Goal: Task Accomplishment & Management: Manage account settings

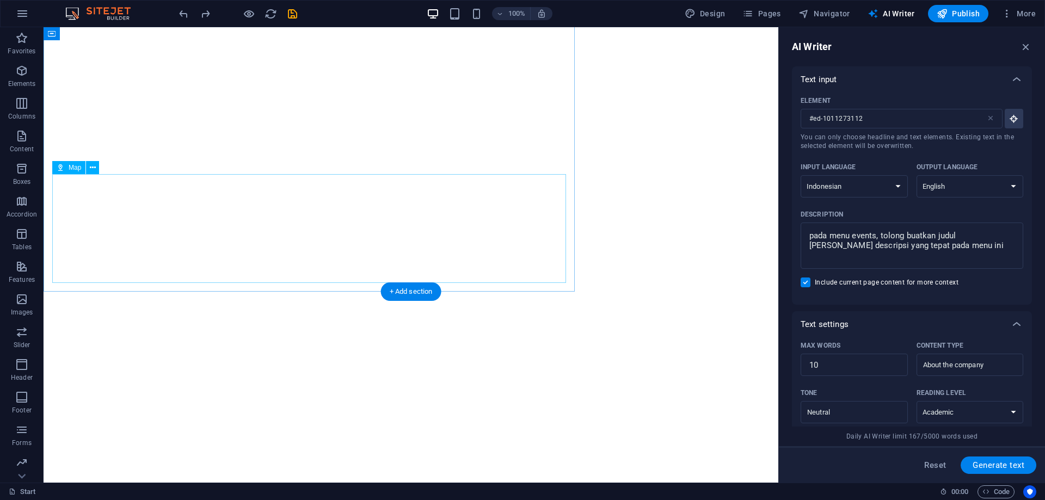
select select "Indonesian"
select select "English"
select select "Academic"
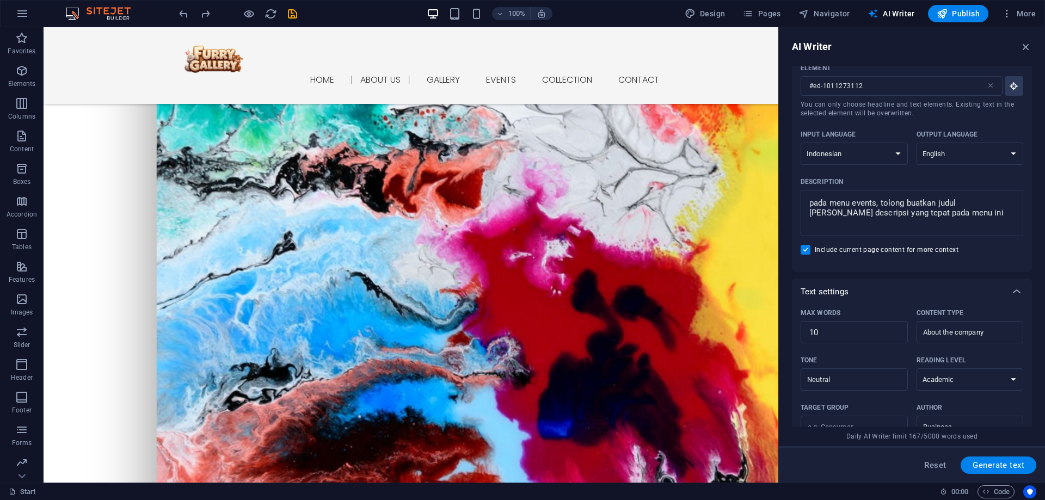
scroll to position [381, 0]
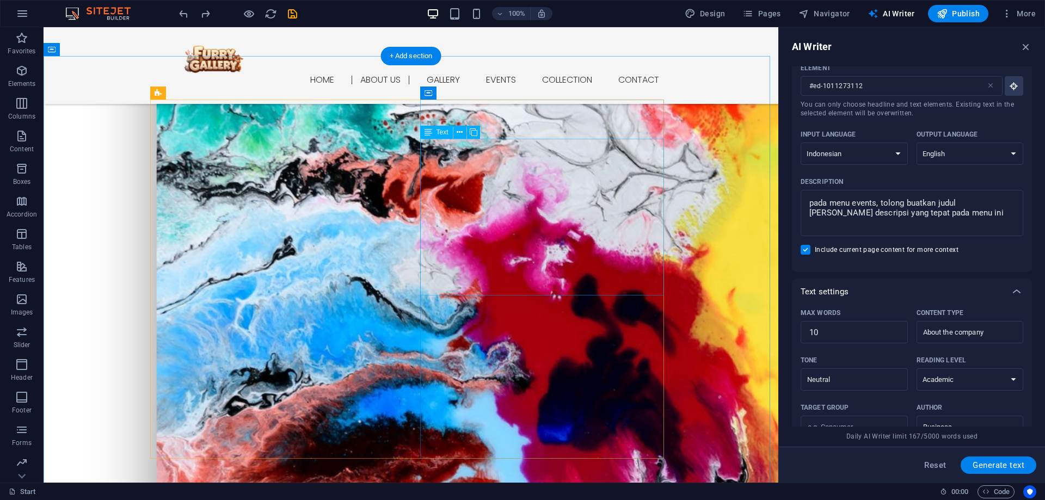
drag, startPoint x: 428, startPoint y: 145, endPoint x: 237, endPoint y: 145, distance: 191.0
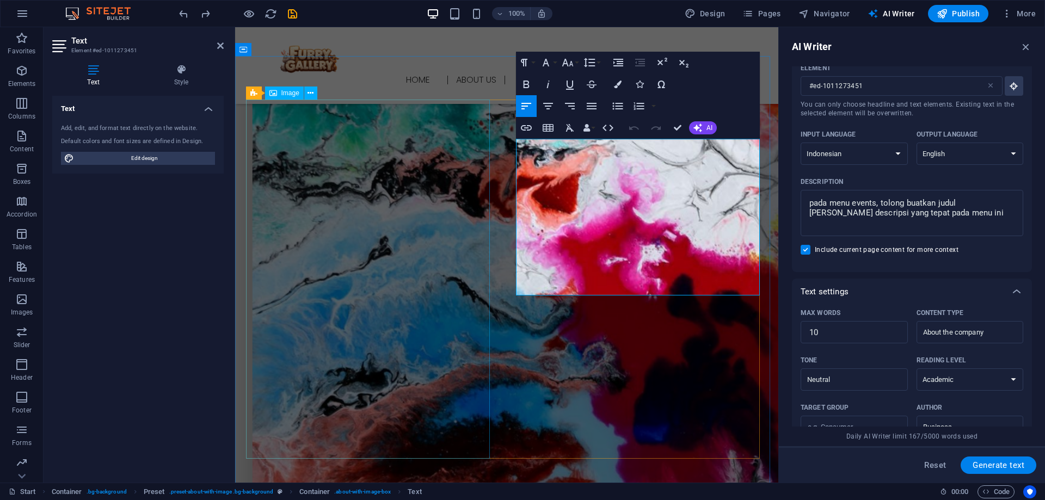
type input "#ed-1011273451"
drag, startPoint x: 568, startPoint y: 145, endPoint x: 519, endPoint y: 143, distance: 49.0
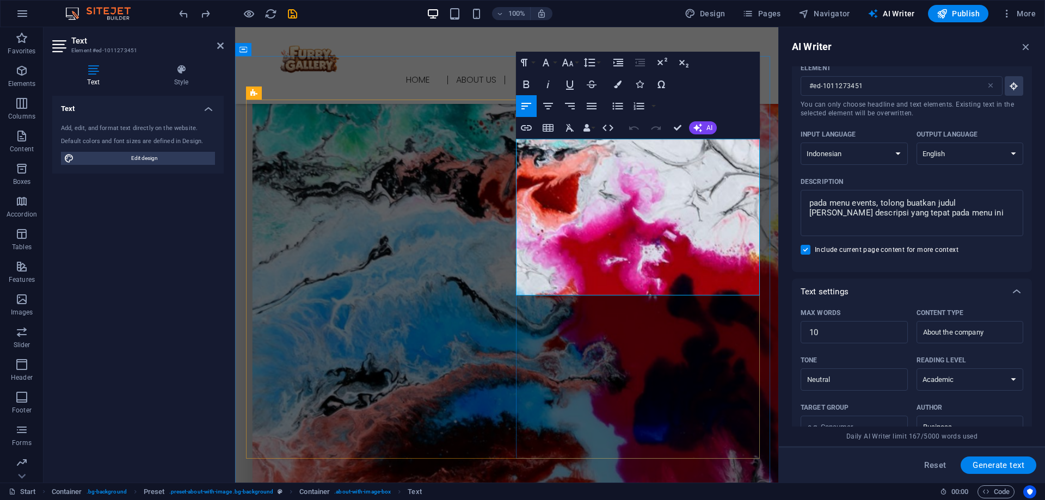
copy div "Furry Gallery"
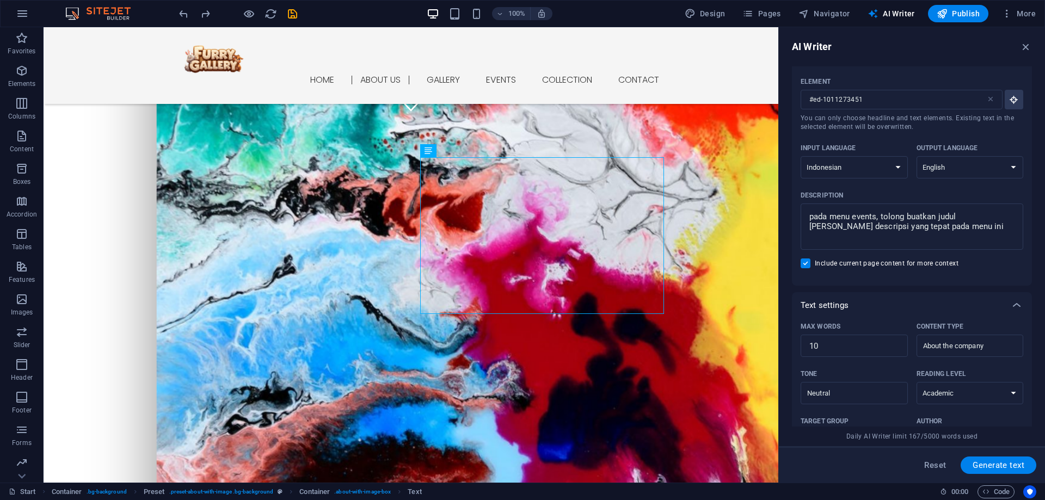
scroll to position [0, 0]
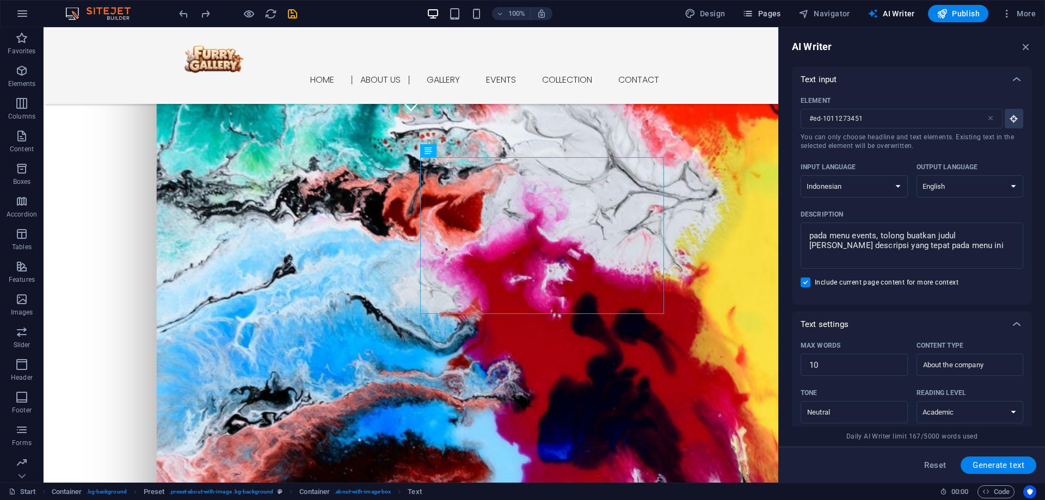
click at [761, 14] on span "Pages" at bounding box center [761, 13] width 38 height 11
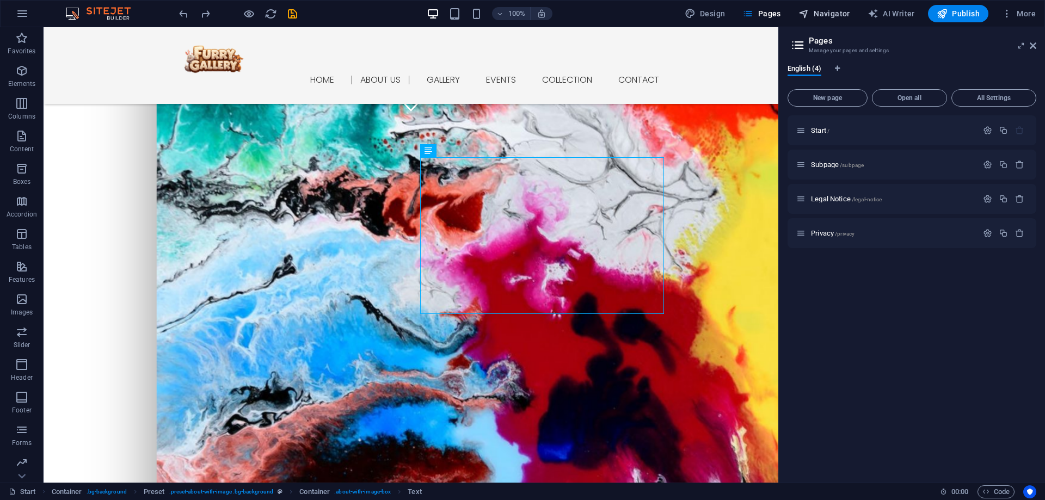
click at [819, 14] on span "Navigator" at bounding box center [824, 13] width 52 height 11
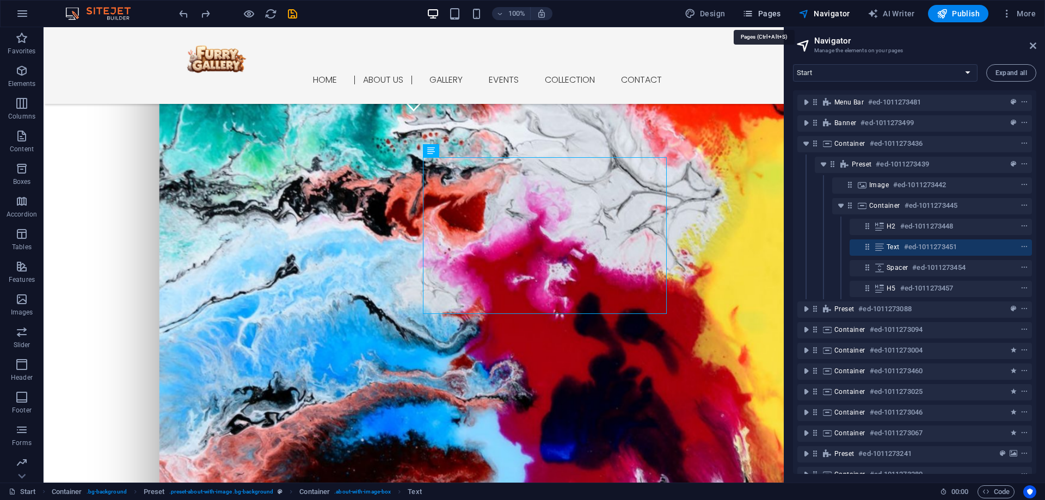
click at [773, 9] on span "Pages" at bounding box center [761, 13] width 38 height 11
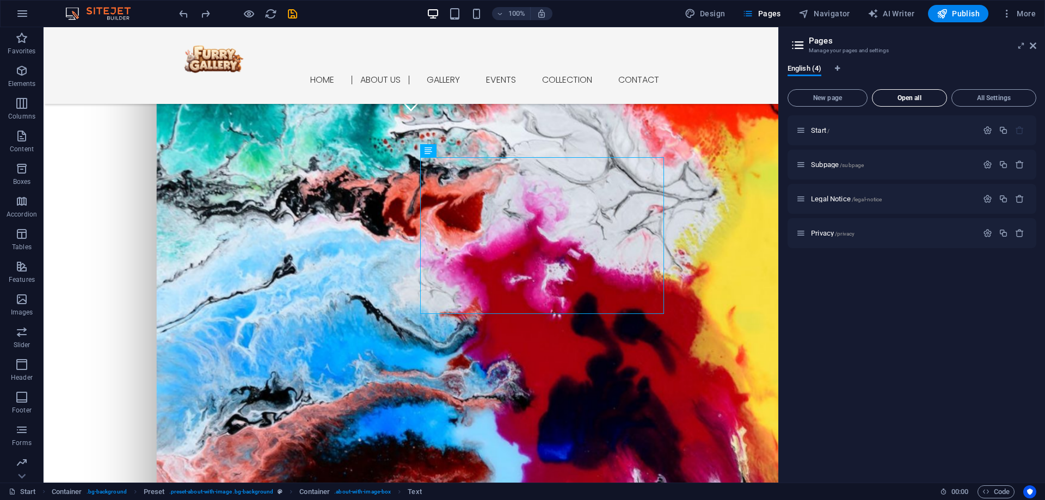
click at [911, 99] on span "Open all" at bounding box center [909, 98] width 65 height 7
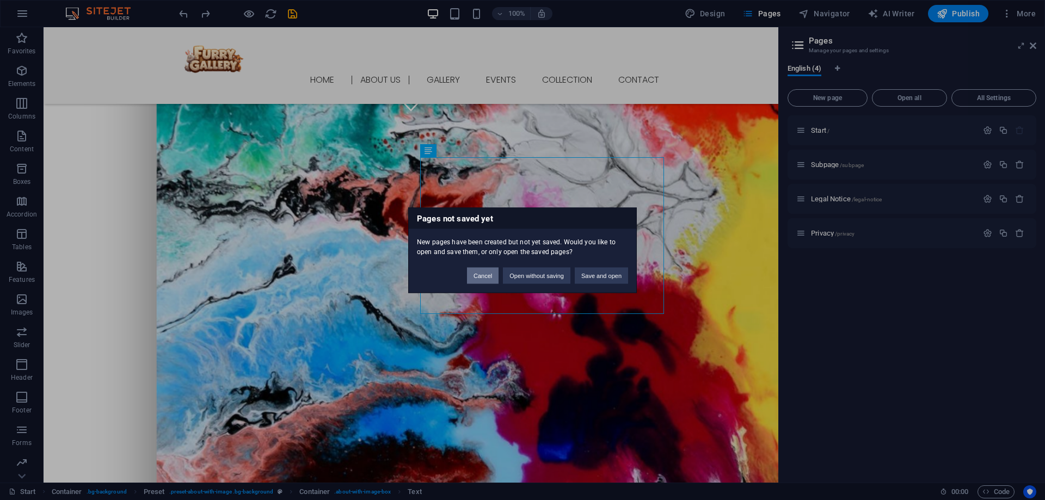
click at [494, 280] on button "Cancel" at bounding box center [483, 275] width 32 height 16
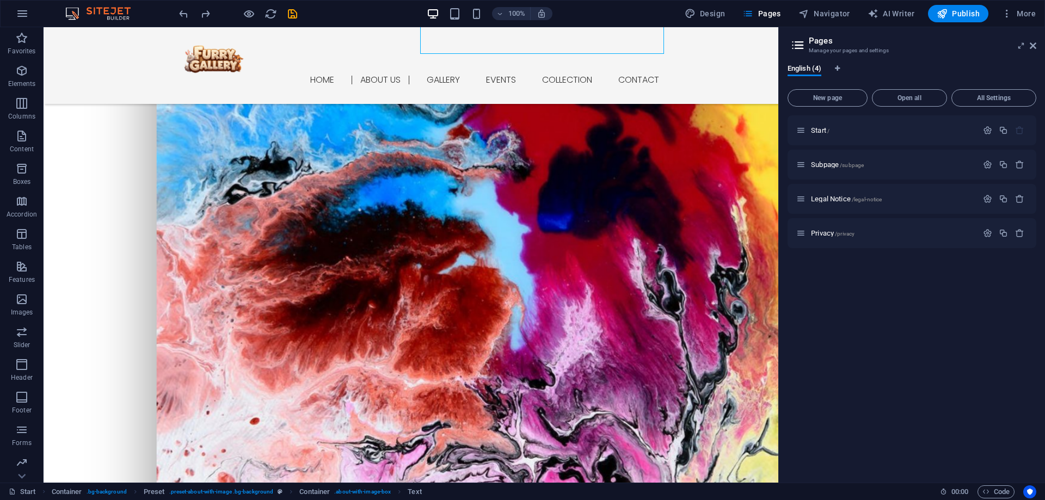
scroll to position [562, 0]
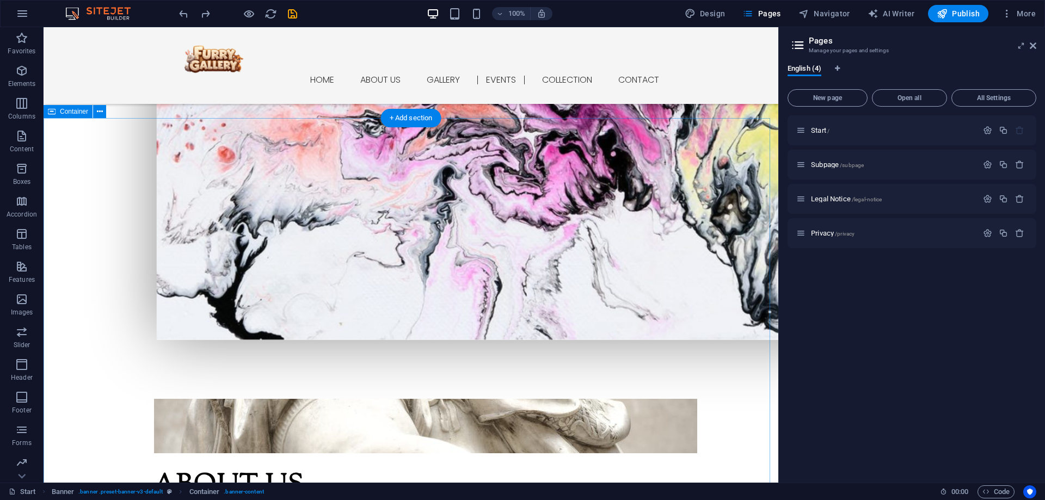
scroll to position [925, 0]
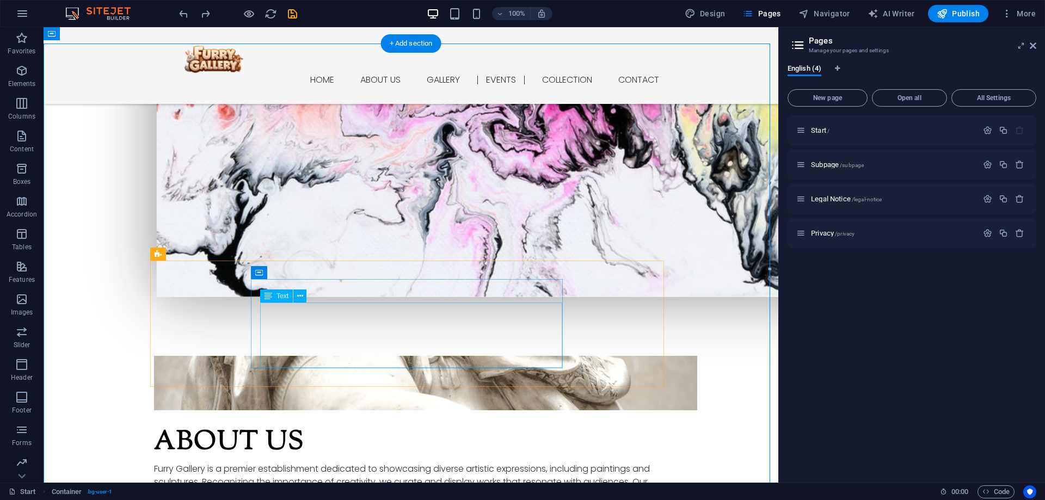
scroll to position [961, 0]
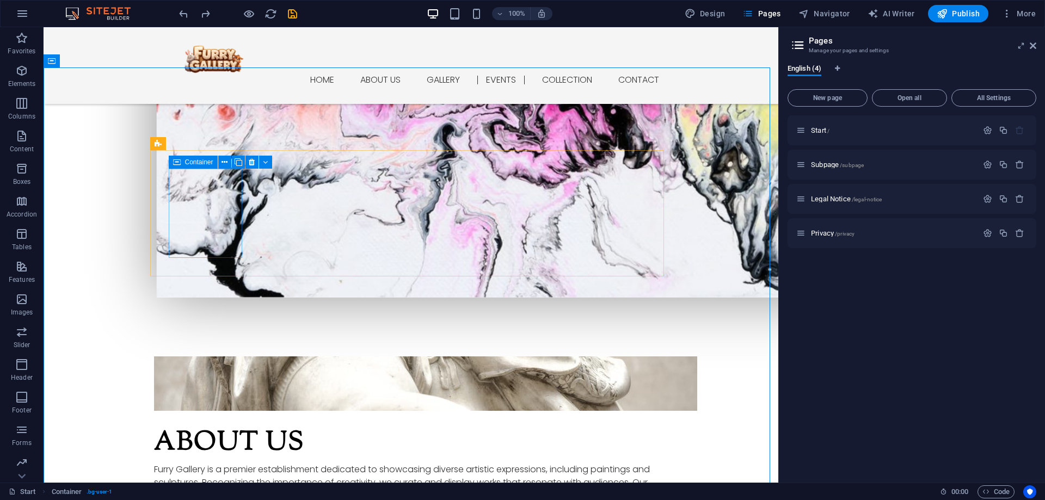
click at [908, 369] on div "Start / Subpage /subpage Legal Notice /legal-notice Privacy /privacy" at bounding box center [911, 294] width 249 height 359
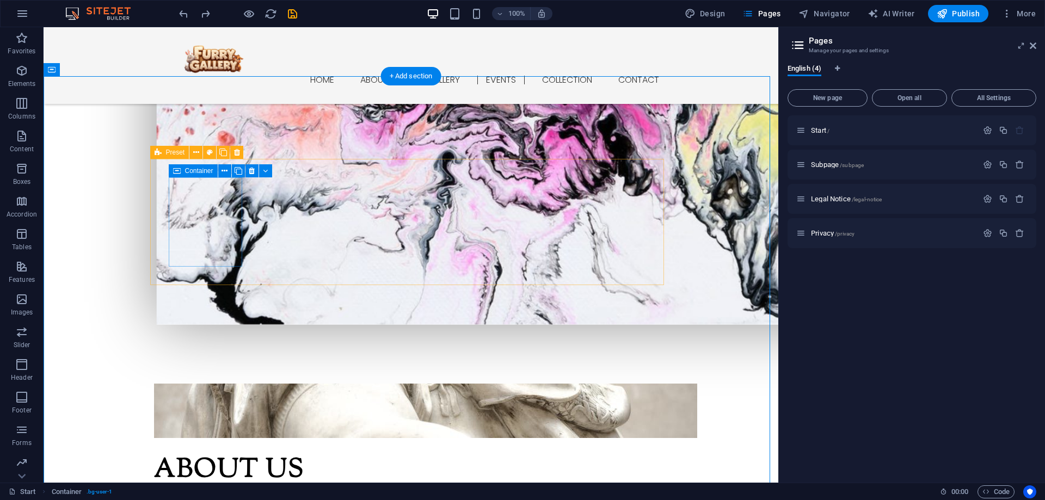
scroll to position [907, 0]
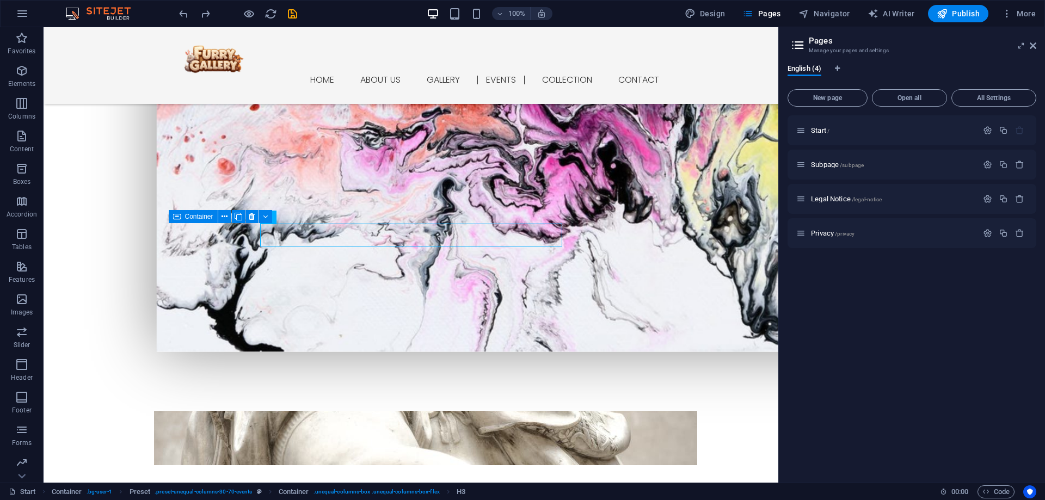
click at [818, 339] on div "Start / Subpage /subpage Legal Notice /legal-notice Privacy /privacy" at bounding box center [911, 294] width 249 height 359
drag, startPoint x: 324, startPoint y: 228, endPoint x: 132, endPoint y: 229, distance: 191.5
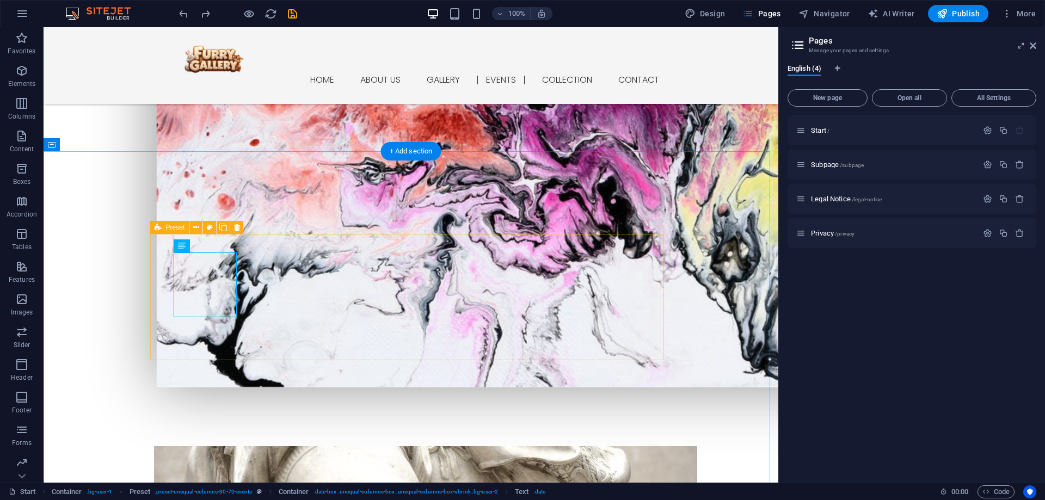
scroll to position [870, 0]
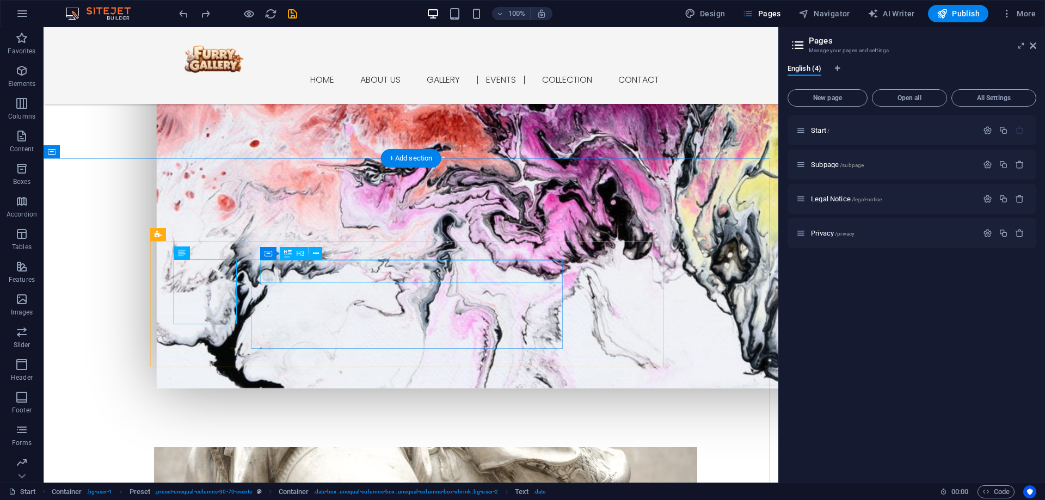
drag, startPoint x: 399, startPoint y: 269, endPoint x: 208, endPoint y: 269, distance: 191.0
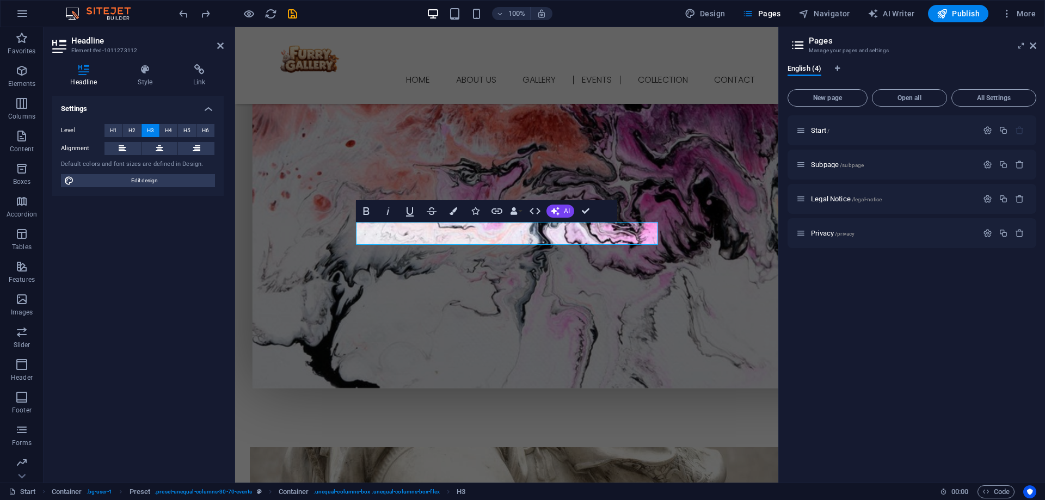
drag, startPoint x: 540, startPoint y: 288, endPoint x: 795, endPoint y: 325, distance: 257.9
click at [795, 325] on div "Start / Subpage /subpage Legal Notice /legal-notice Privacy /privacy" at bounding box center [911, 294] width 249 height 359
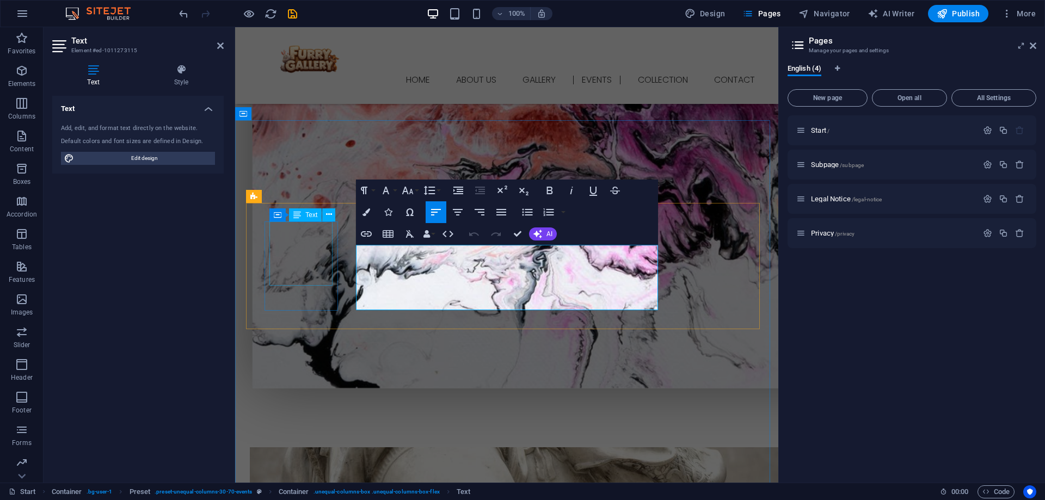
drag, startPoint x: 619, startPoint y: 267, endPoint x: 272, endPoint y: 245, distance: 348.4
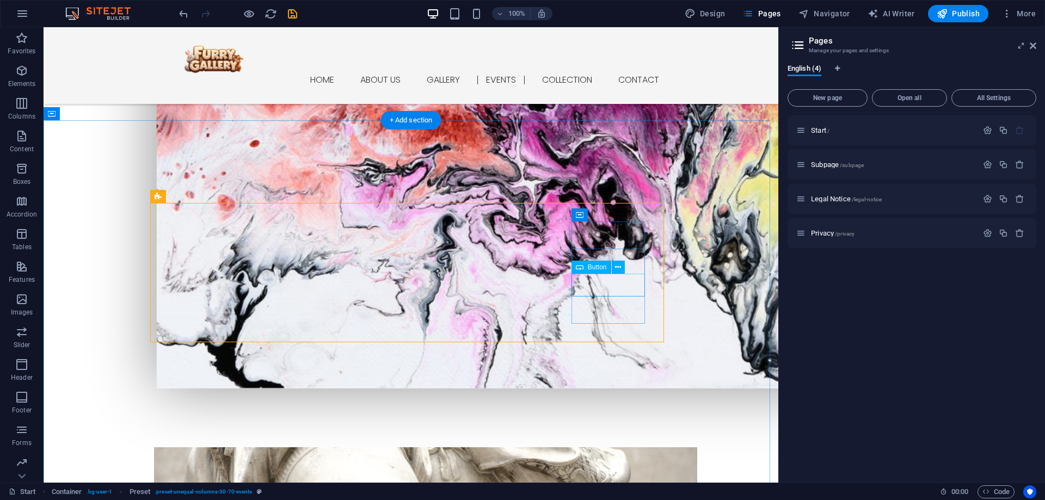
scroll to position [908, 0]
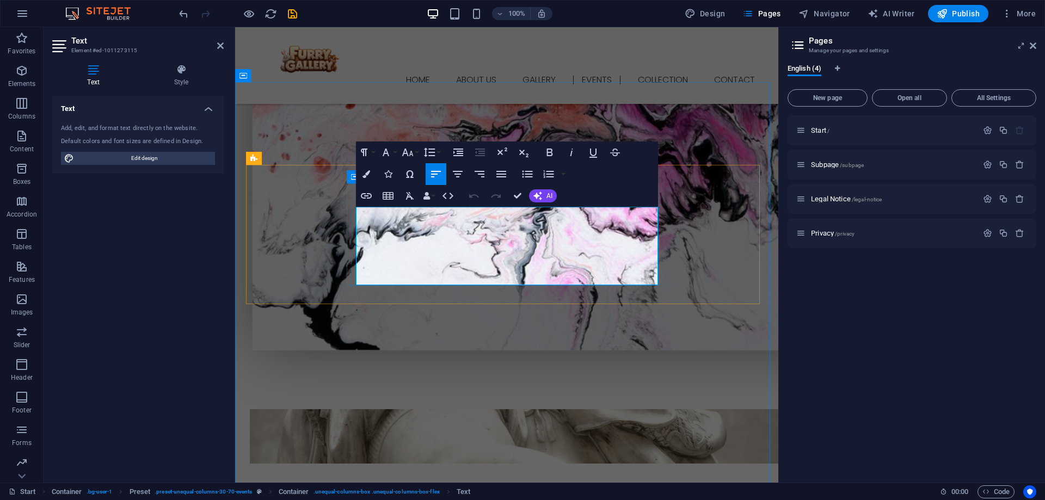
drag, startPoint x: 392, startPoint y: 264, endPoint x: 489, endPoint y: 266, distance: 96.3
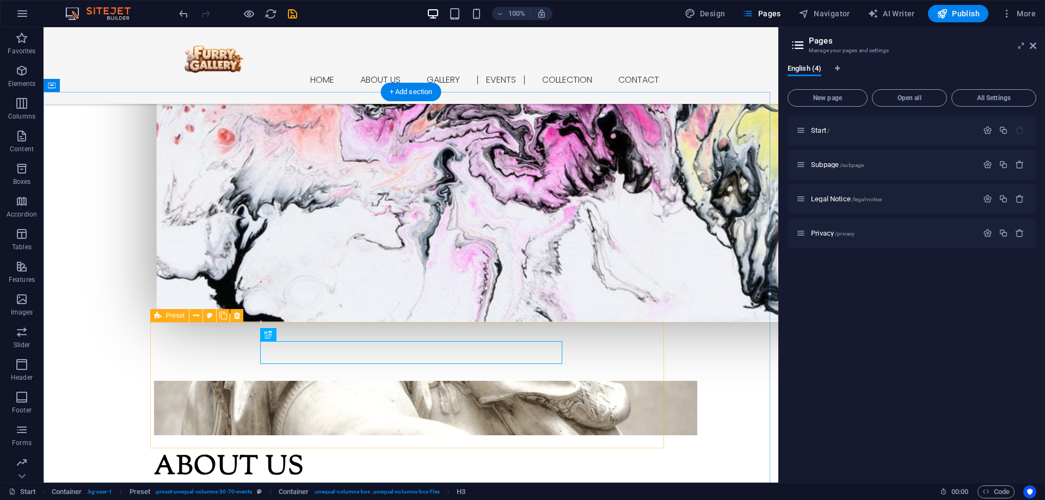
scroll to position [981, 0]
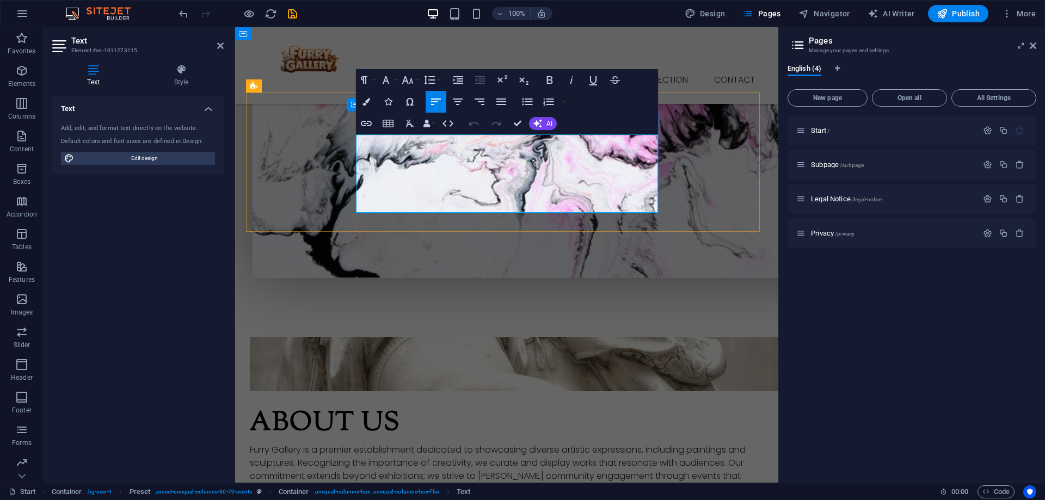
drag, startPoint x: 482, startPoint y: 192, endPoint x: 393, endPoint y: 190, distance: 88.2
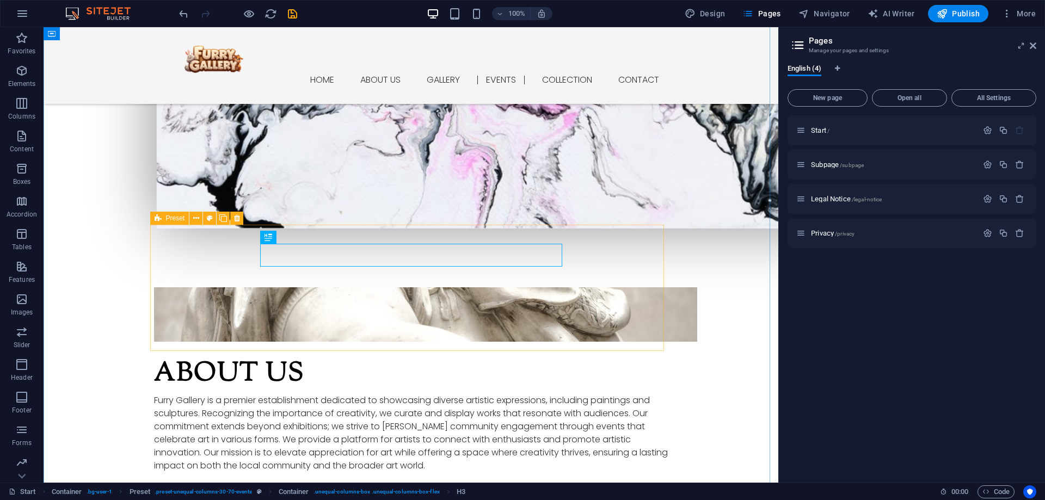
scroll to position [1037, 0]
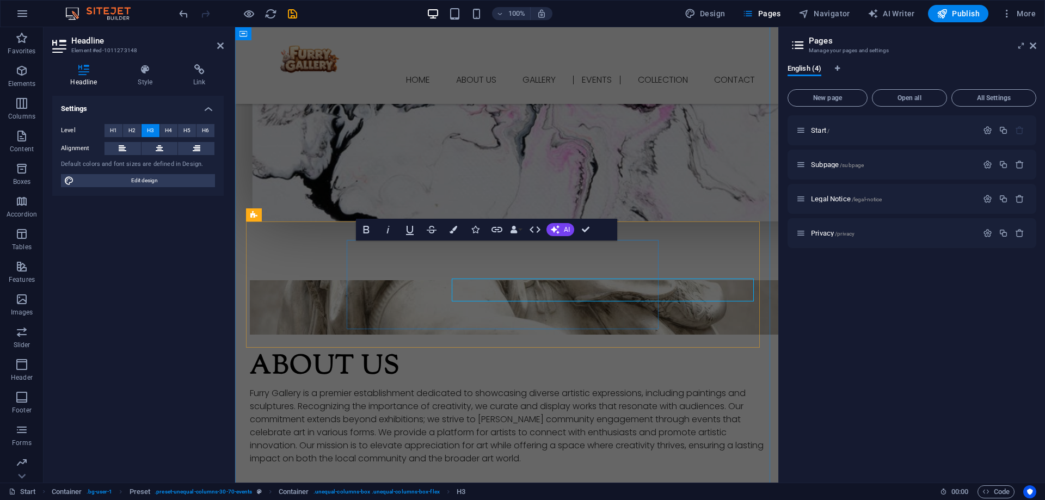
scroll to position [999, 0]
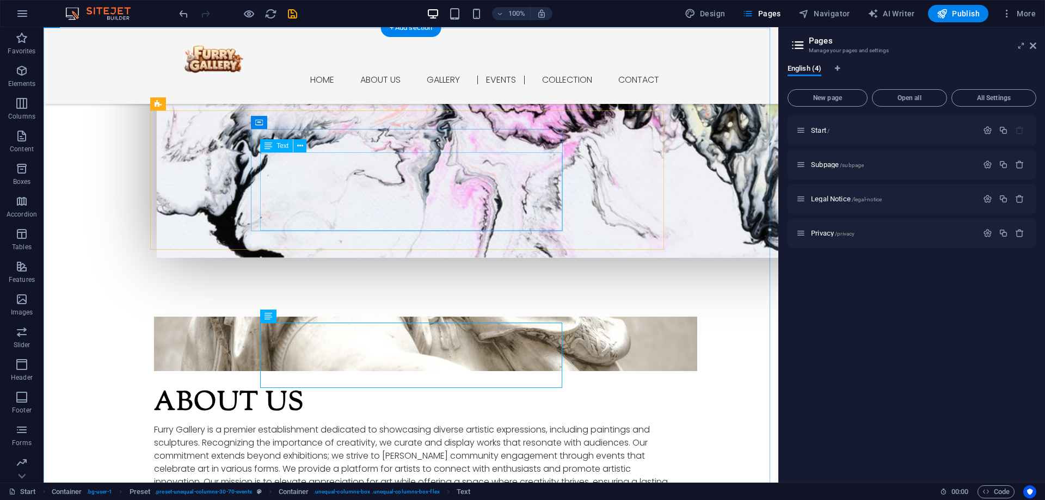
scroll to position [983, 0]
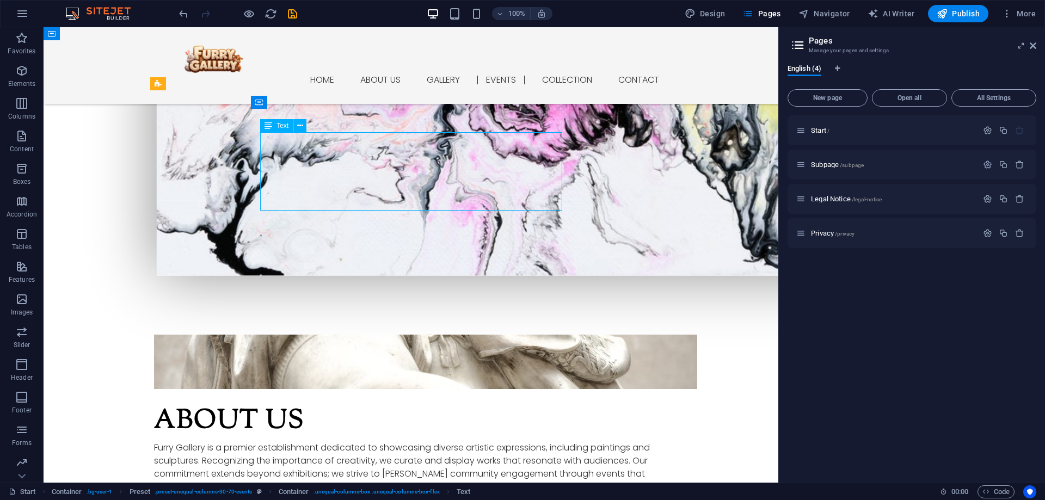
scroll to position [1021, 0]
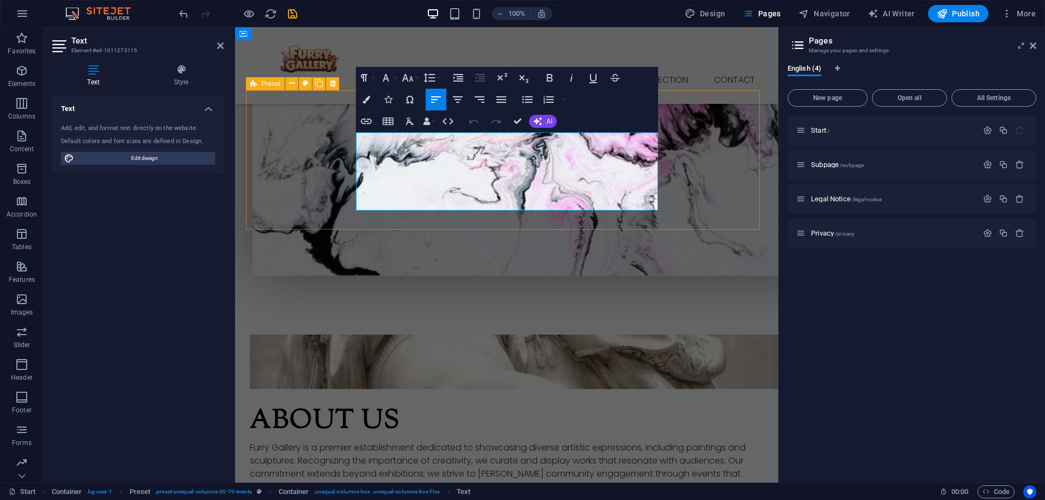
drag, startPoint x: 639, startPoint y: 167, endPoint x: 340, endPoint y: 142, distance: 299.8
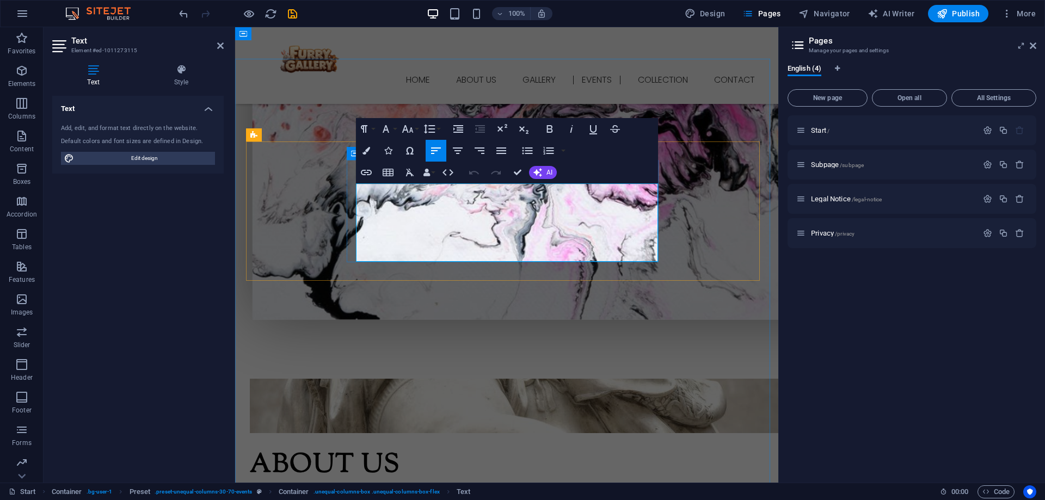
scroll to position [910, 0]
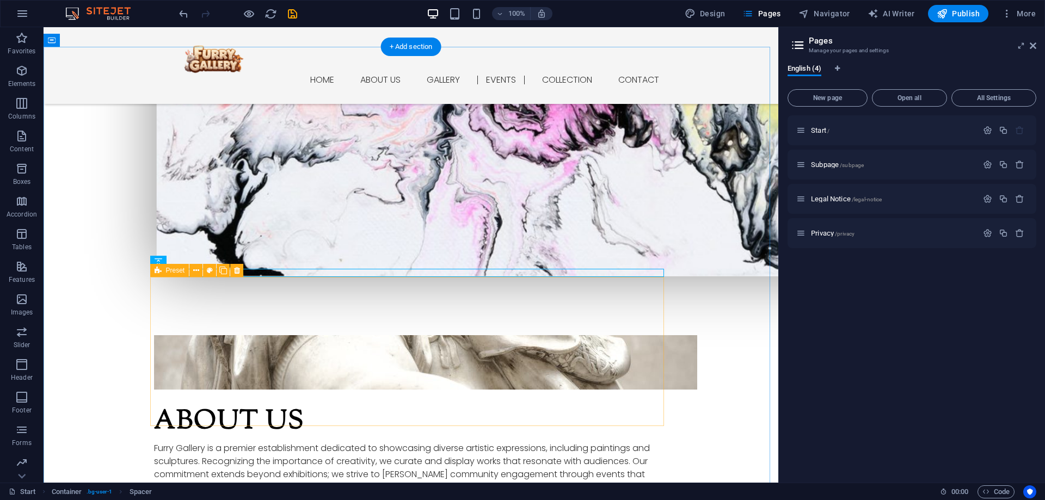
scroll to position [983, 0]
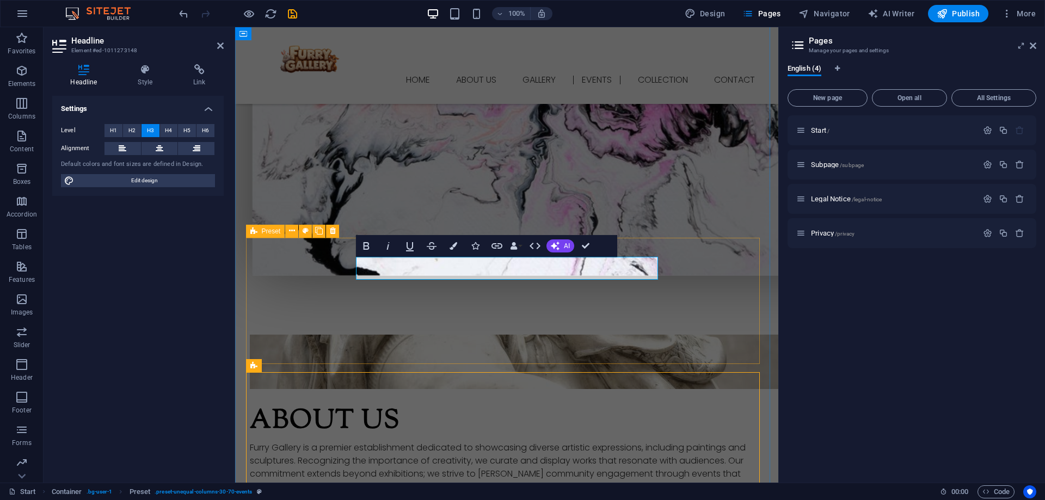
scroll to position [1021, 0]
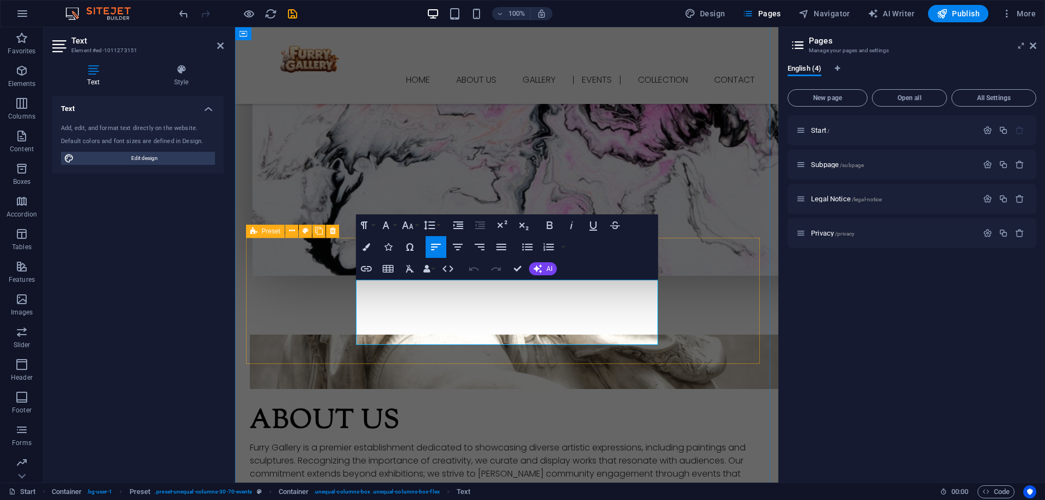
drag, startPoint x: 628, startPoint y: 301, endPoint x: 341, endPoint y: 289, distance: 287.6
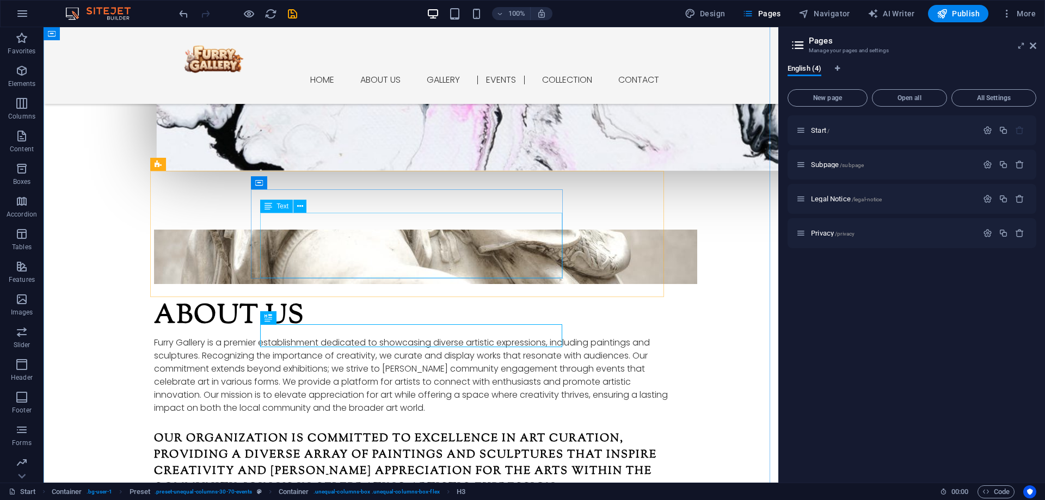
scroll to position [1093, 0]
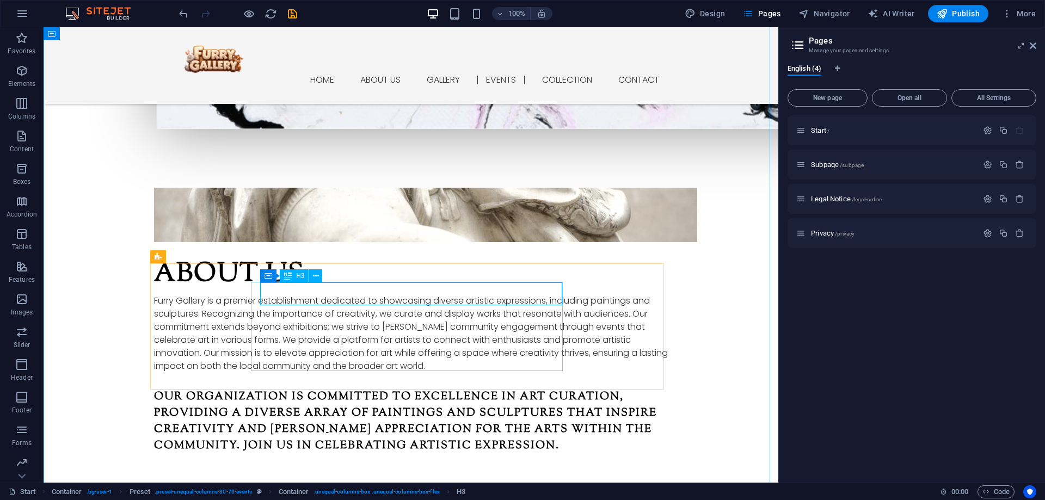
drag, startPoint x: 353, startPoint y: 291, endPoint x: 162, endPoint y: 291, distance: 191.5
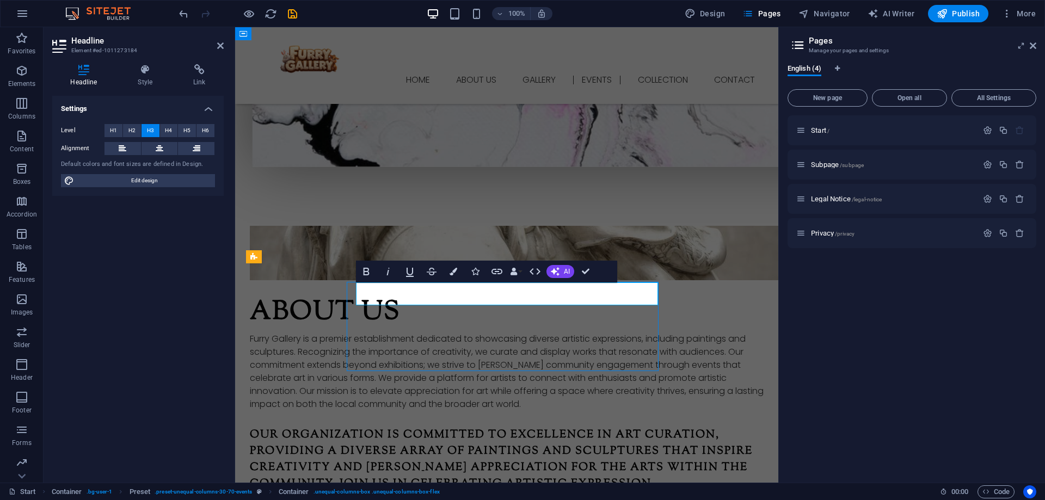
scroll to position [1130, 0]
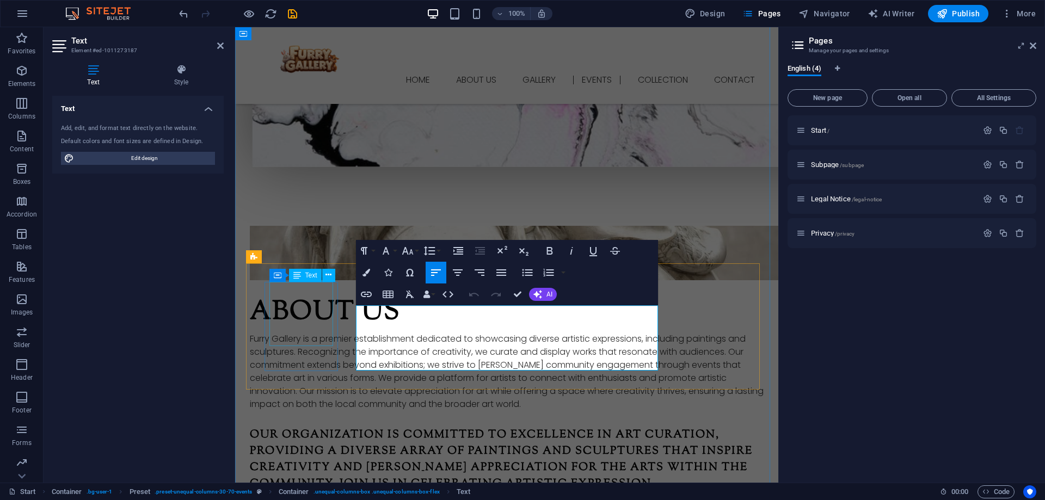
drag, startPoint x: 615, startPoint y: 326, endPoint x: 281, endPoint y: 290, distance: 336.6
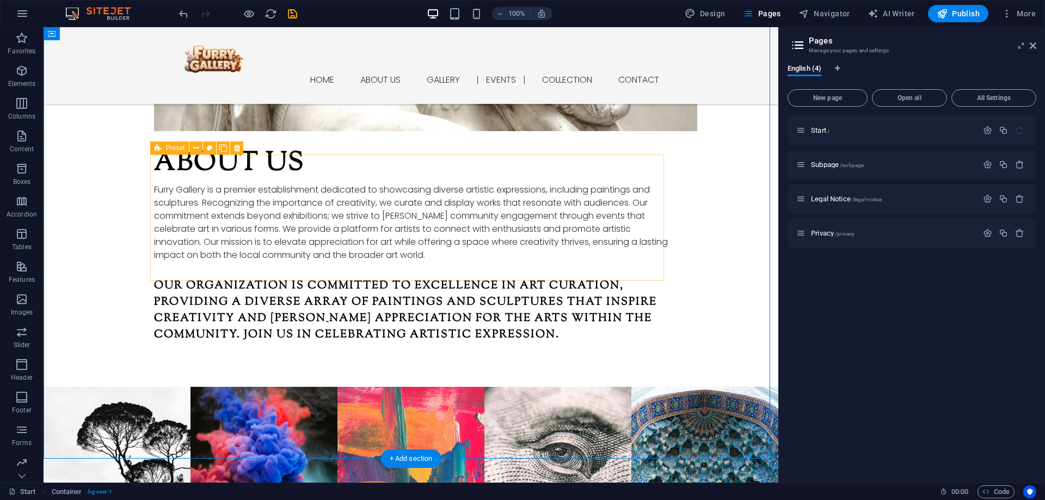
scroll to position [1238, 0]
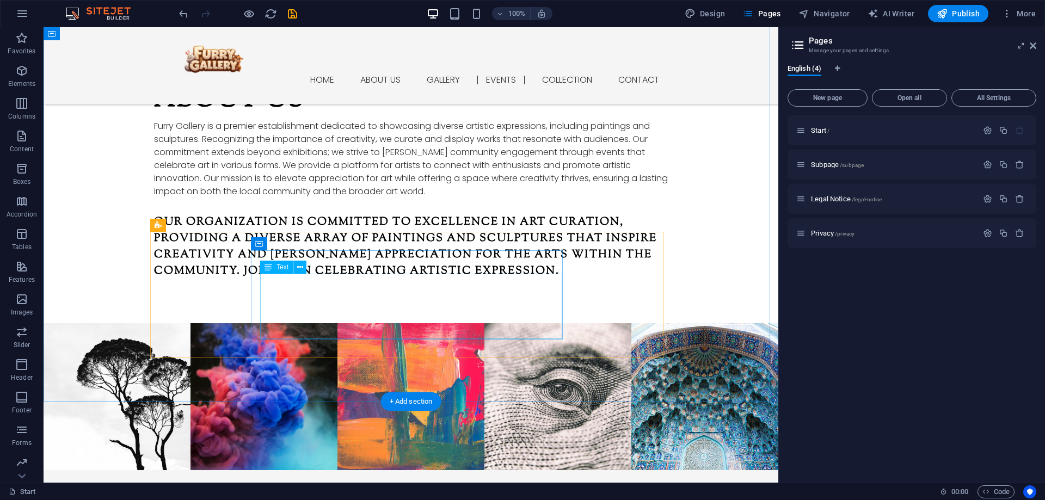
scroll to position [1293, 0]
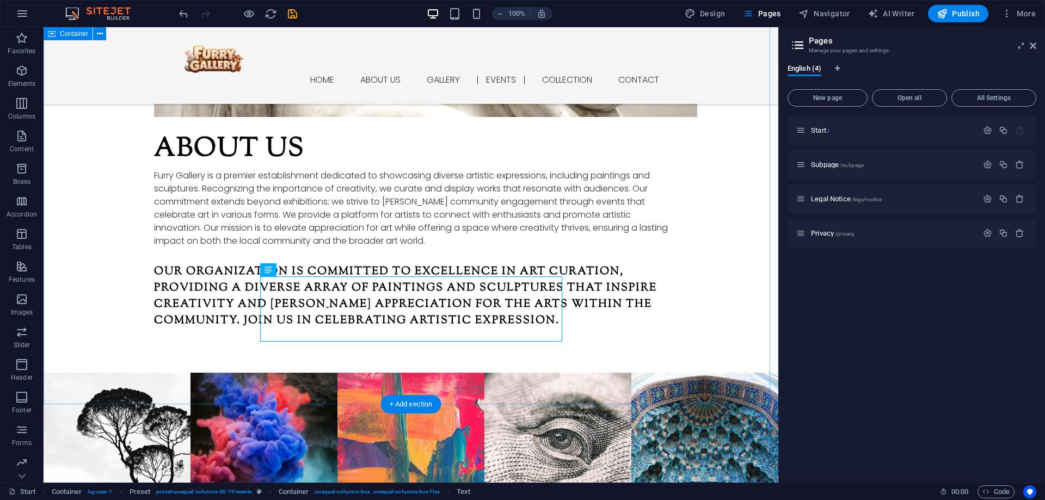
scroll to position [1293, 0]
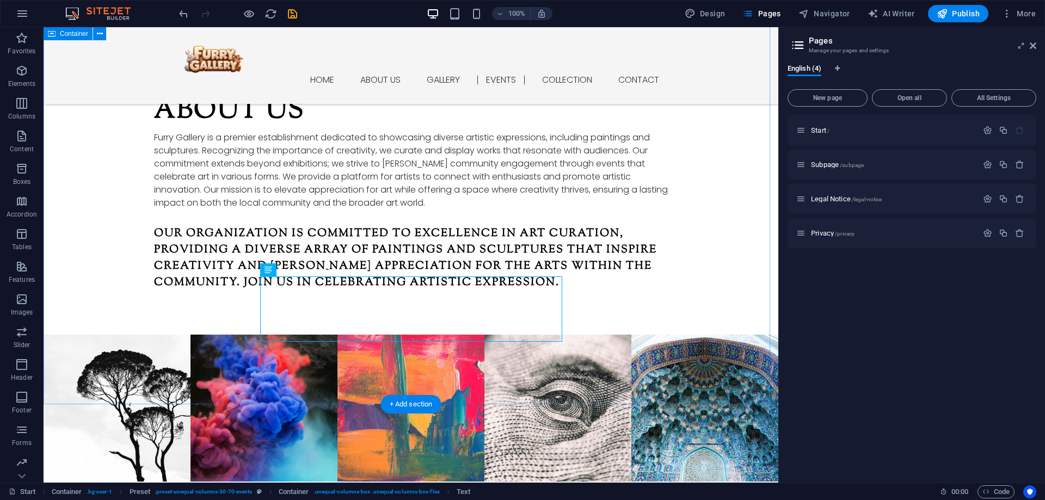
drag, startPoint x: 352, startPoint y: 291, endPoint x: 163, endPoint y: 291, distance: 188.8
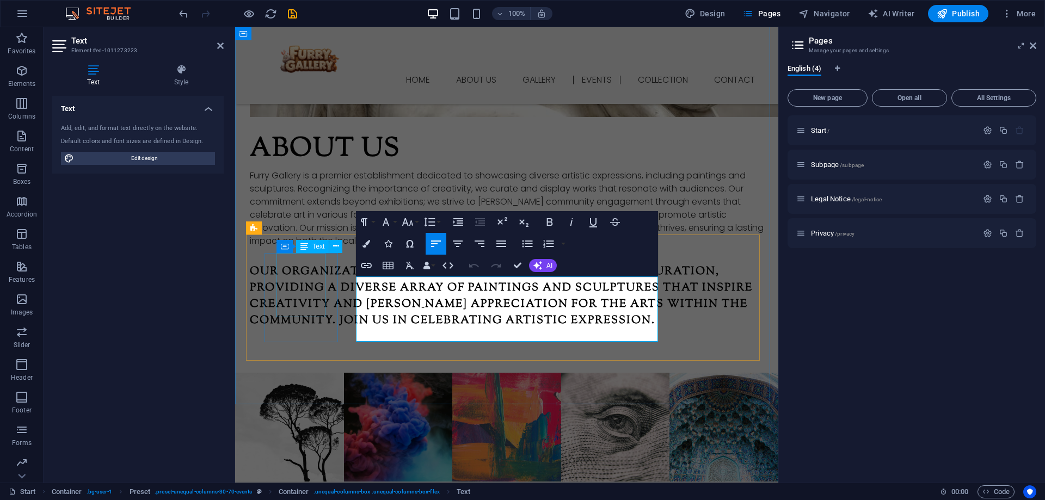
drag, startPoint x: 624, startPoint y: 298, endPoint x: 293, endPoint y: 285, distance: 331.1
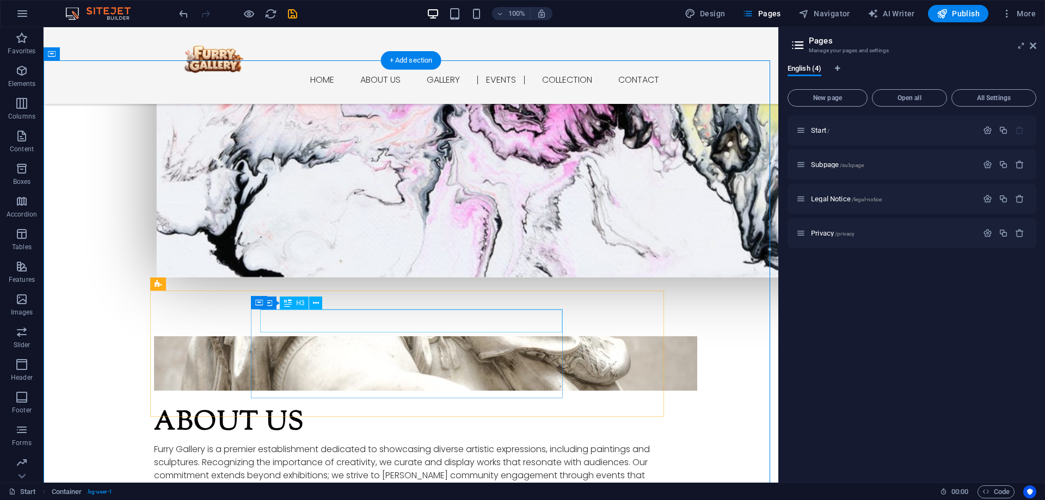
scroll to position [966, 0]
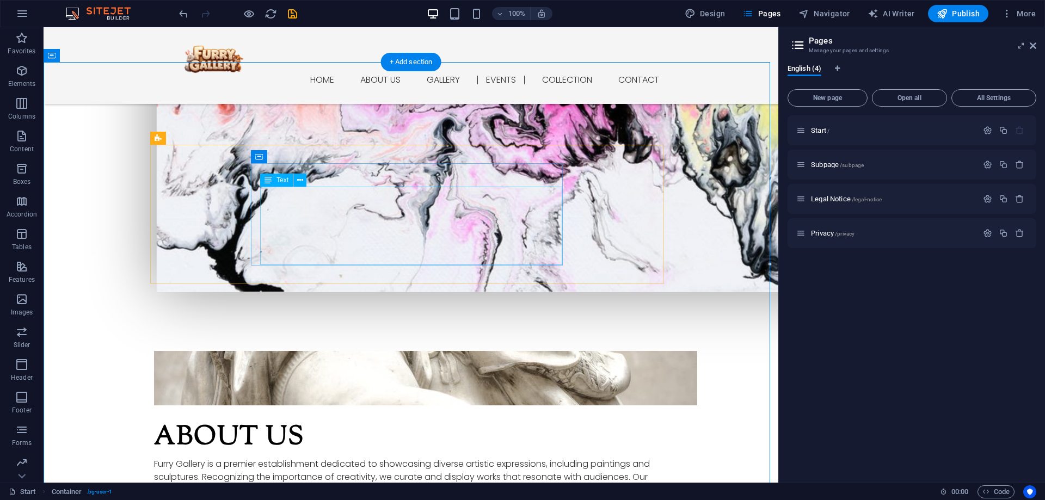
drag, startPoint x: 303, startPoint y: 245, endPoint x: 114, endPoint y: 245, distance: 188.8
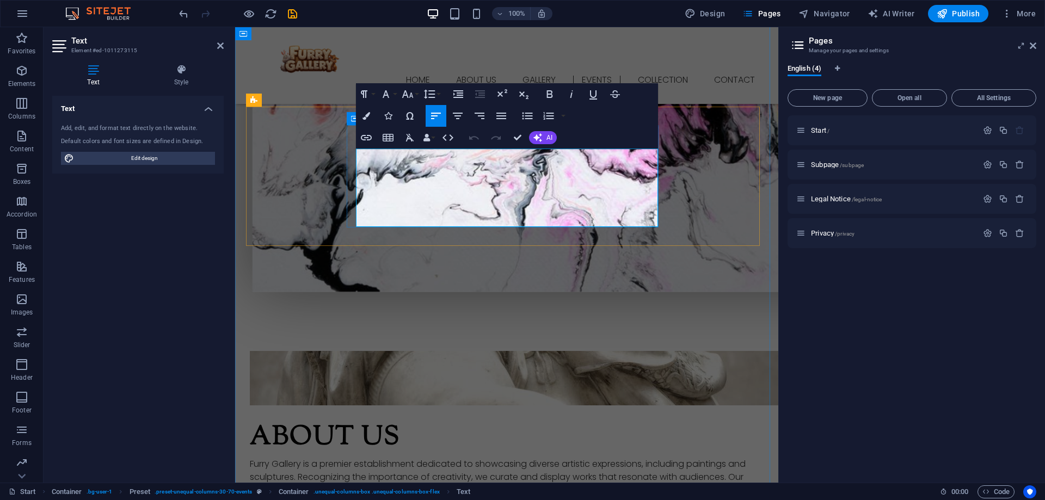
drag, startPoint x: 467, startPoint y: 208, endPoint x: 393, endPoint y: 206, distance: 74.0
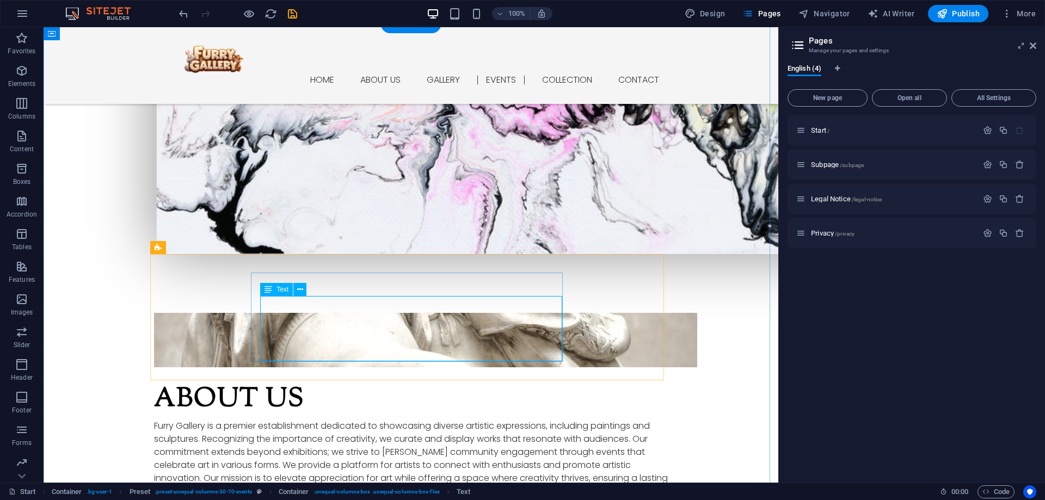
drag, startPoint x: 348, startPoint y: 344, endPoint x: 159, endPoint y: 344, distance: 189.4
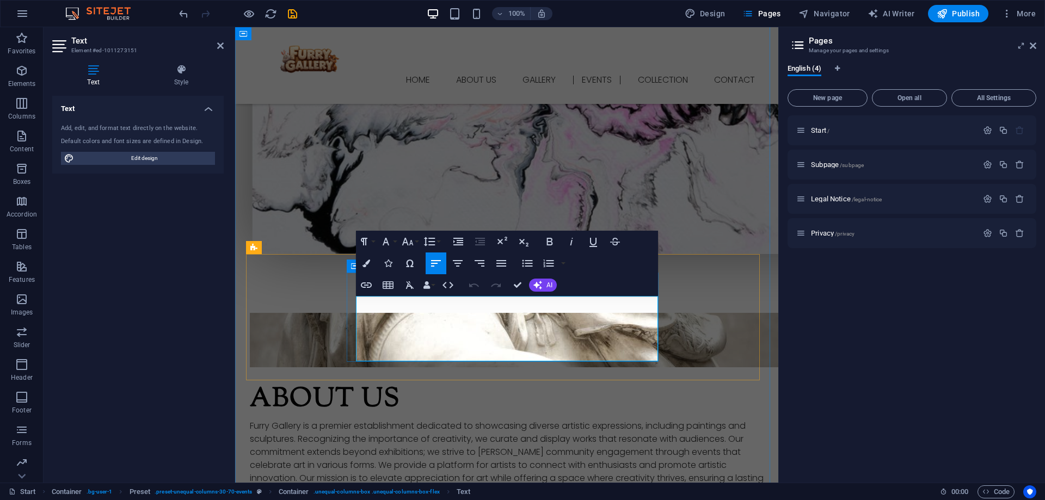
scroll to position [966, 0]
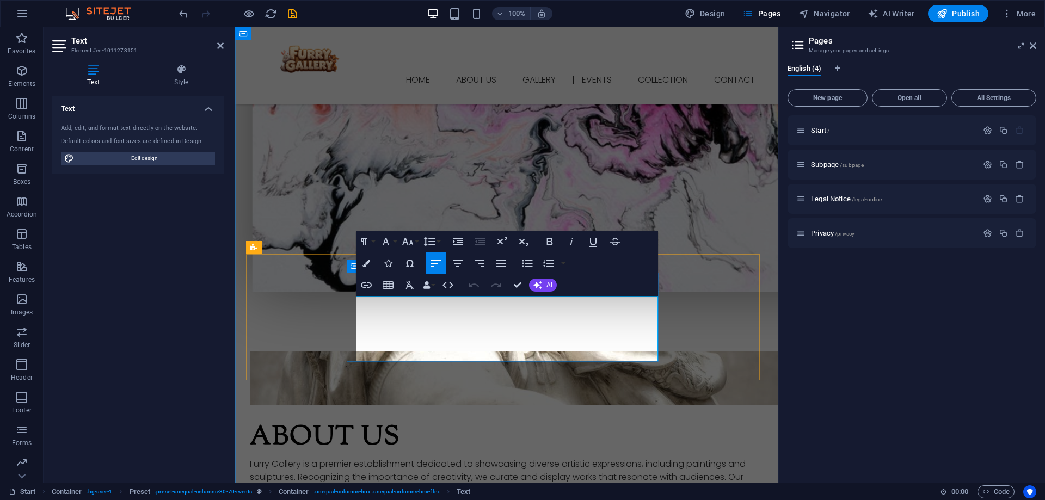
drag, startPoint x: 390, startPoint y: 341, endPoint x: 494, endPoint y: 341, distance: 103.4
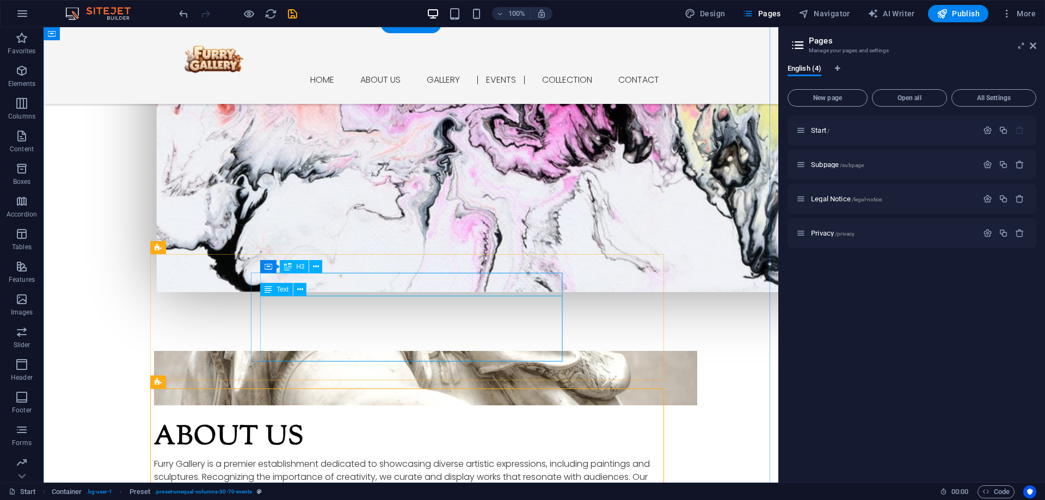
scroll to position [1005, 0]
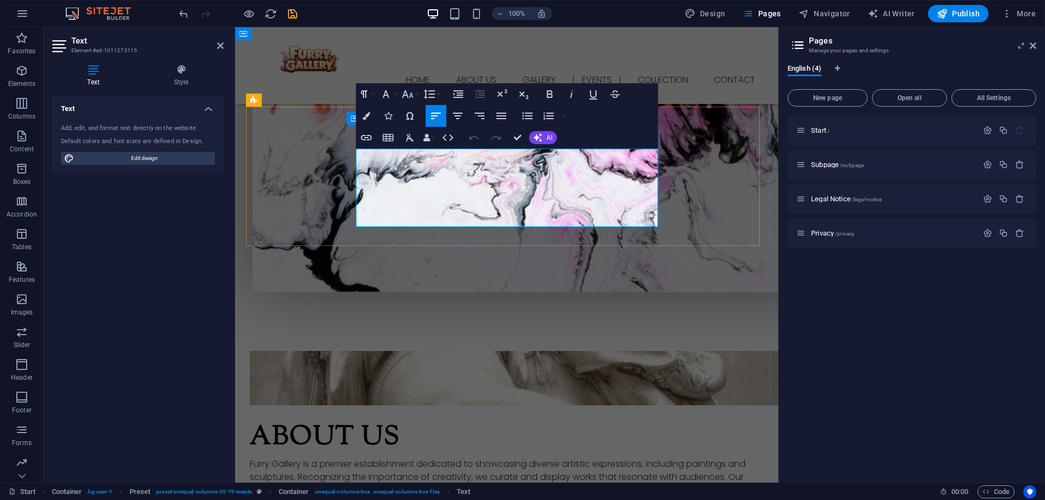
drag, startPoint x: 391, startPoint y: 206, endPoint x: 494, endPoint y: 208, distance: 102.9
drag, startPoint x: 706, startPoint y: 371, endPoint x: 699, endPoint y: 363, distance: 10.4
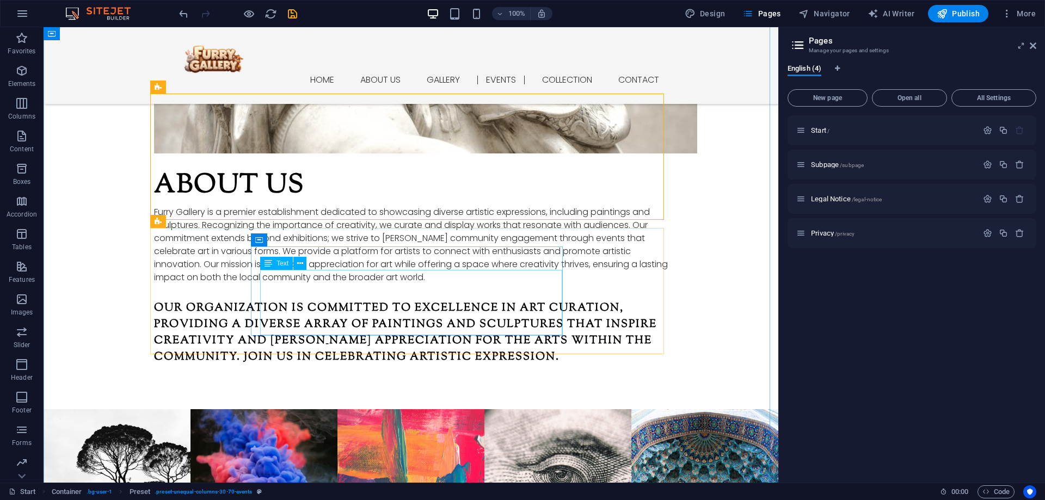
scroll to position [1222, 0]
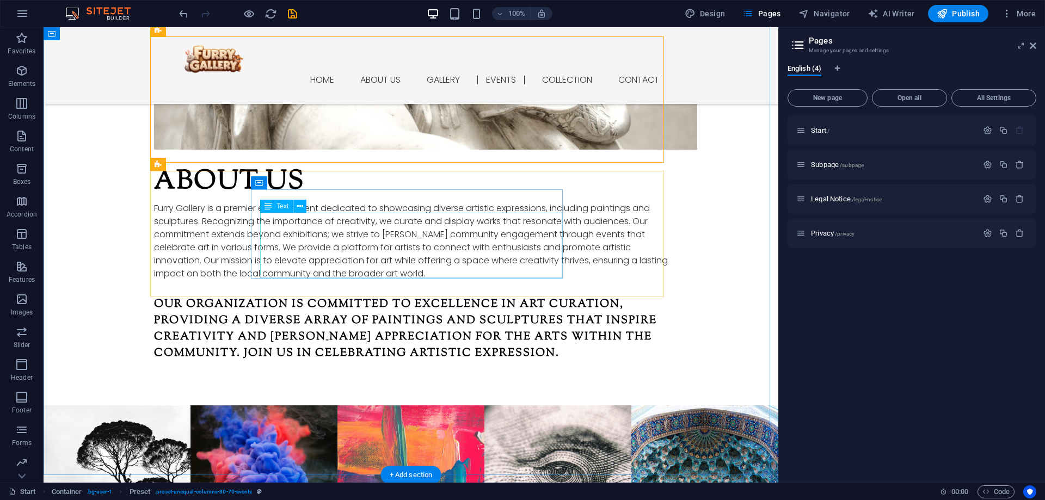
drag, startPoint x: 346, startPoint y: 254, endPoint x: 159, endPoint y: 254, distance: 186.6
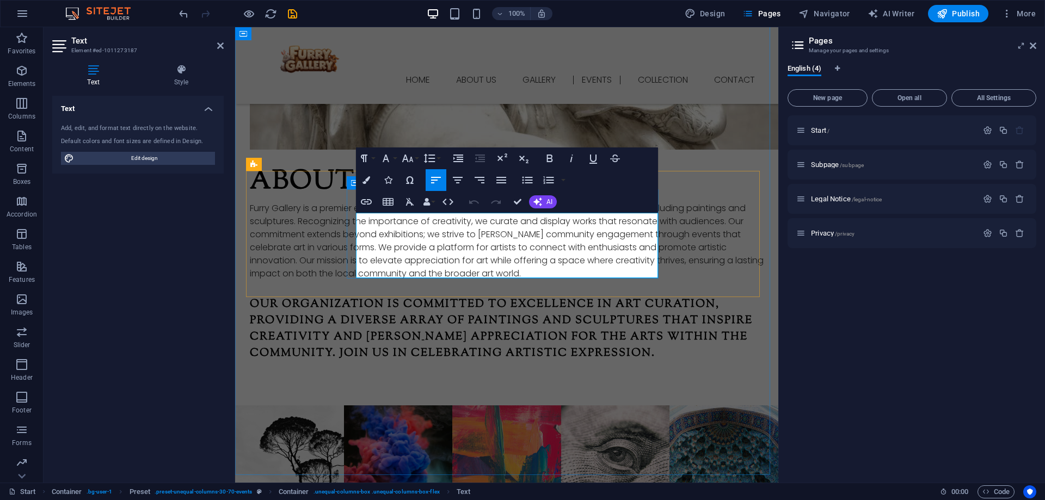
scroll to position [1184, 0]
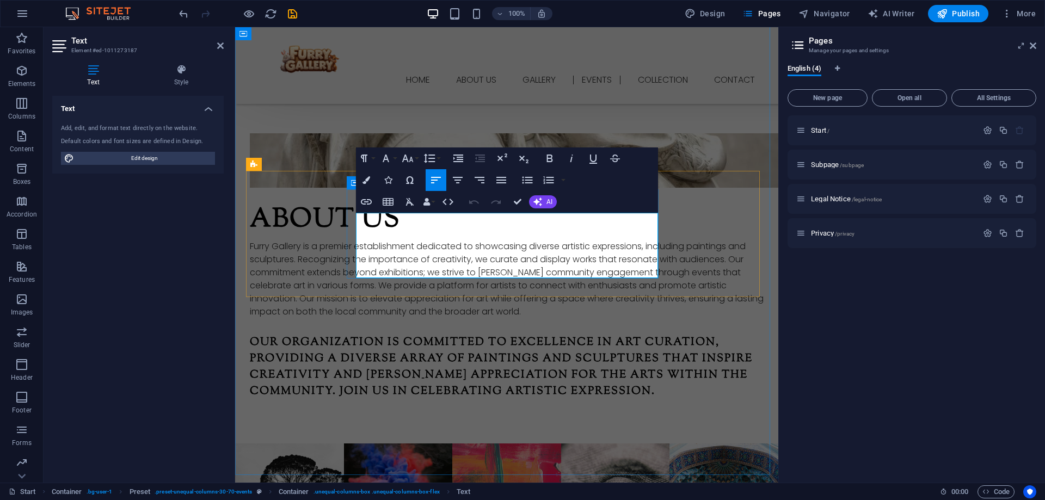
drag, startPoint x: 391, startPoint y: 258, endPoint x: 519, endPoint y: 258, distance: 127.3
drag, startPoint x: 391, startPoint y: 258, endPoint x: 503, endPoint y: 258, distance: 112.1
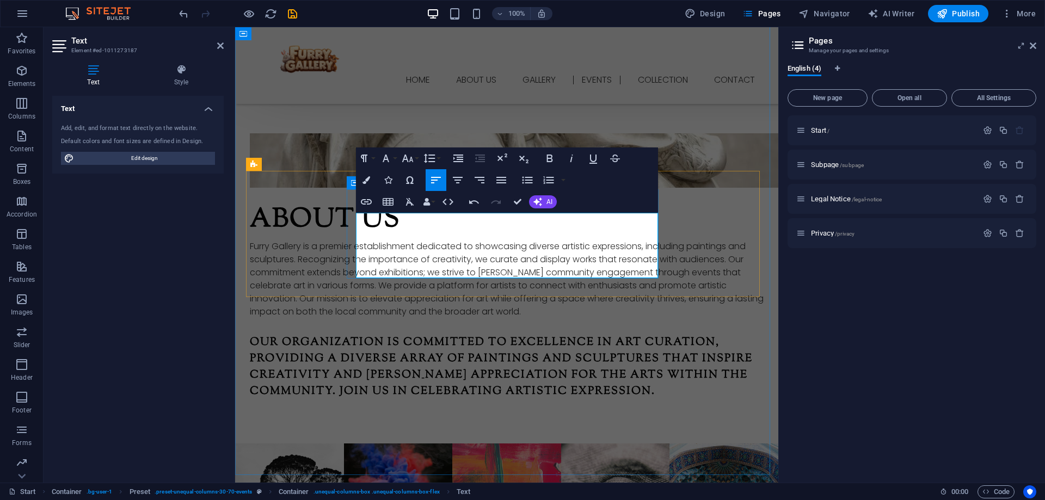
copy p "Furry Gallery Forum"
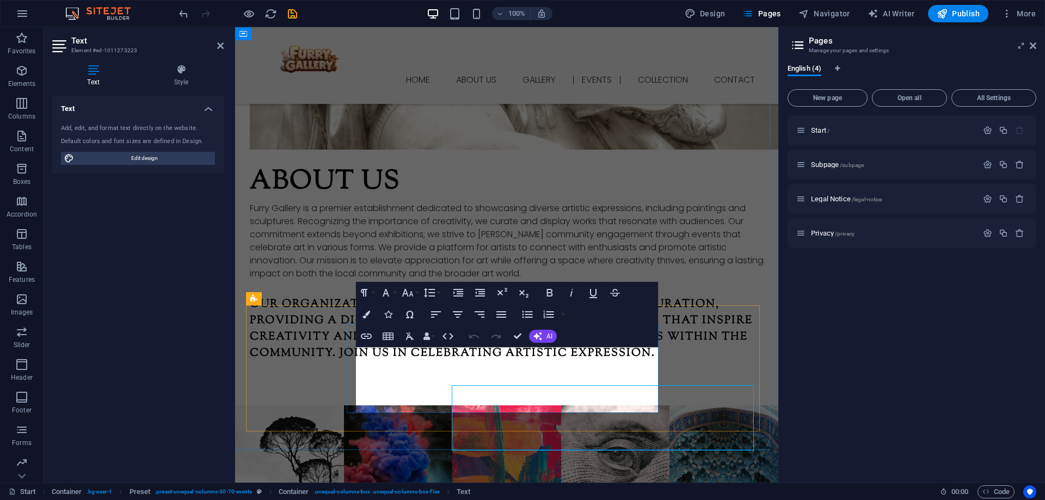
scroll to position [1184, 0]
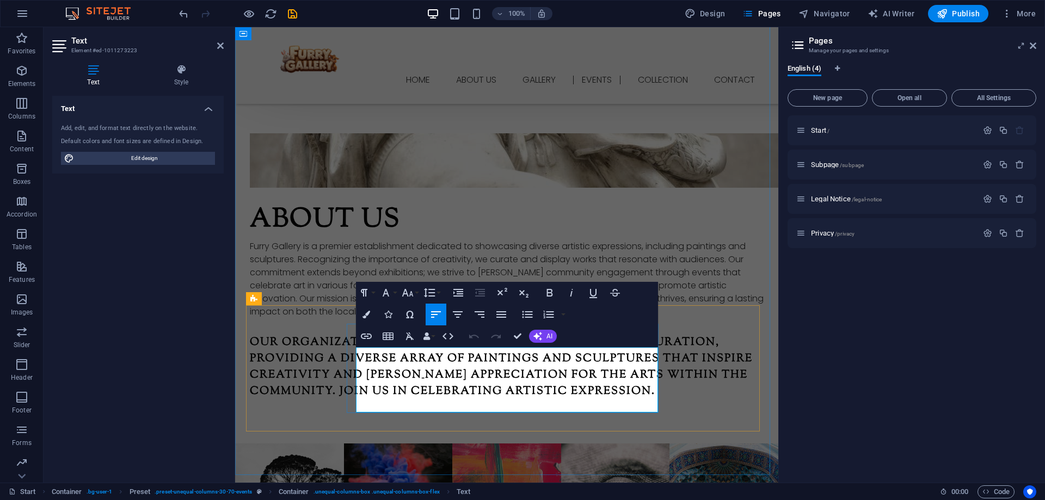
click at [859, 357] on div "Start / Subpage /subpage Legal Notice /legal-notice Privacy /privacy" at bounding box center [911, 294] width 249 height 359
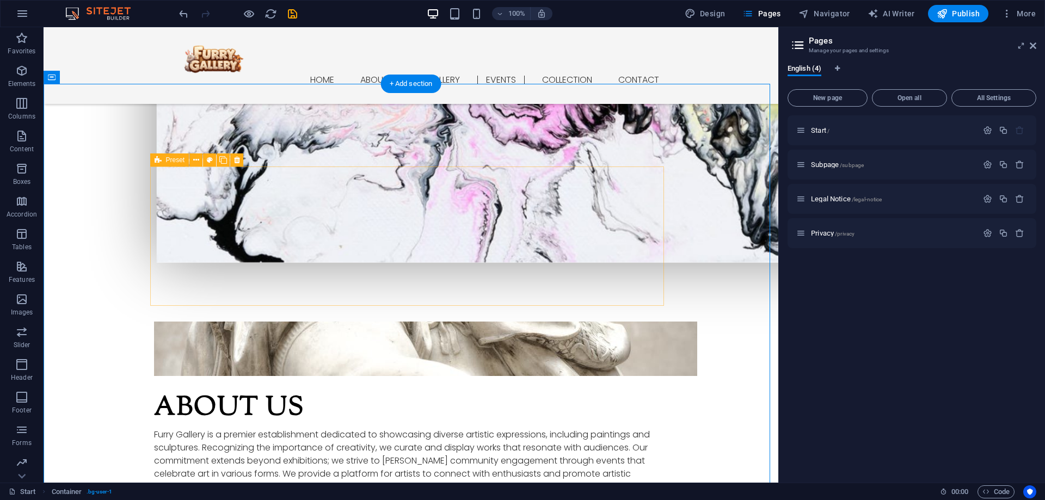
scroll to position [1005, 0]
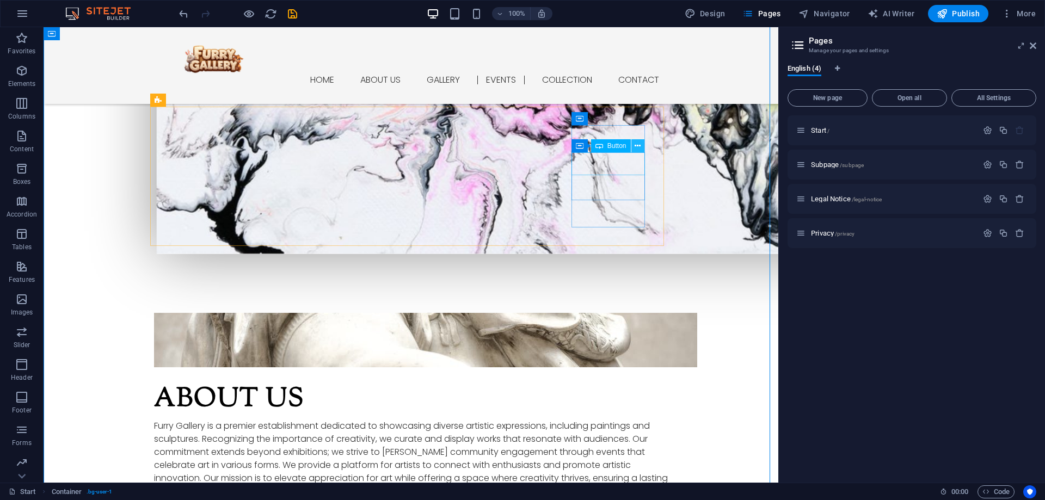
click at [637, 147] on icon at bounding box center [637, 145] width 6 height 11
click at [638, 146] on icon at bounding box center [637, 145] width 6 height 11
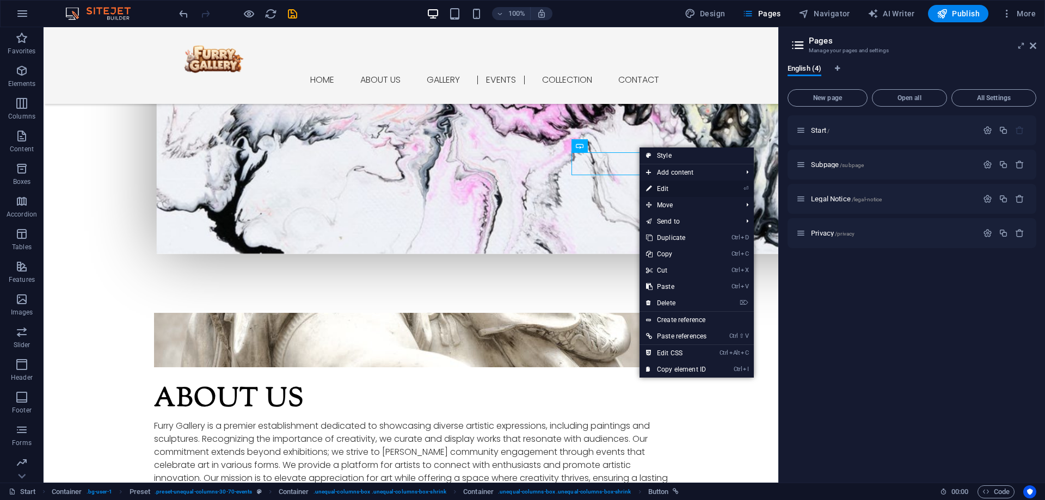
click at [678, 183] on link "⏎ Edit" at bounding box center [675, 189] width 73 height 16
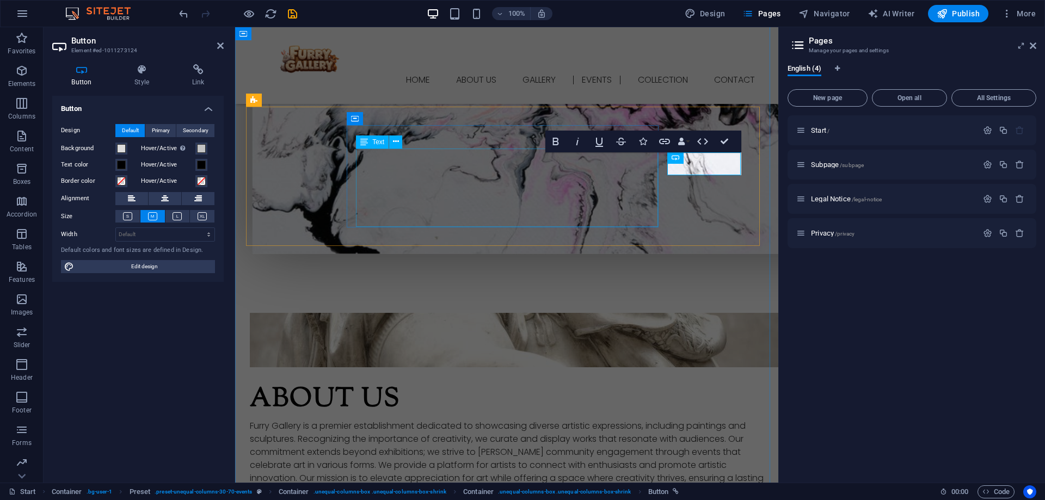
scroll to position [966, 0]
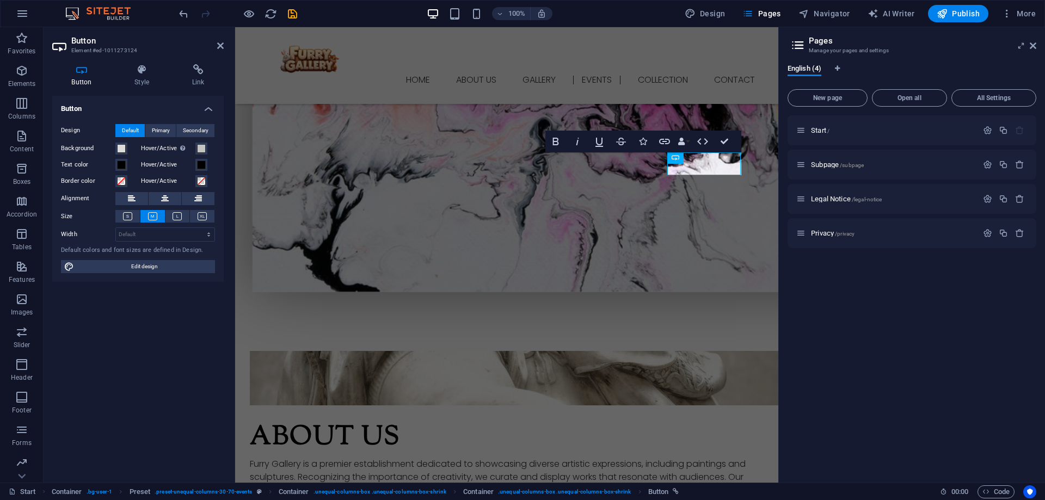
click at [852, 353] on div "Start / Subpage /subpage Legal Notice /legal-notice Privacy /privacy" at bounding box center [911, 294] width 249 height 359
drag, startPoint x: 240, startPoint y: 322, endPoint x: 251, endPoint y: 319, distance: 11.6
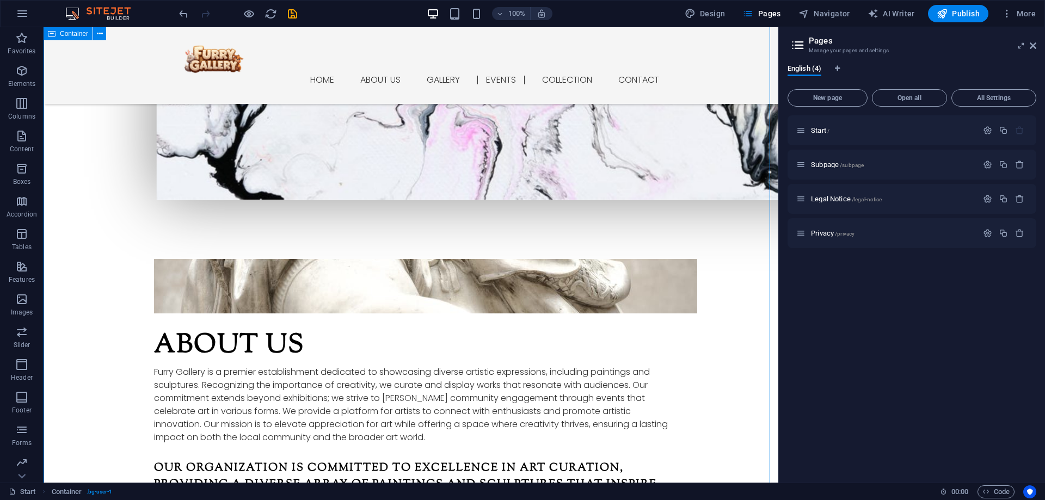
scroll to position [1059, 0]
click at [1034, 47] on icon at bounding box center [1033, 45] width 7 height 9
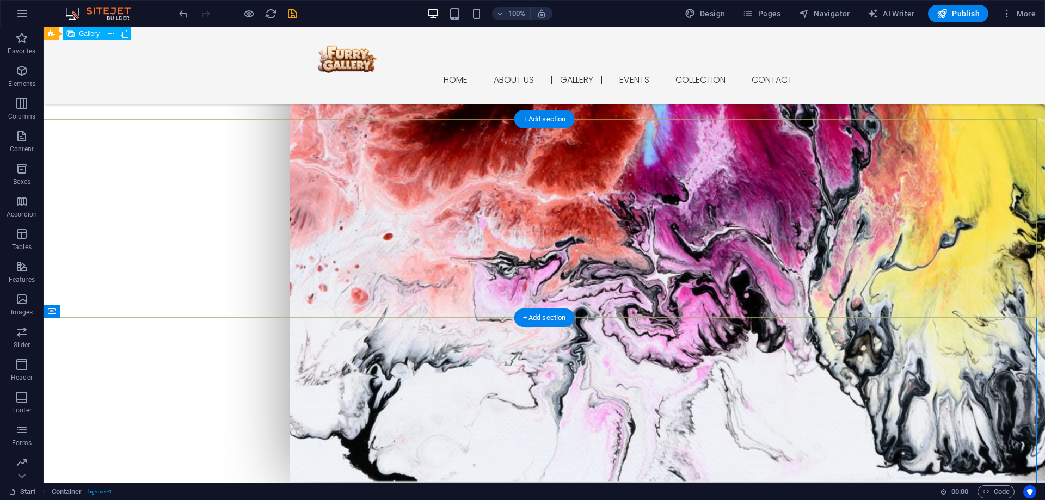
scroll to position [749, 0]
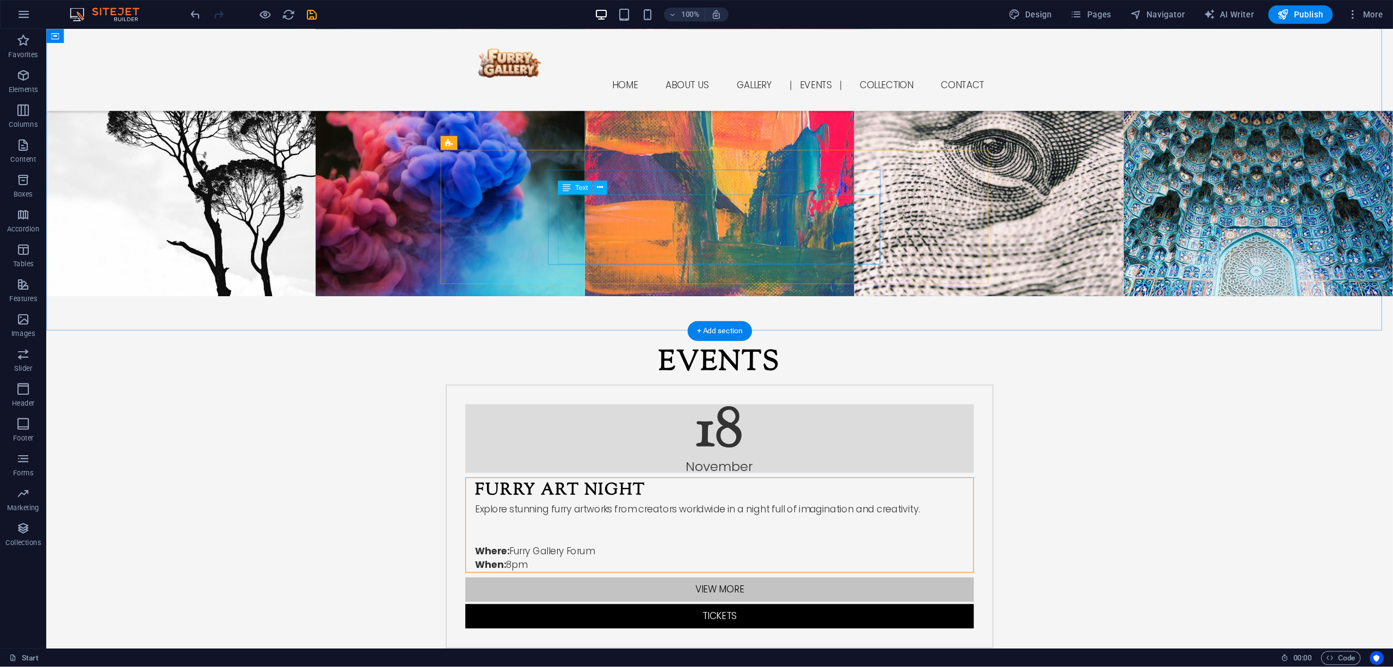
scroll to position [1603, 0]
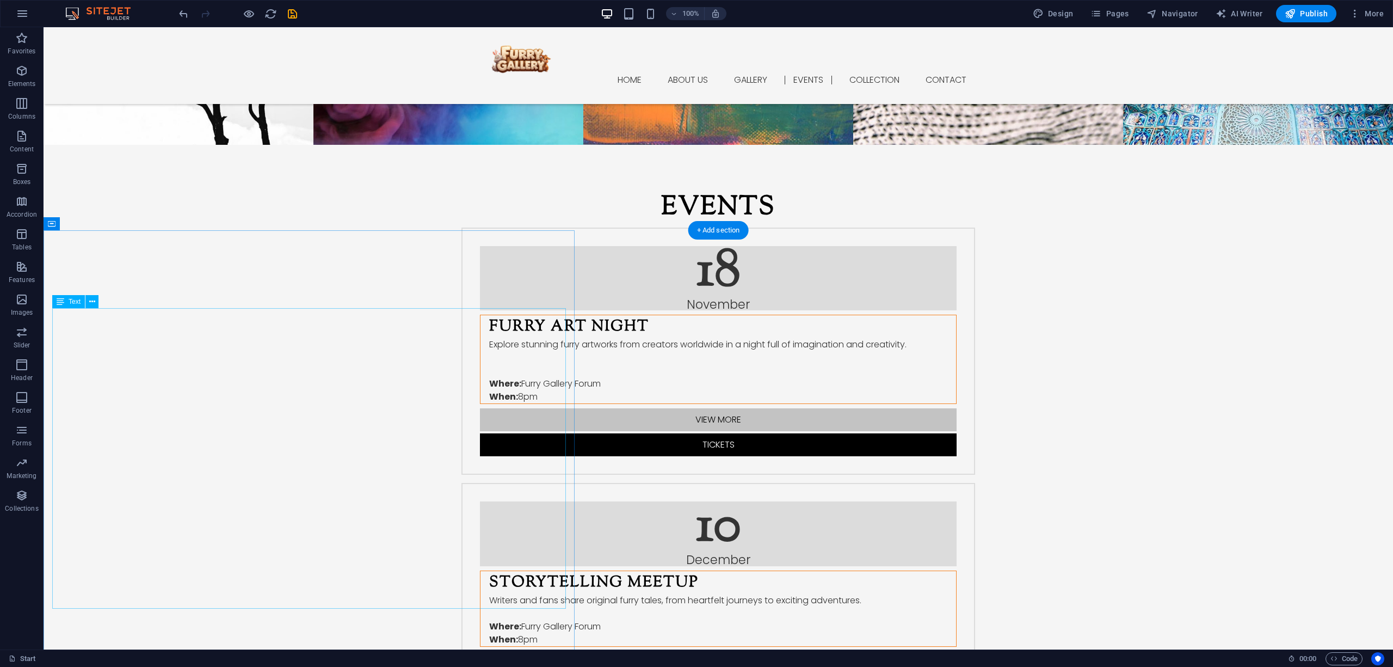
scroll to position [1723, 0]
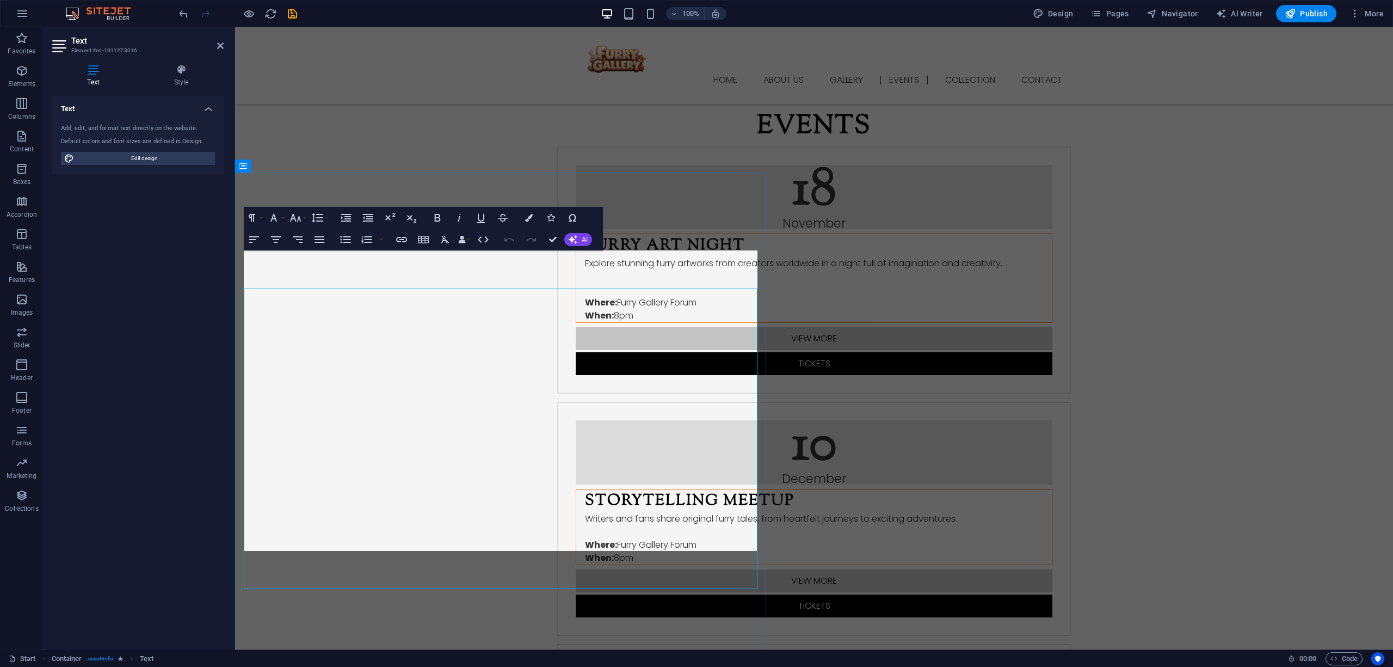
scroll to position [1758, 0]
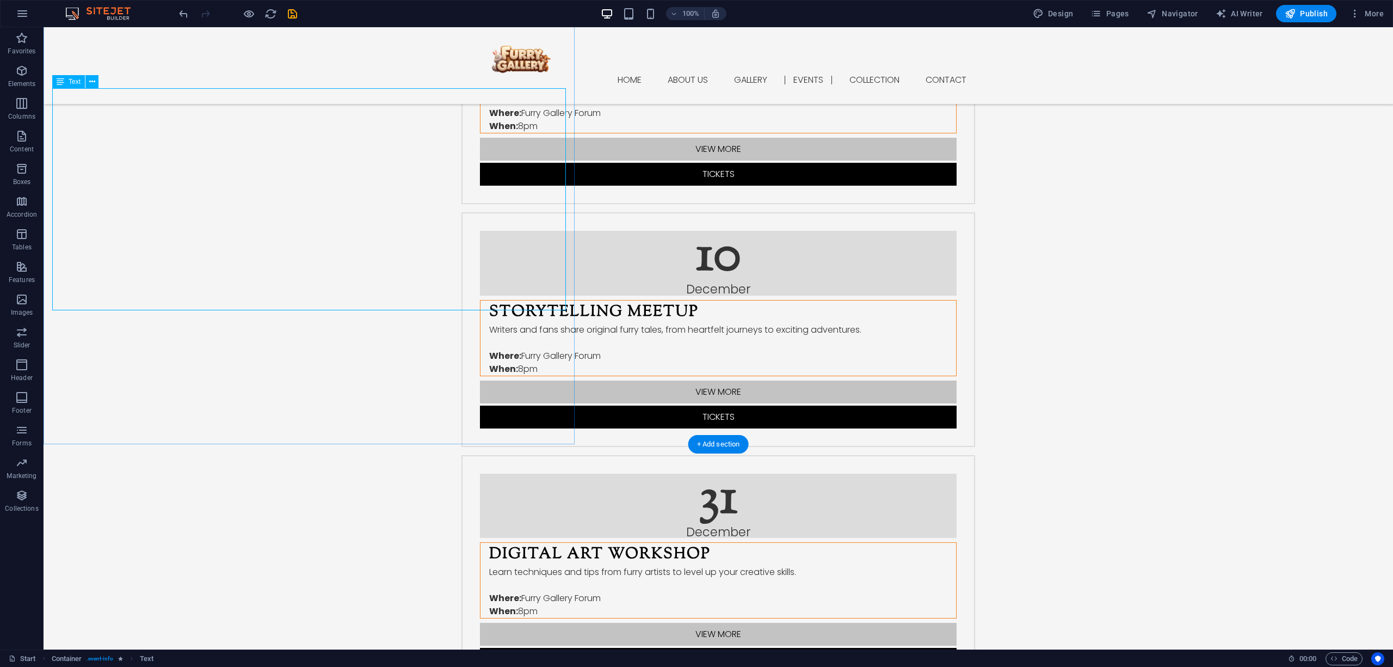
scroll to position [2038, 0]
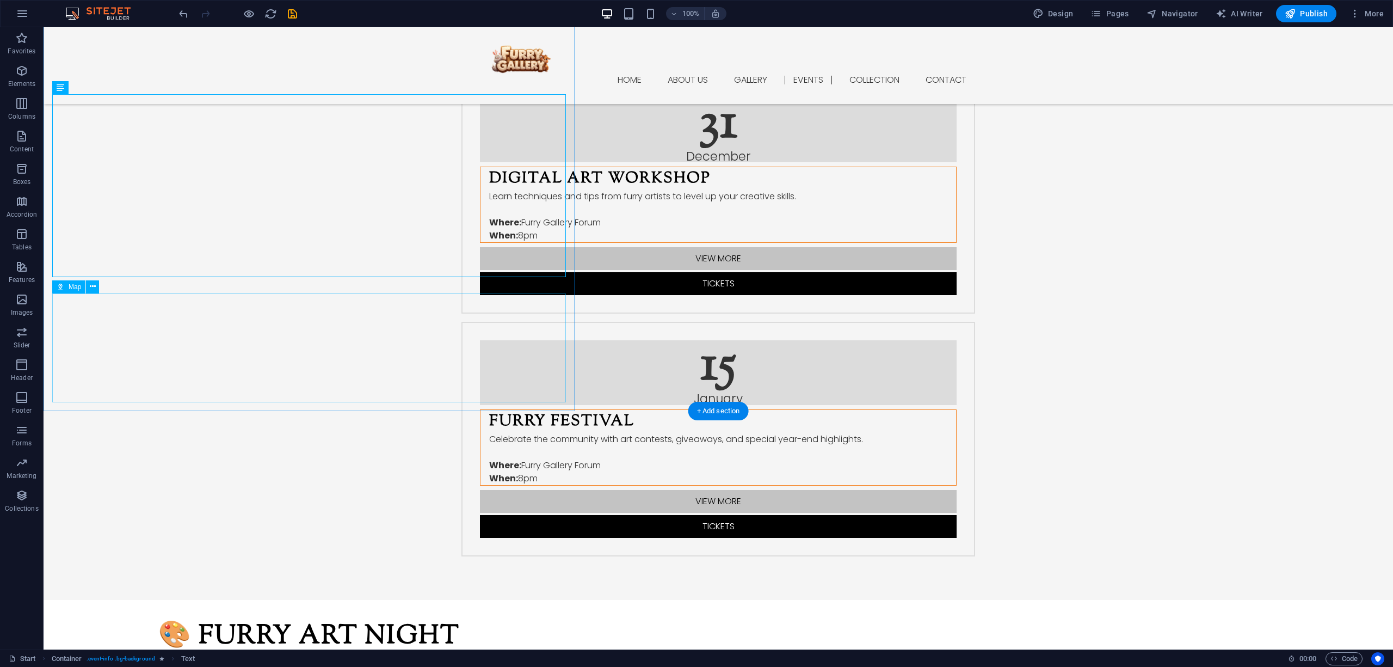
scroll to position [2401, 0]
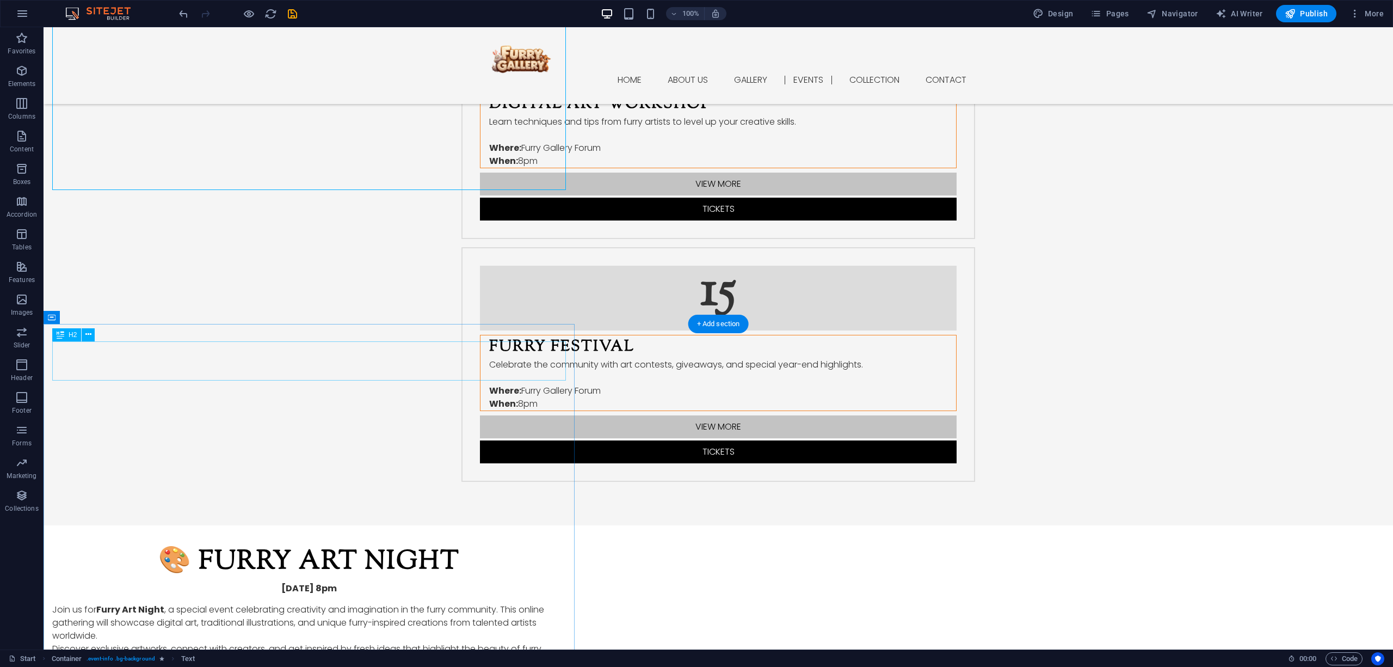
drag, startPoint x: 380, startPoint y: 354, endPoint x: 188, endPoint y: 353, distance: 191.5
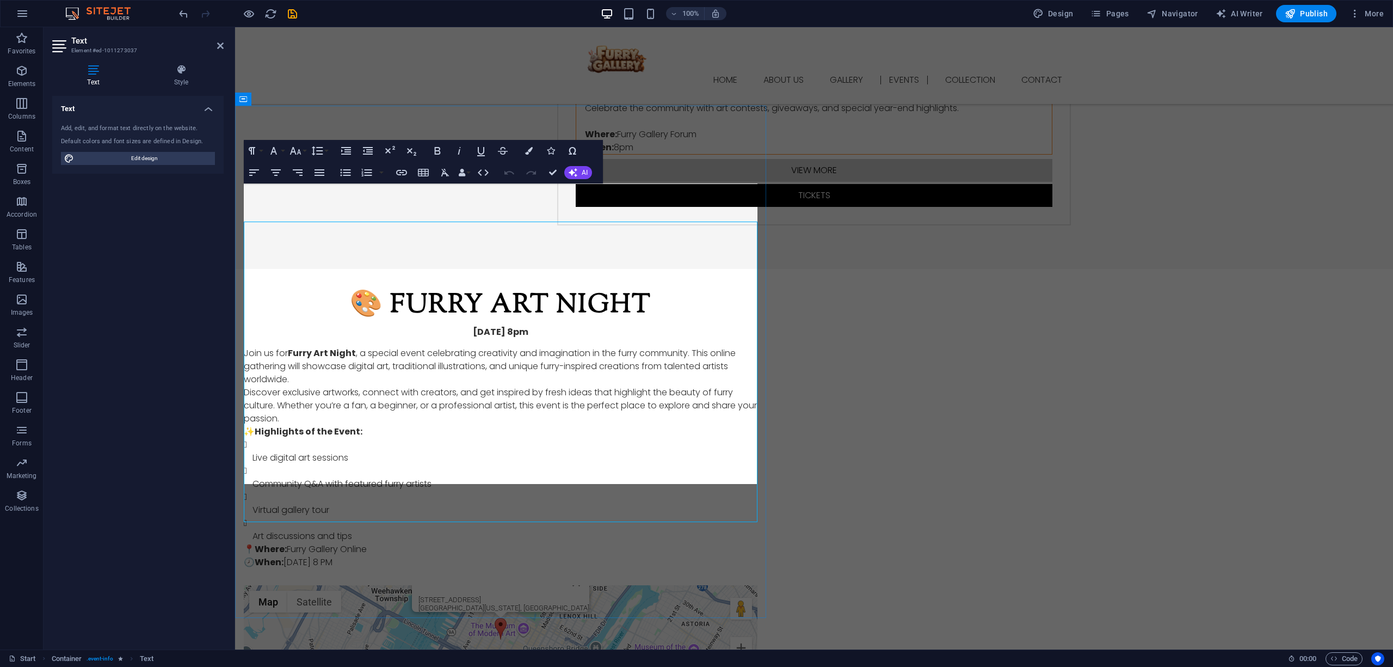
scroll to position [2653, 0]
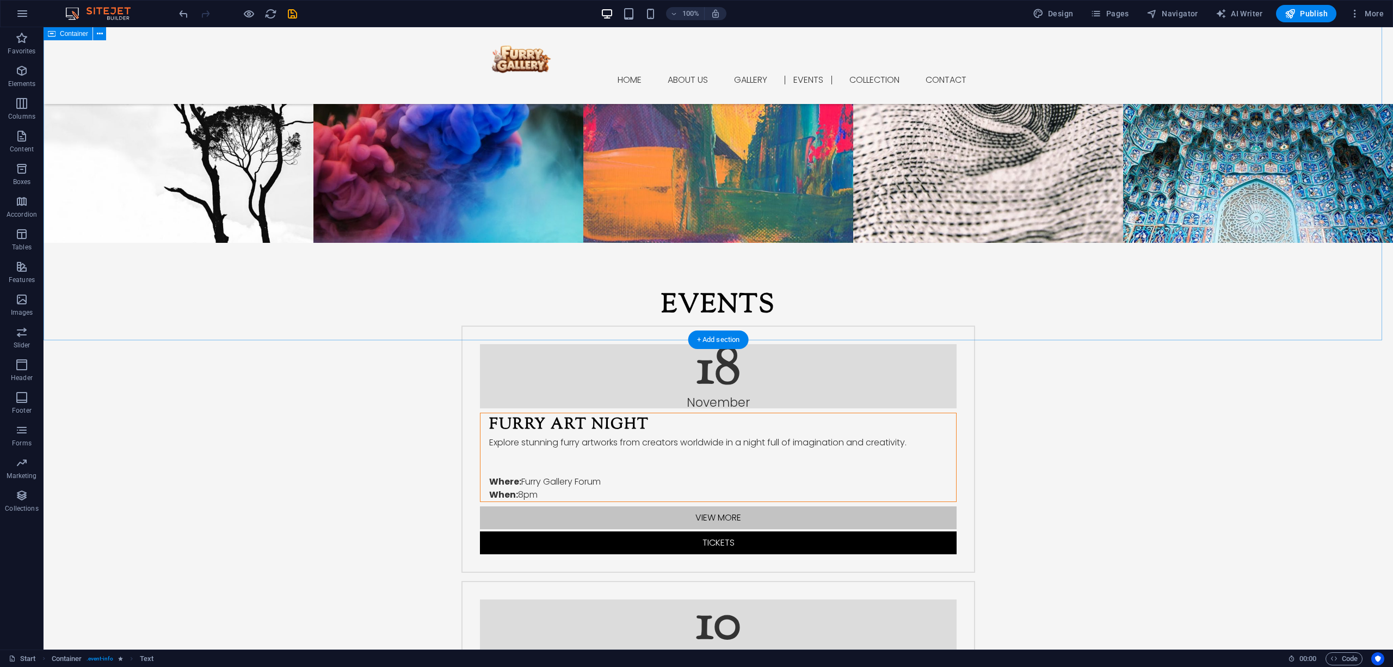
scroll to position [1723, 0]
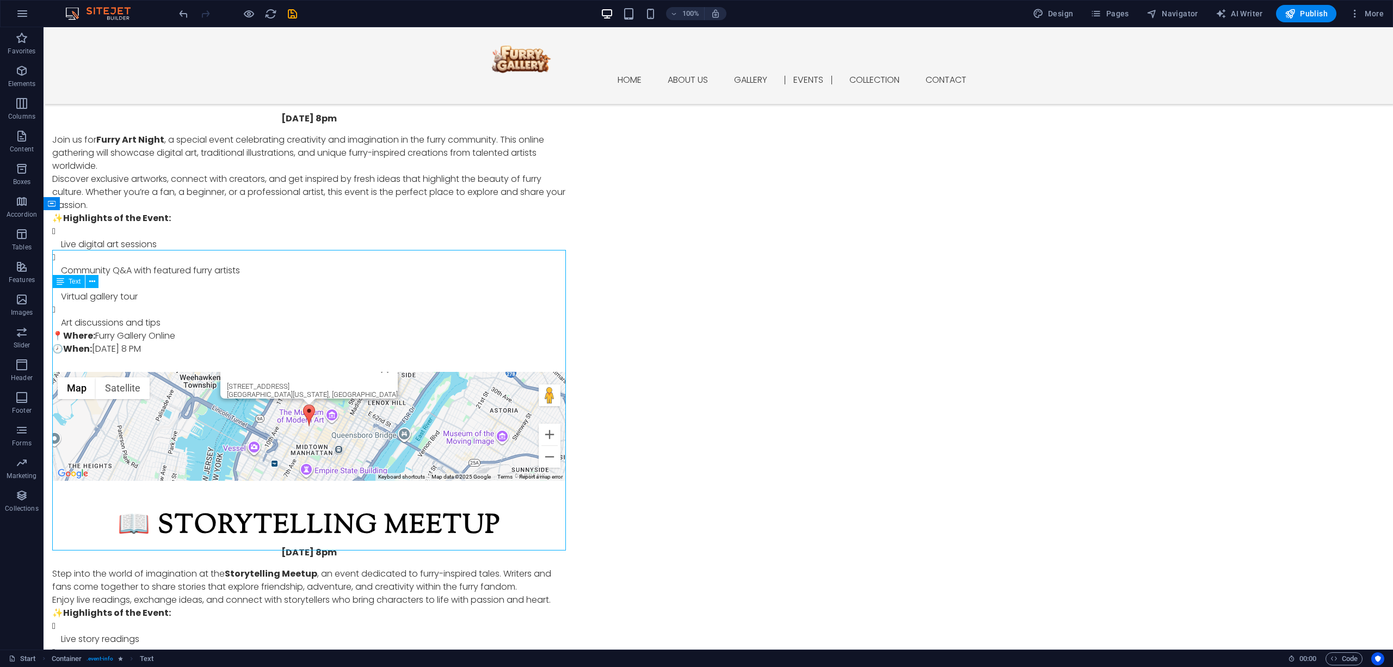
scroll to position [2981, 0]
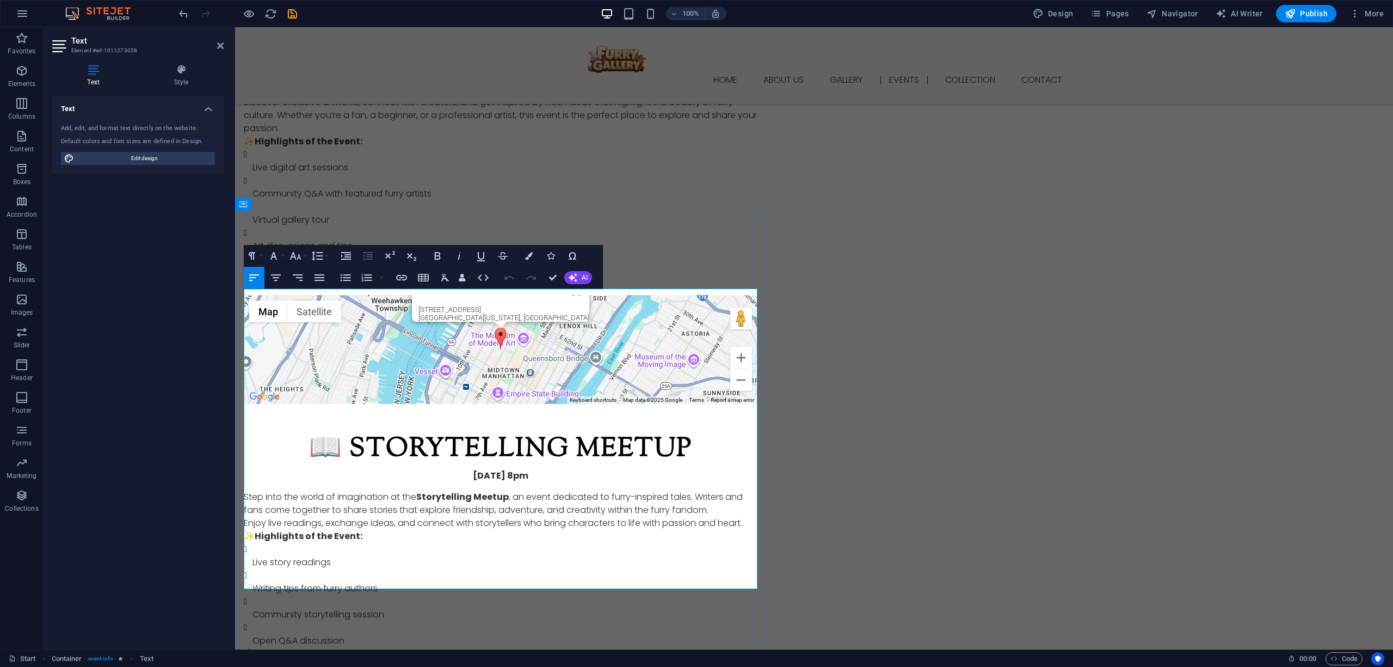
scroll to position [2943, 0]
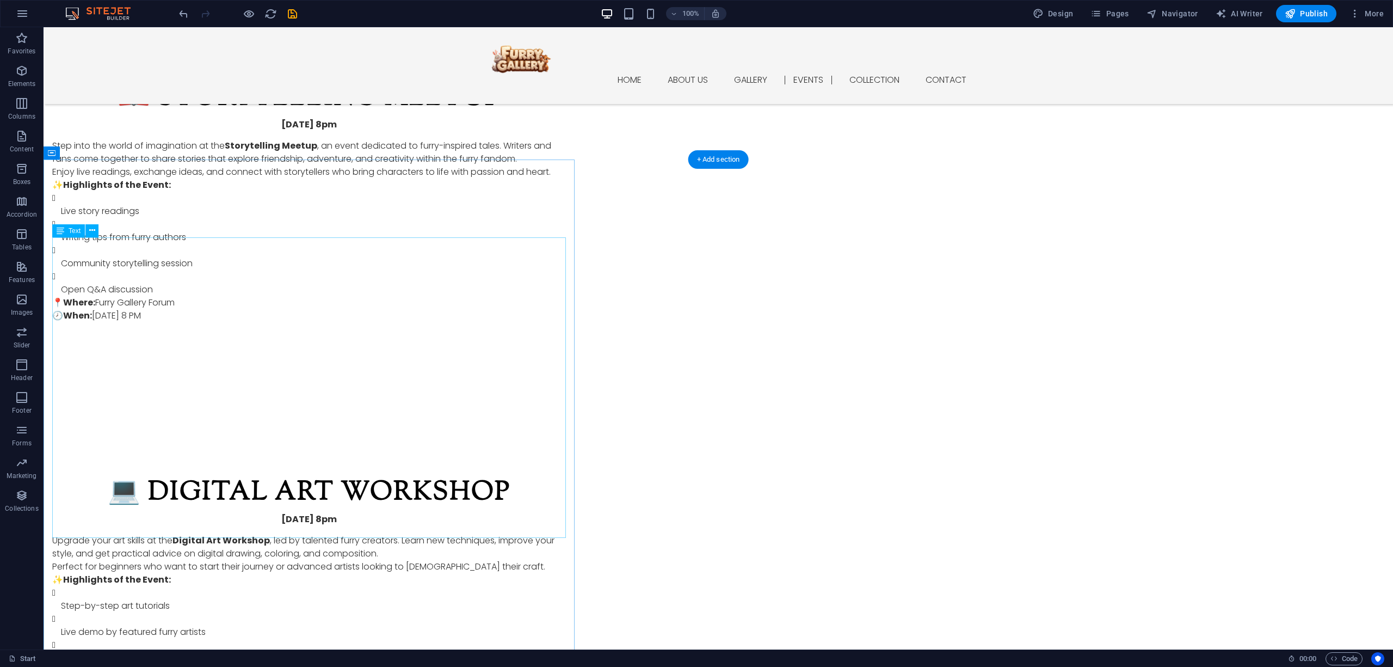
scroll to position [3343, 0]
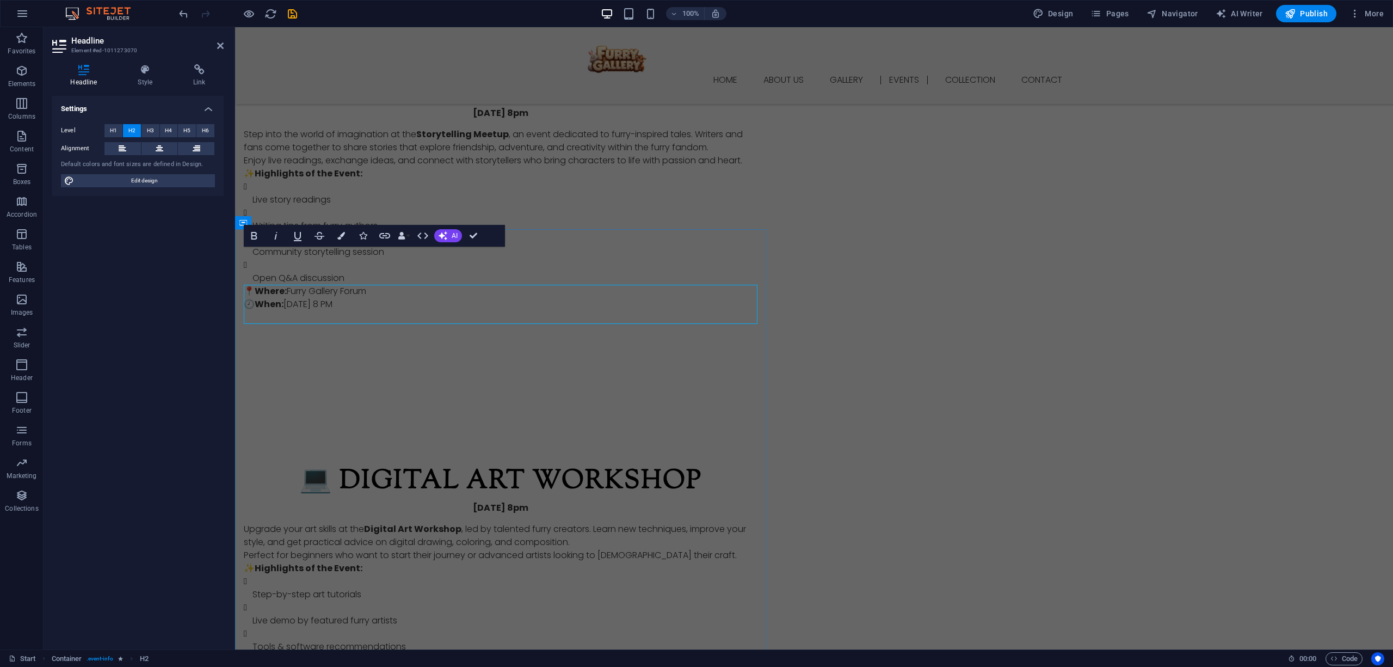
scroll to position [3305, 0]
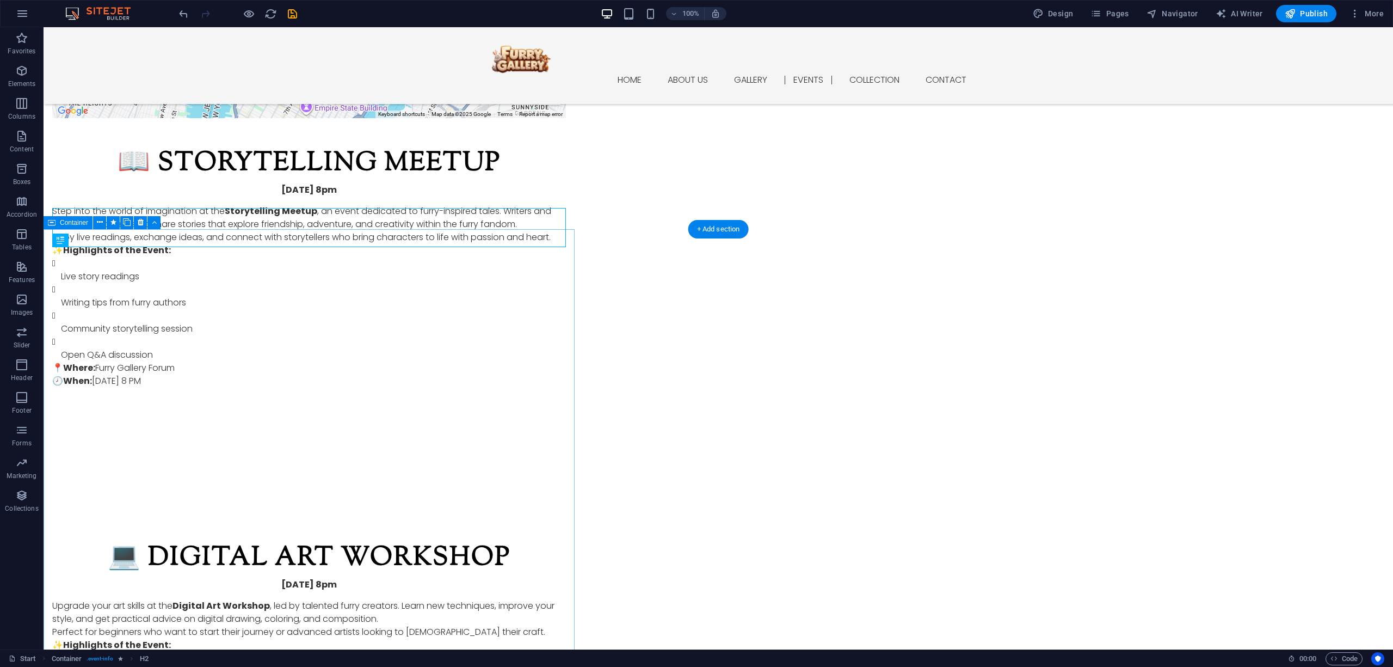
scroll to position [3344, 0]
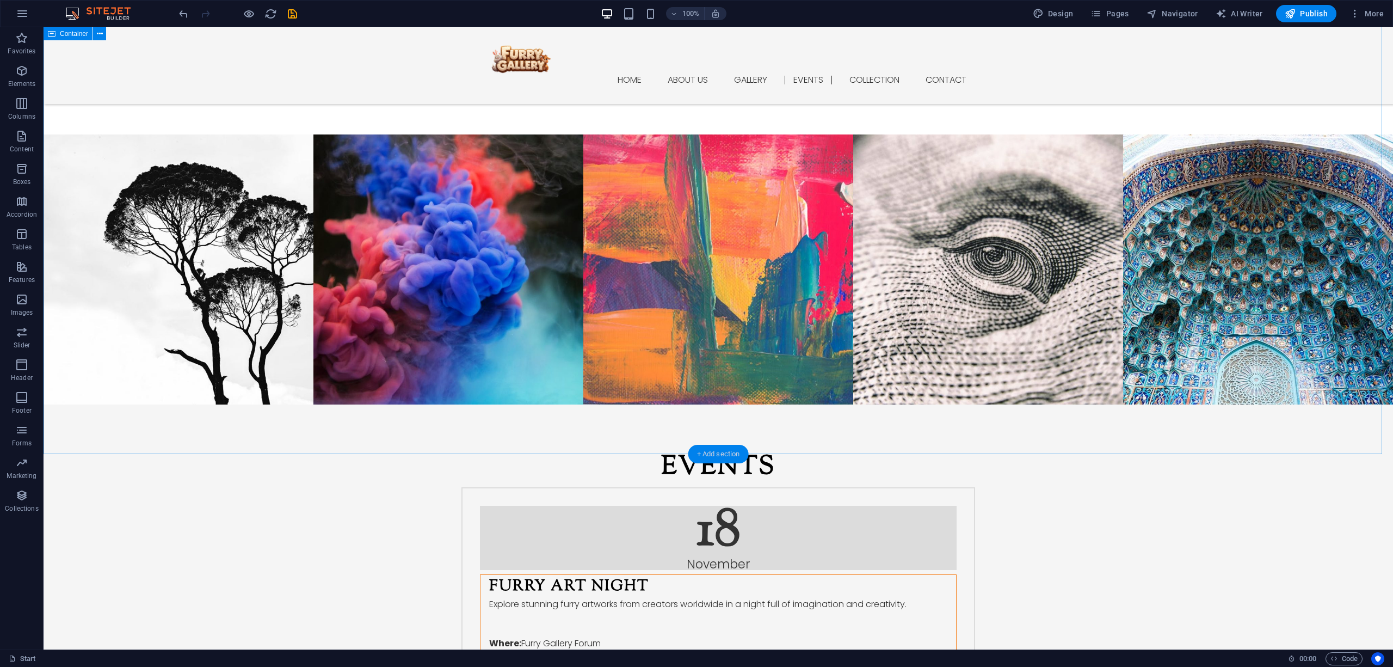
scroll to position [1531, 0]
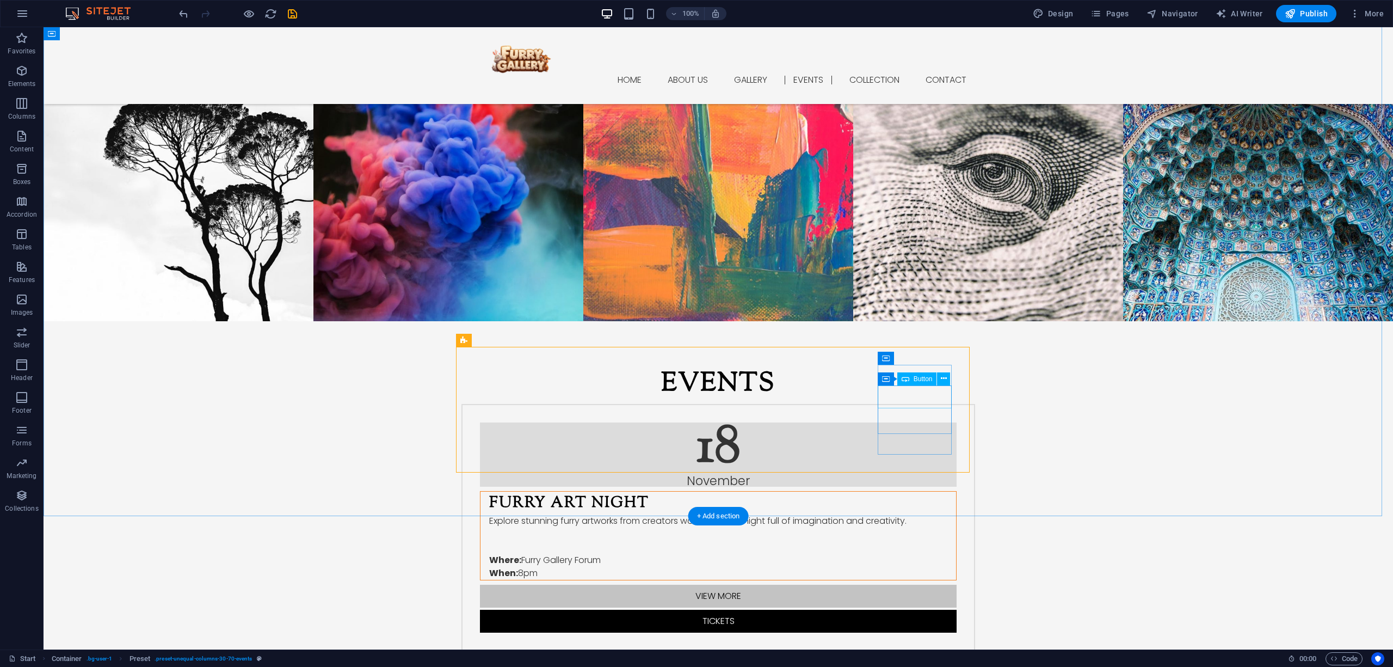
scroll to position [1579, 0]
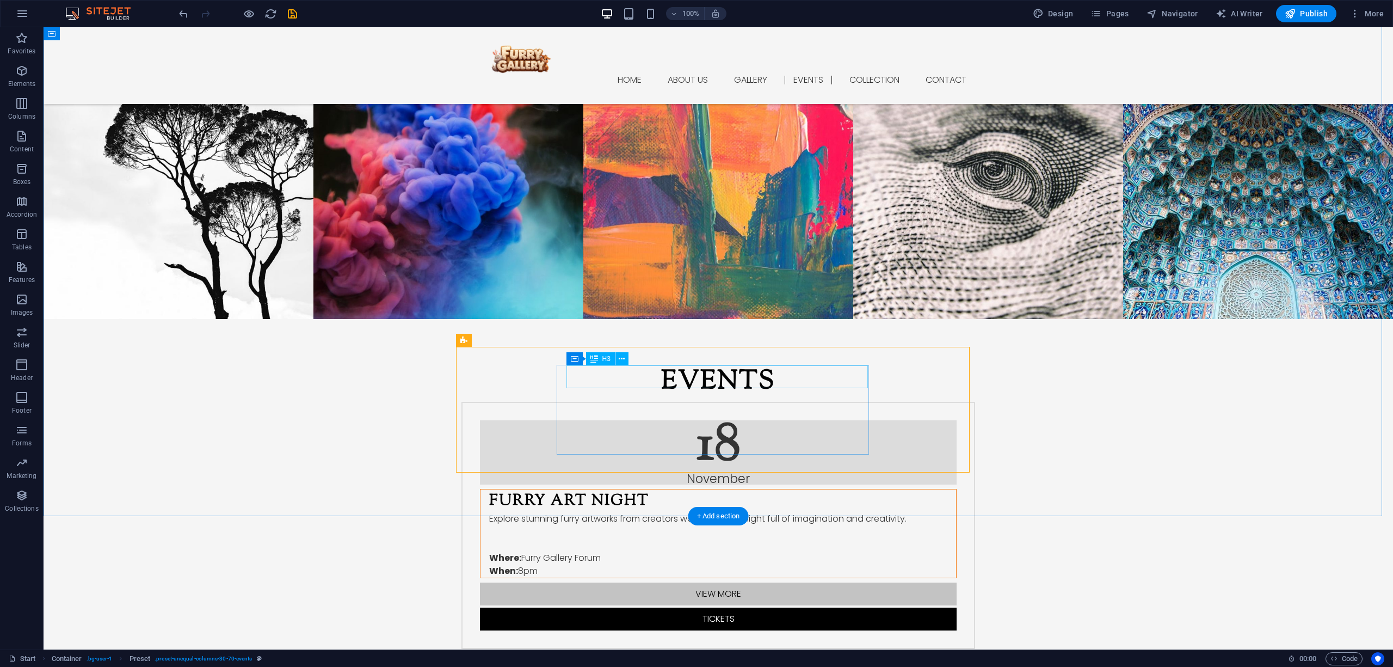
drag, startPoint x: 640, startPoint y: 401, endPoint x: 456, endPoint y: 401, distance: 183.9
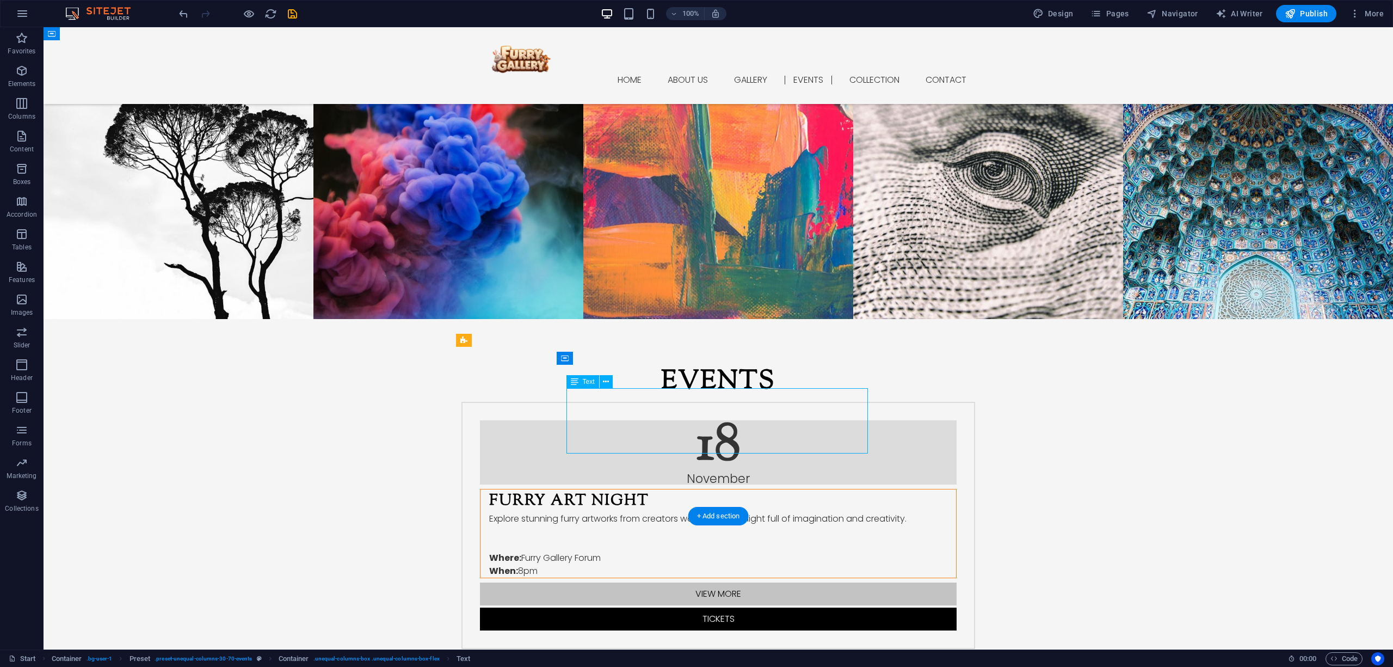
scroll to position [1540, 0]
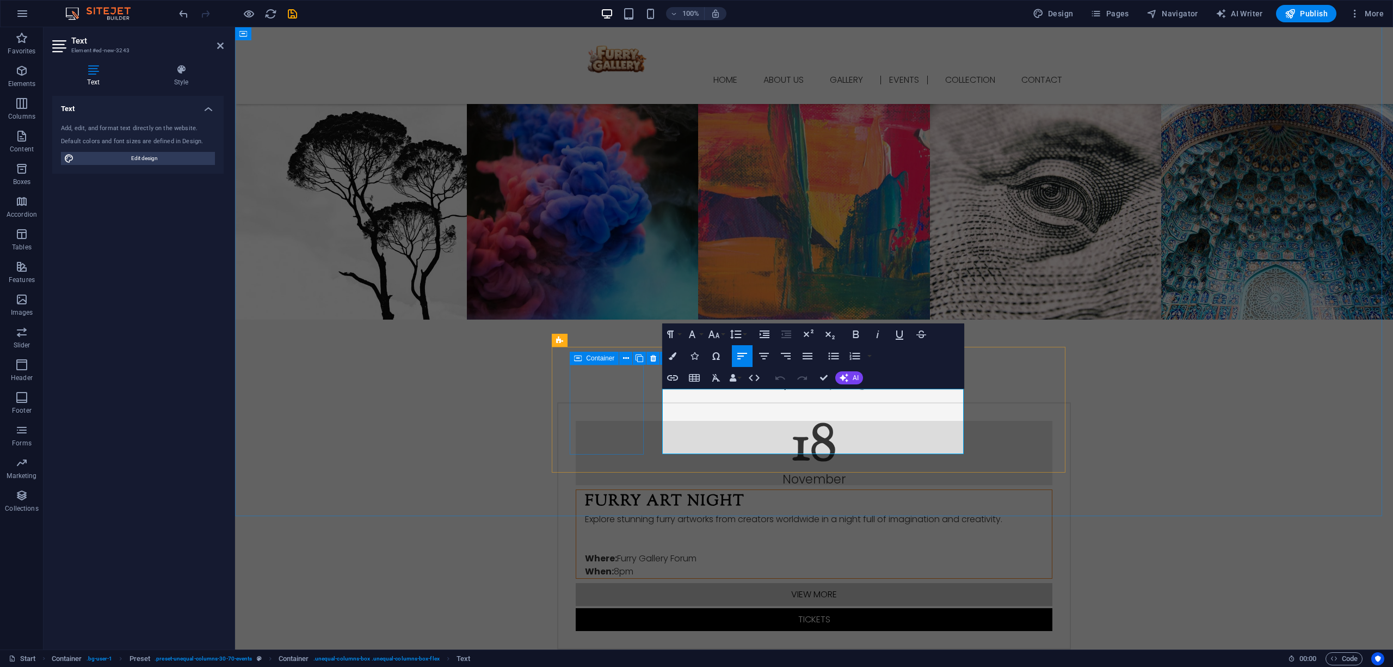
drag, startPoint x: 766, startPoint y: 411, endPoint x: 637, endPoint y: 397, distance: 130.3
drag, startPoint x: 825, startPoint y: 379, endPoint x: 954, endPoint y: 362, distance: 129.5
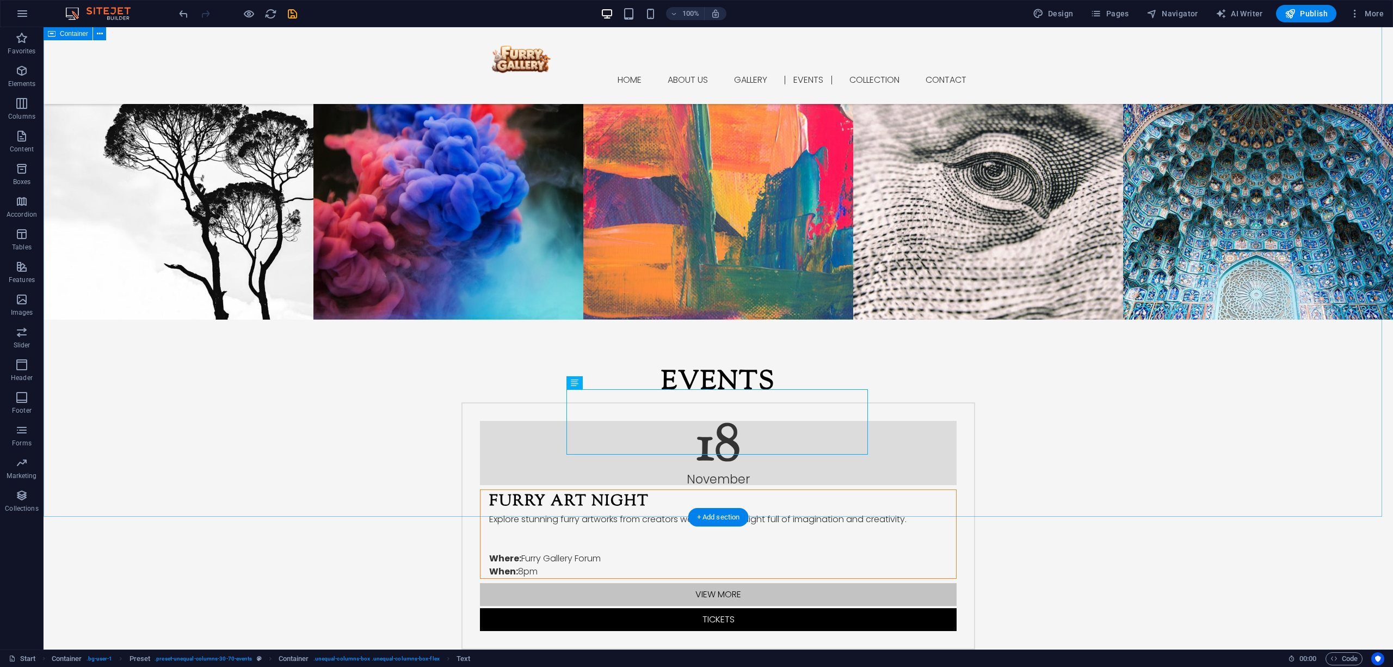
drag, startPoint x: 1116, startPoint y: 240, endPoint x: 1102, endPoint y: 243, distance: 13.9
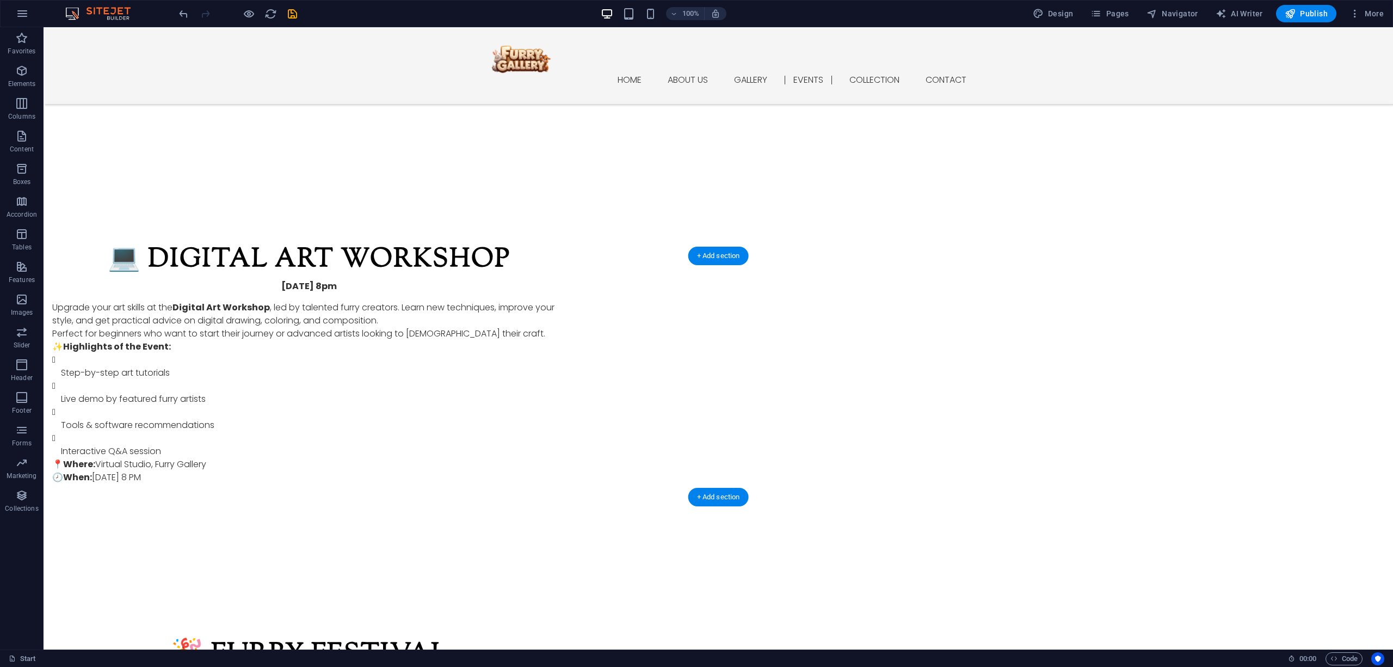
scroll to position [3861, 0]
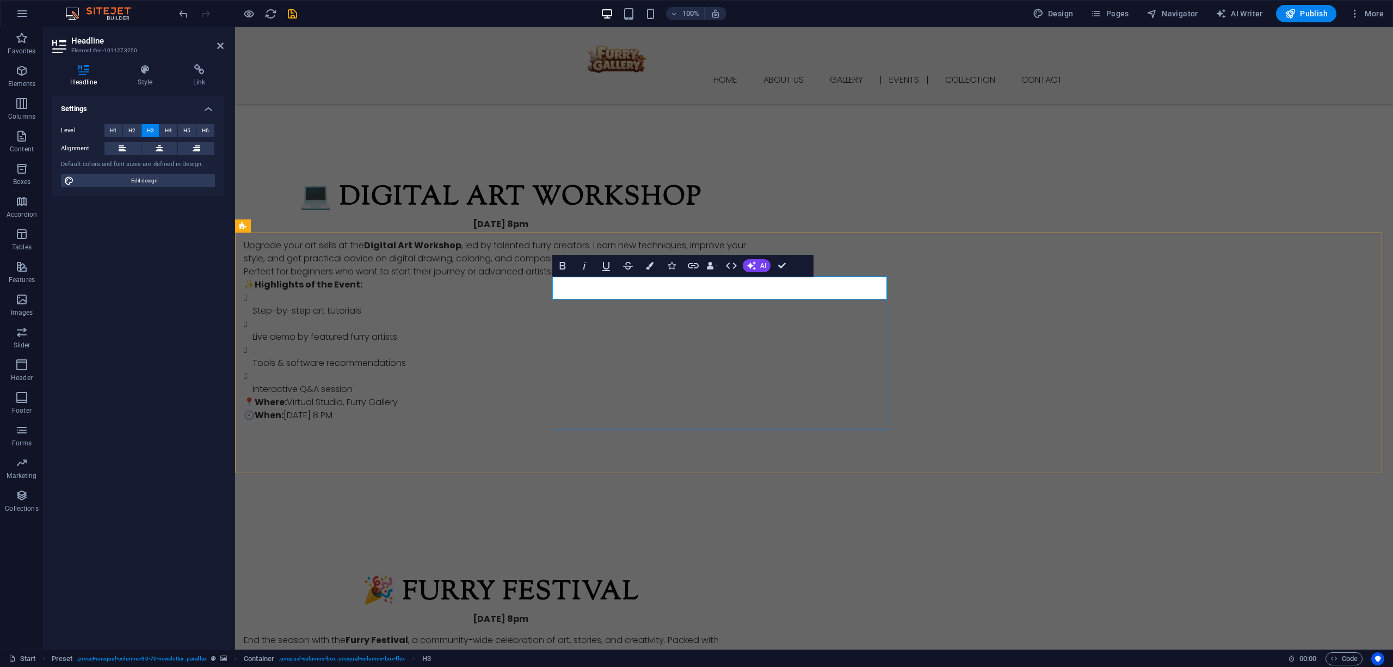
scroll to position [3823, 0]
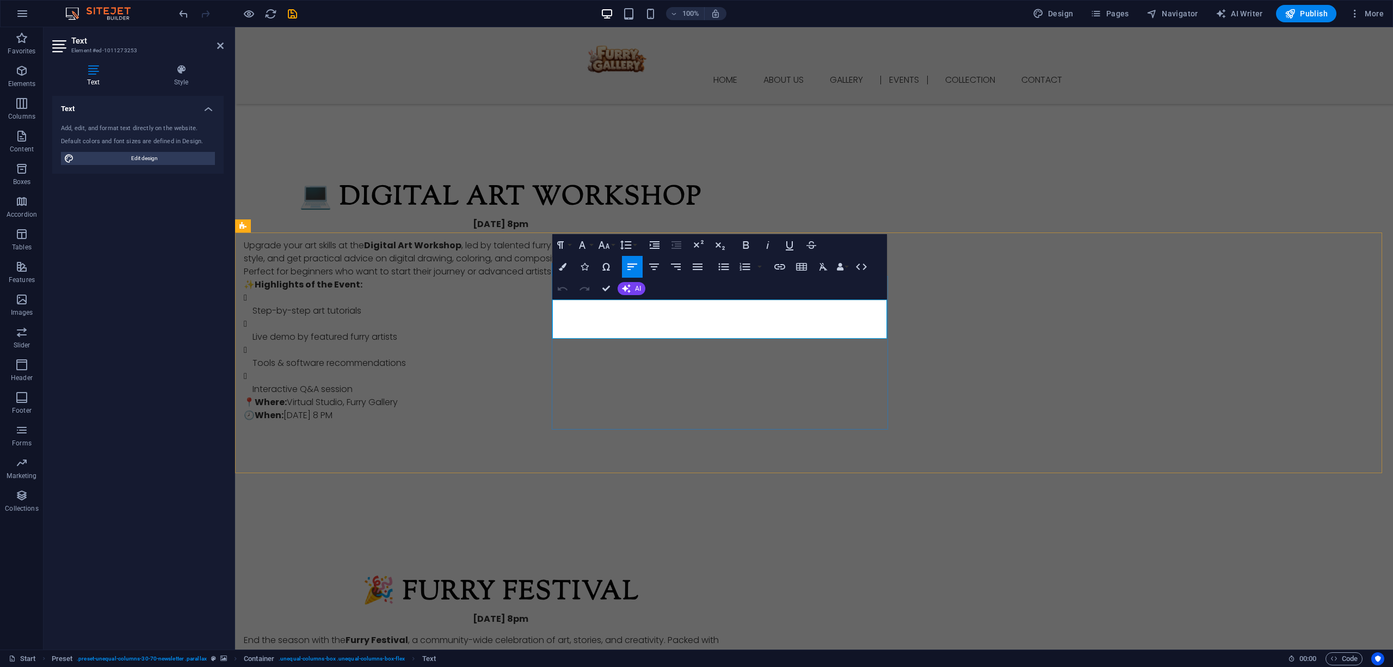
scroll to position [3823, 0]
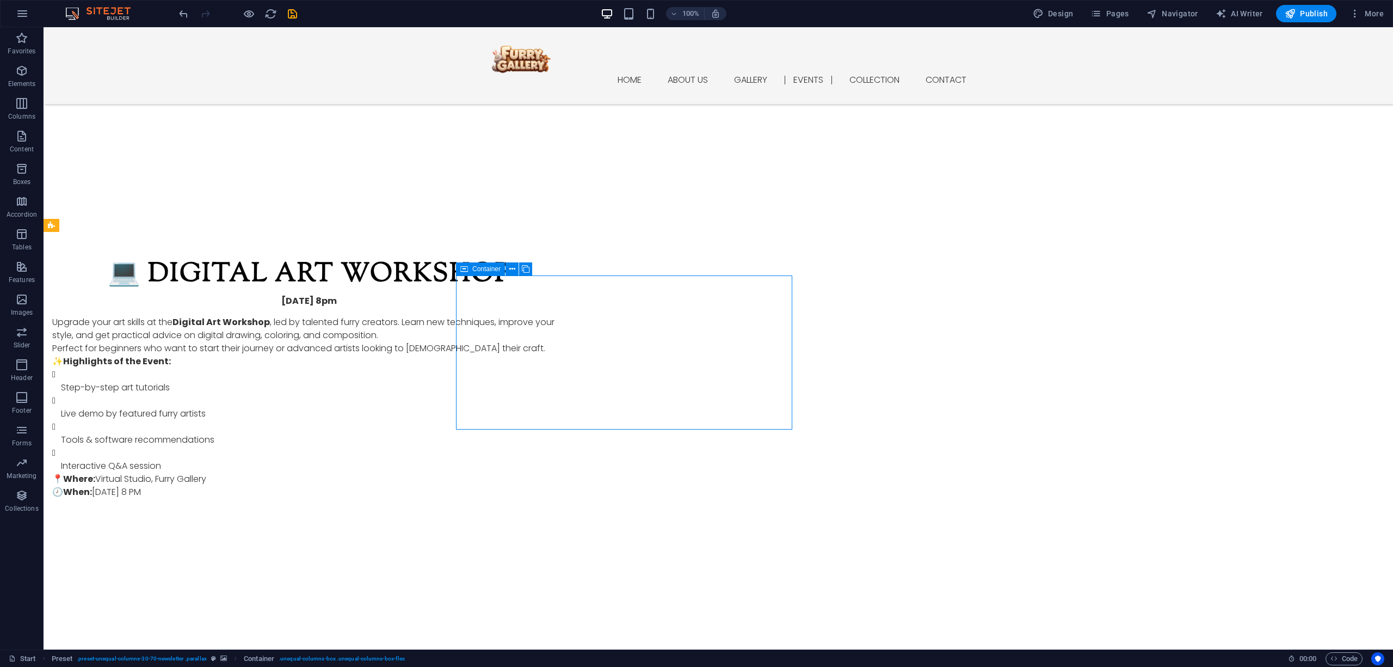
scroll to position [3861, 0]
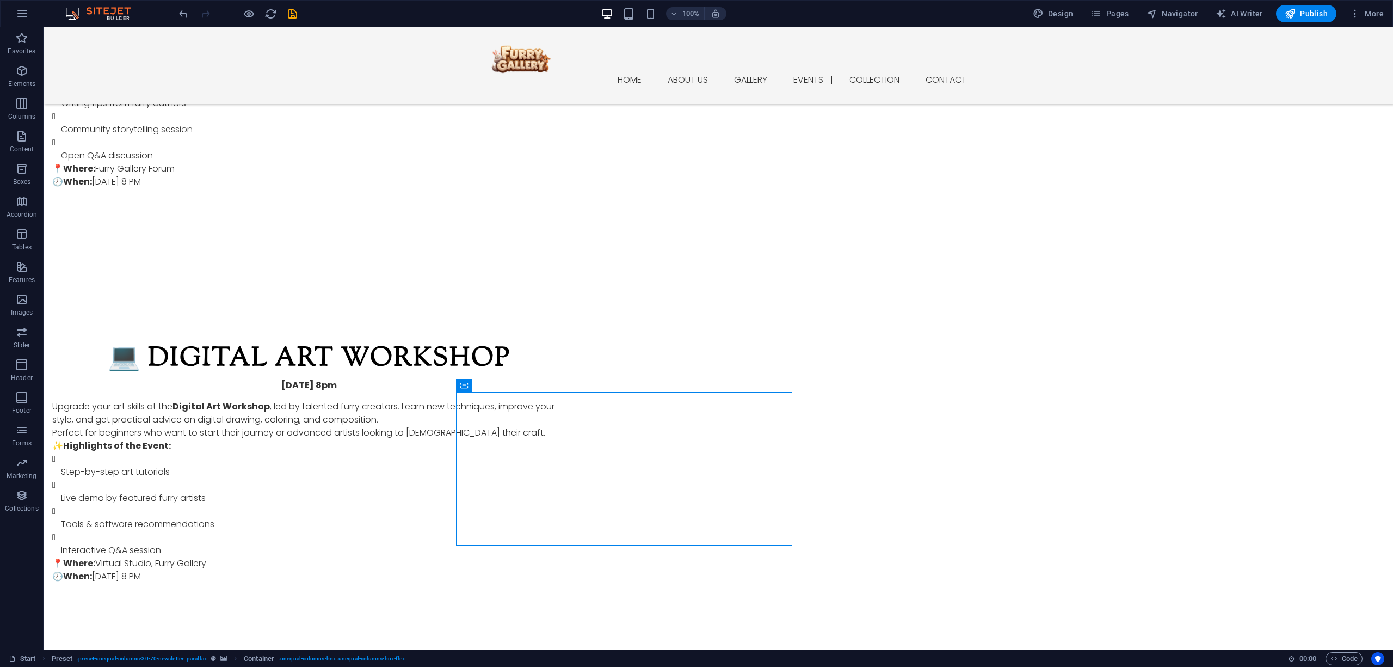
scroll to position [3716, 0]
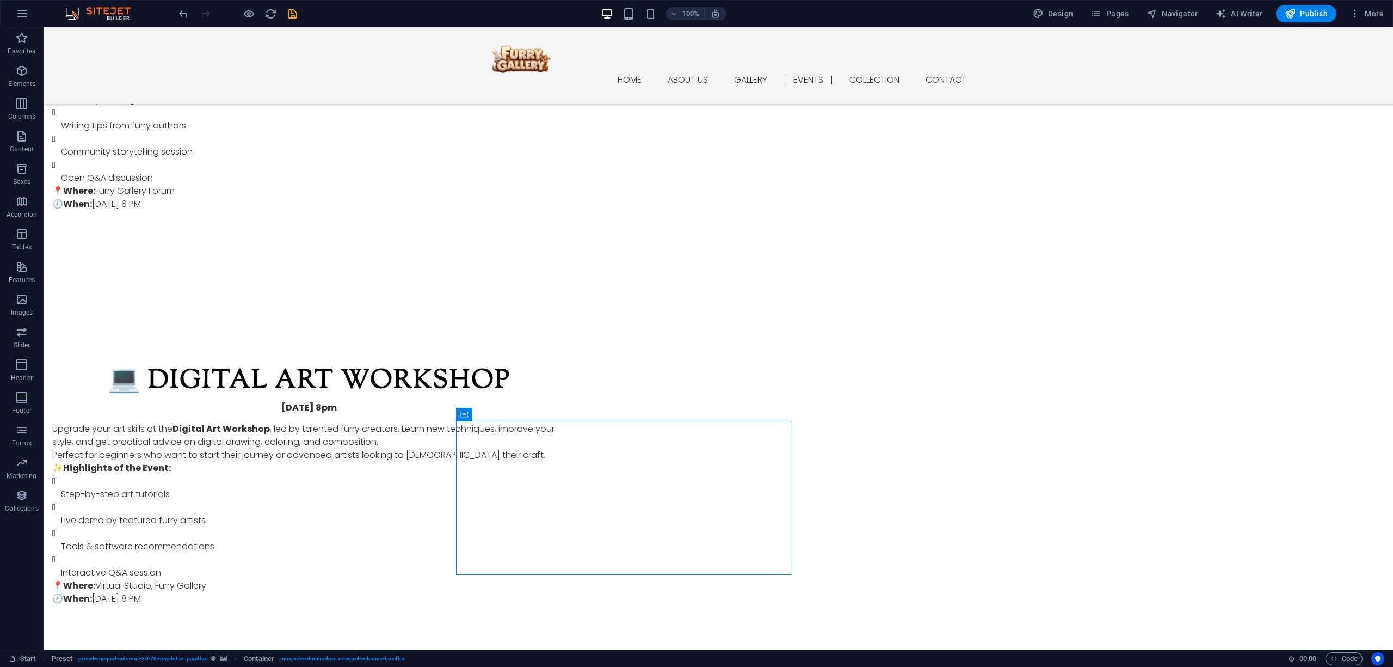
click at [978, 181] on html "Skip to main content Home About us Gallery Events Collection Contact Menu Art P…" at bounding box center [719, 676] width 1350 height 8730
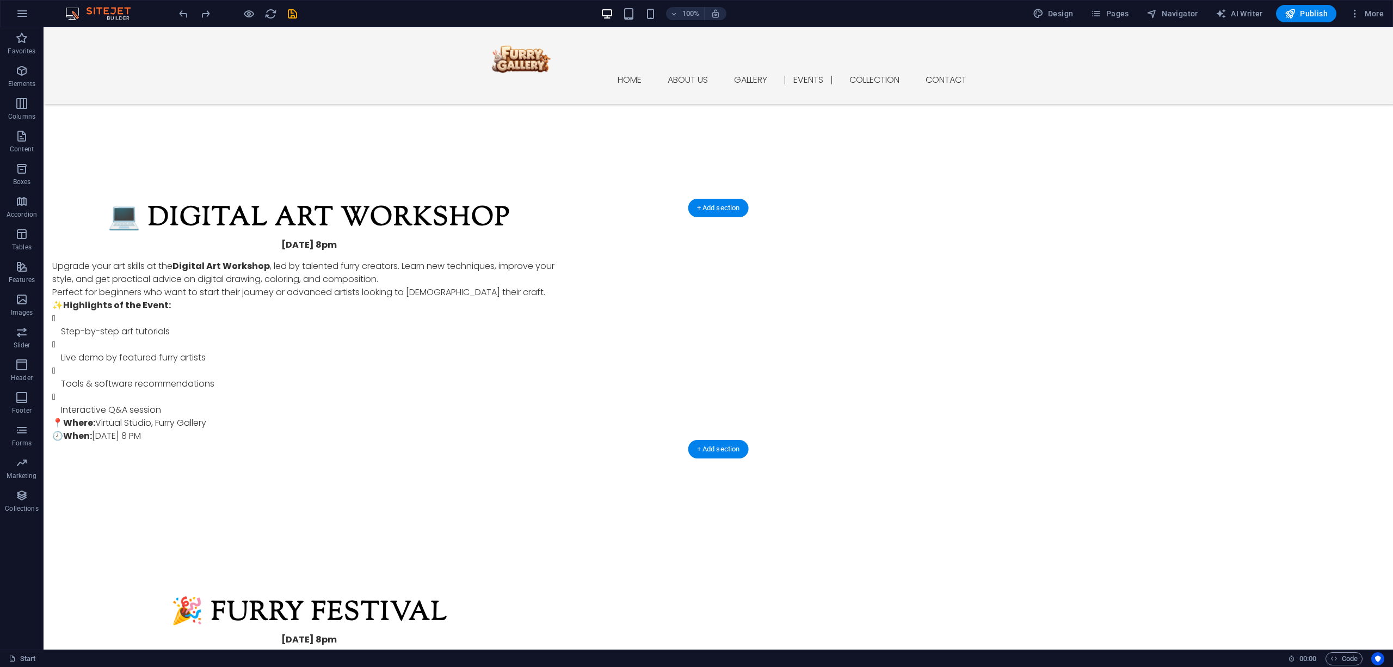
scroll to position [3885, 0]
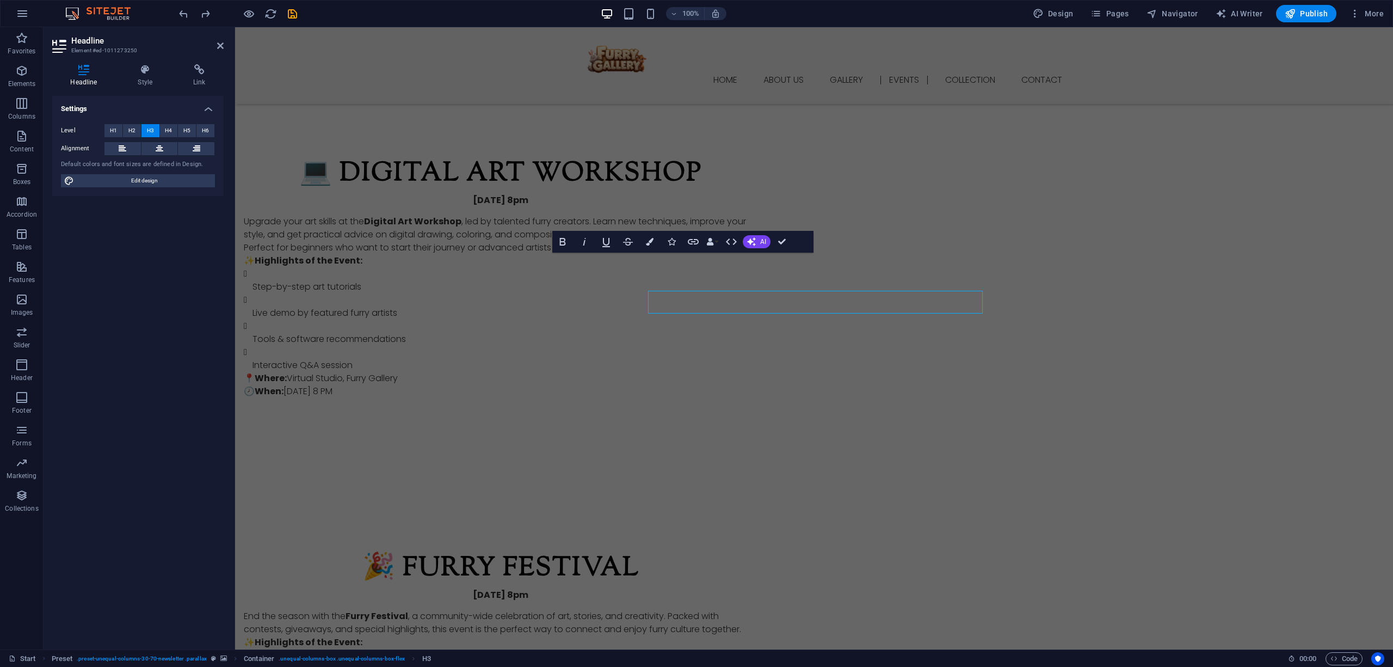
scroll to position [3847, 0]
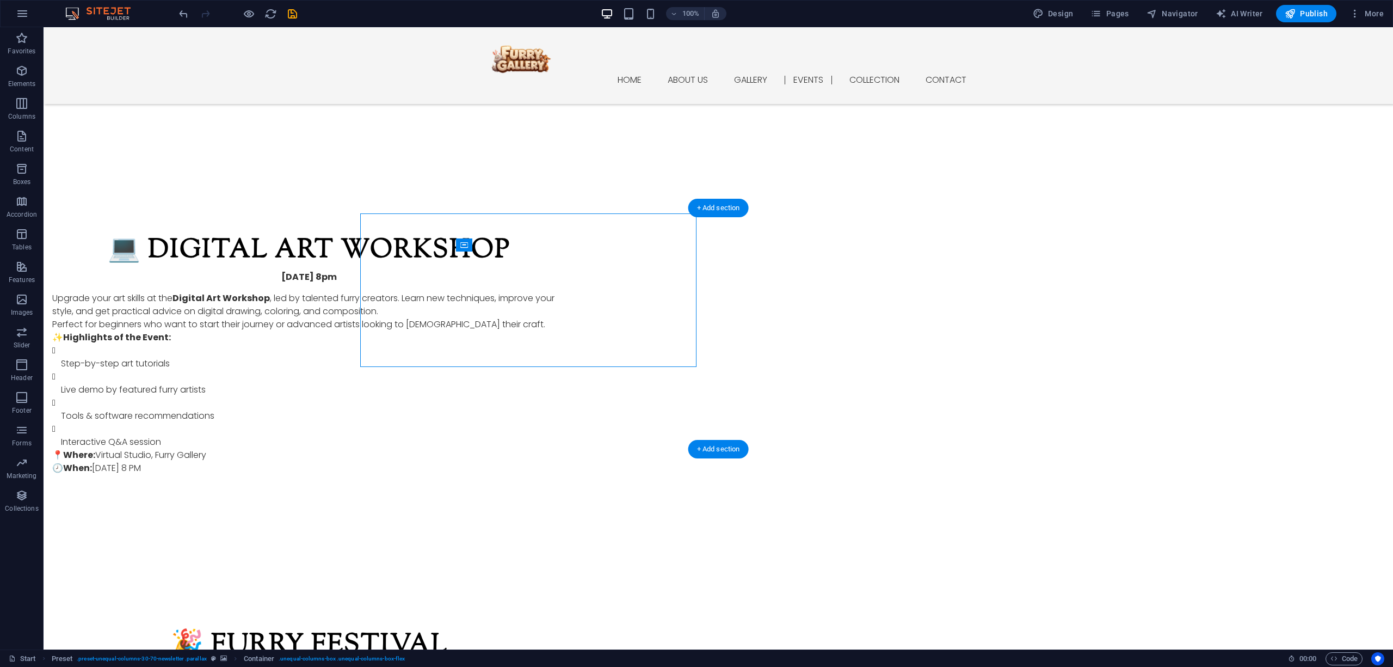
scroll to position [3885, 0]
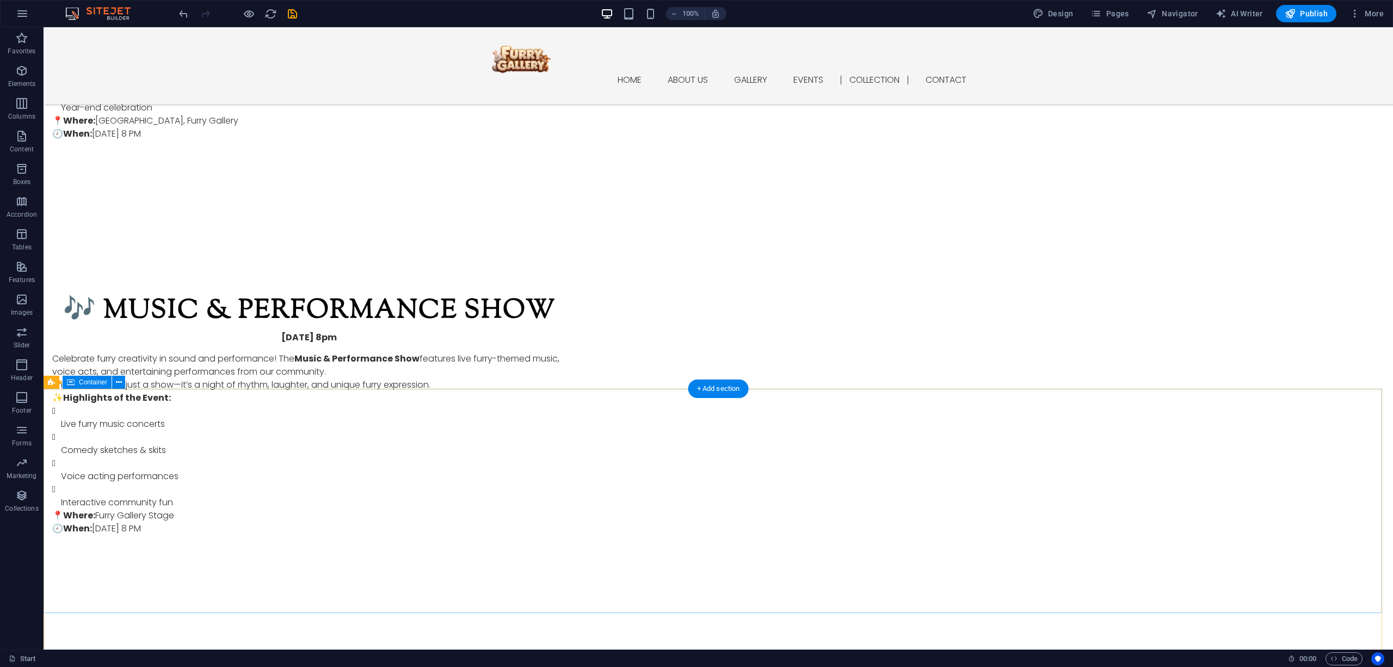
scroll to position [4563, 0]
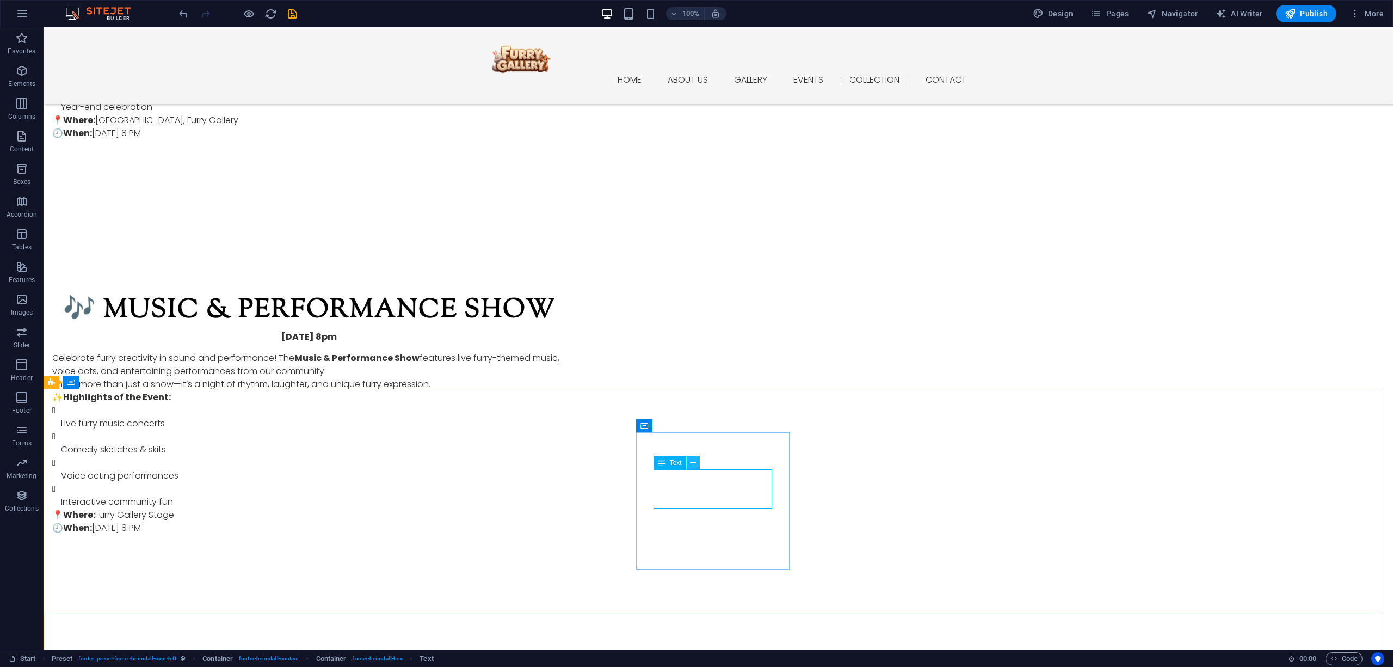
click at [692, 464] on icon at bounding box center [693, 462] width 6 height 11
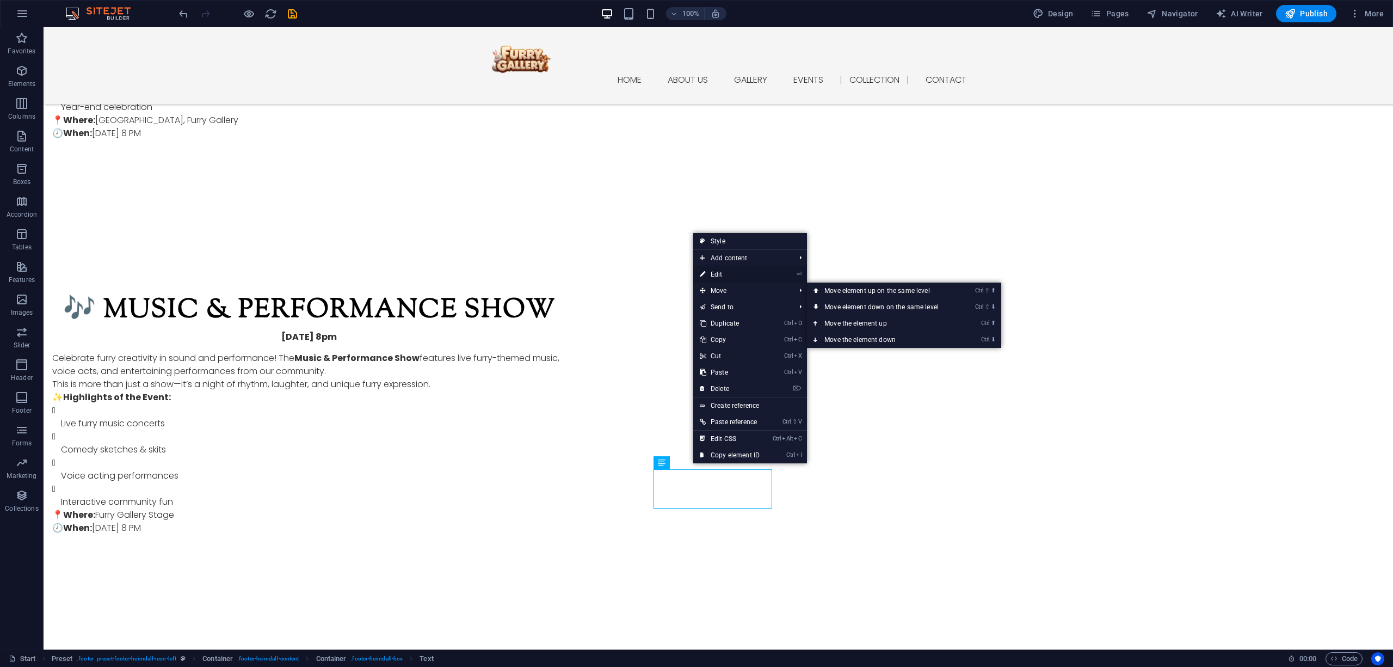
click at [740, 275] on link "⏎ Edit" at bounding box center [729, 274] width 73 height 16
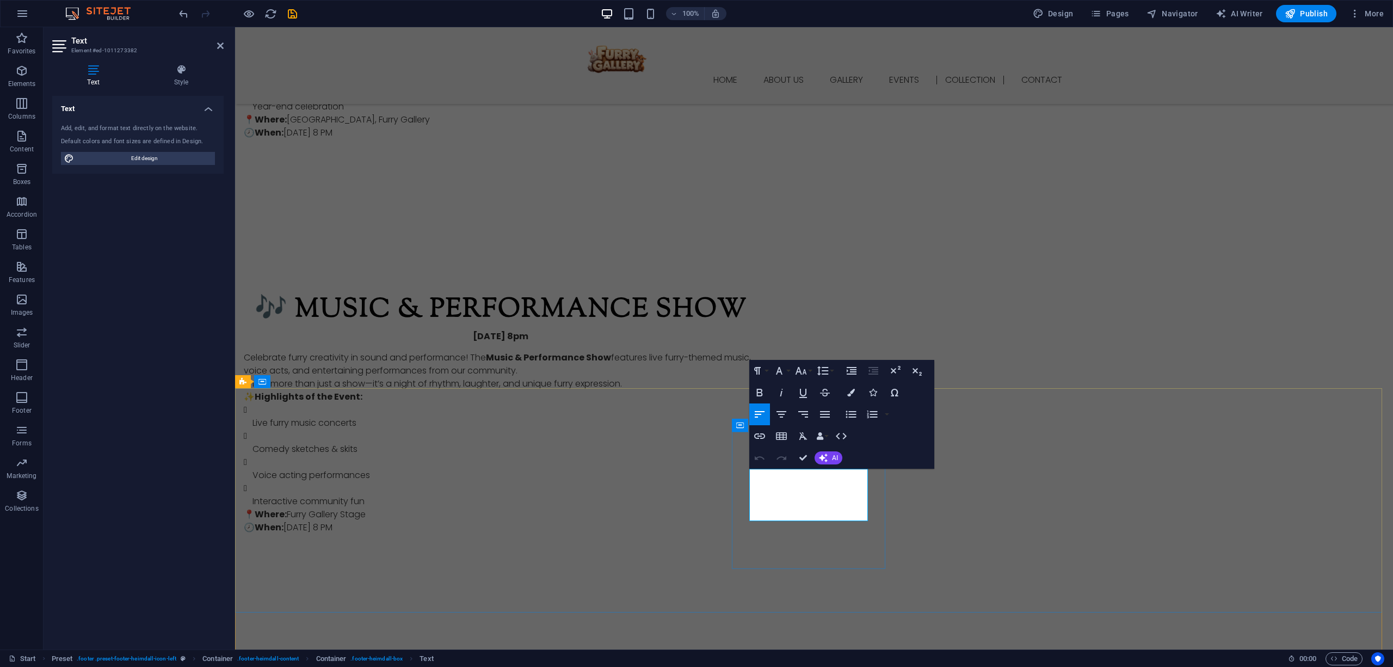
drag, startPoint x: 854, startPoint y: 512, endPoint x: 866, endPoint y: 509, distance: 12.7
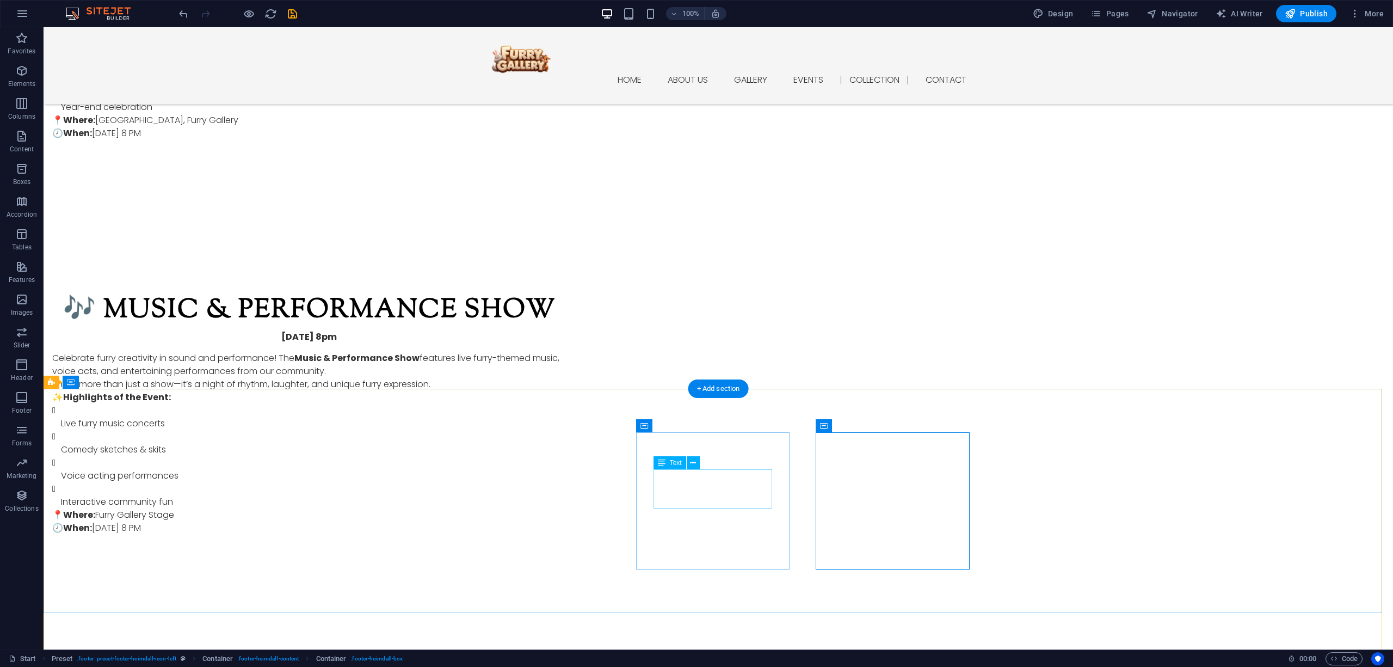
click at [692, 464] on icon at bounding box center [693, 462] width 6 height 11
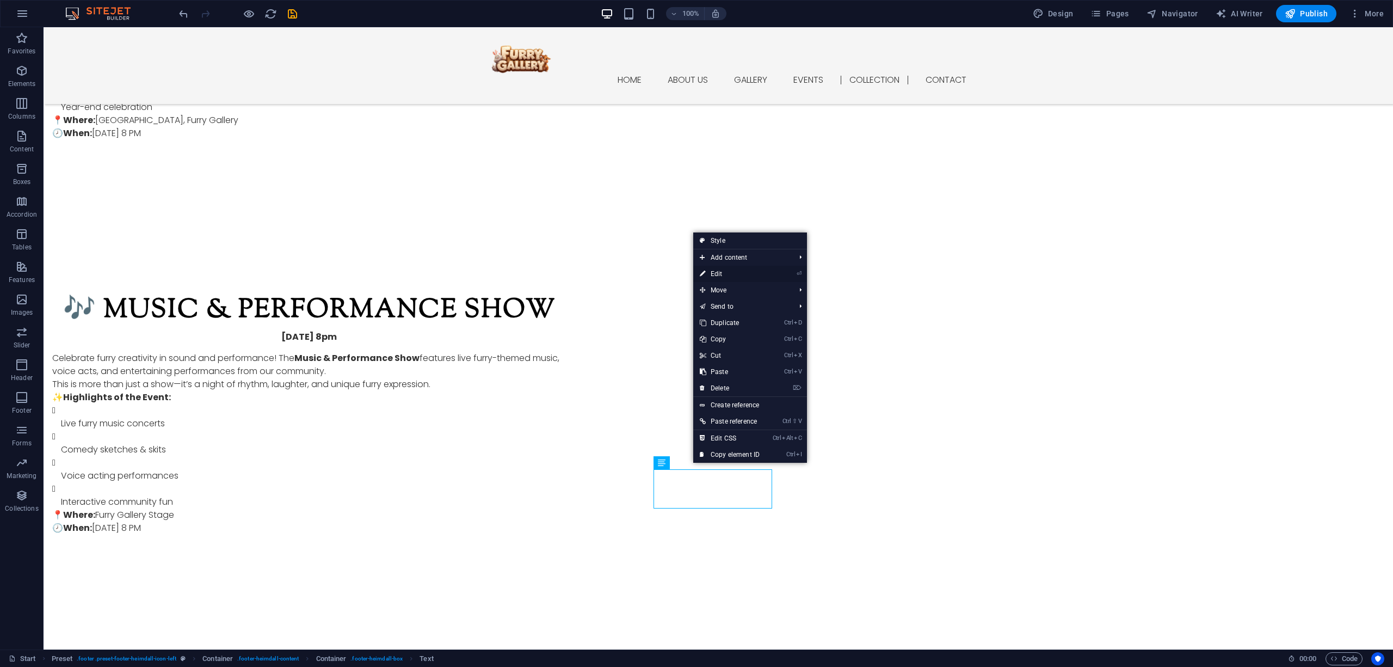
click at [740, 272] on link "⏎ Edit" at bounding box center [729, 274] width 73 height 16
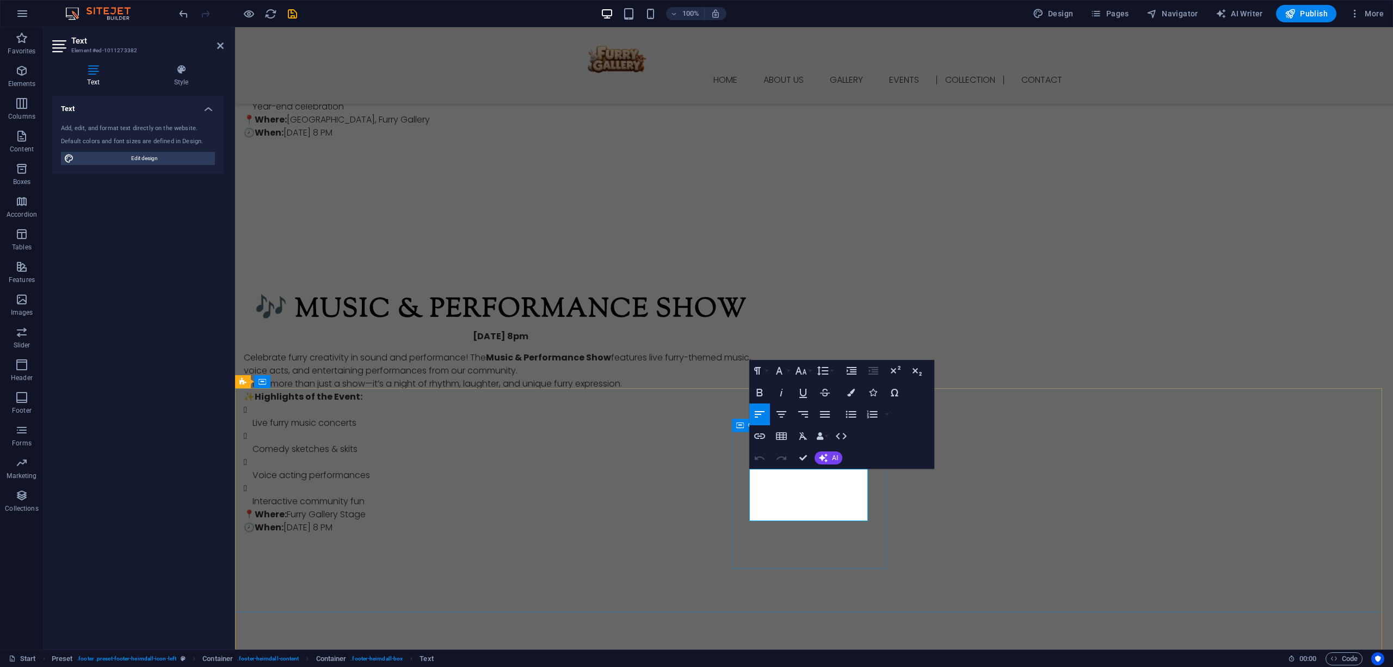
drag, startPoint x: 853, startPoint y: 512, endPoint x: 747, endPoint y: 501, distance: 106.6
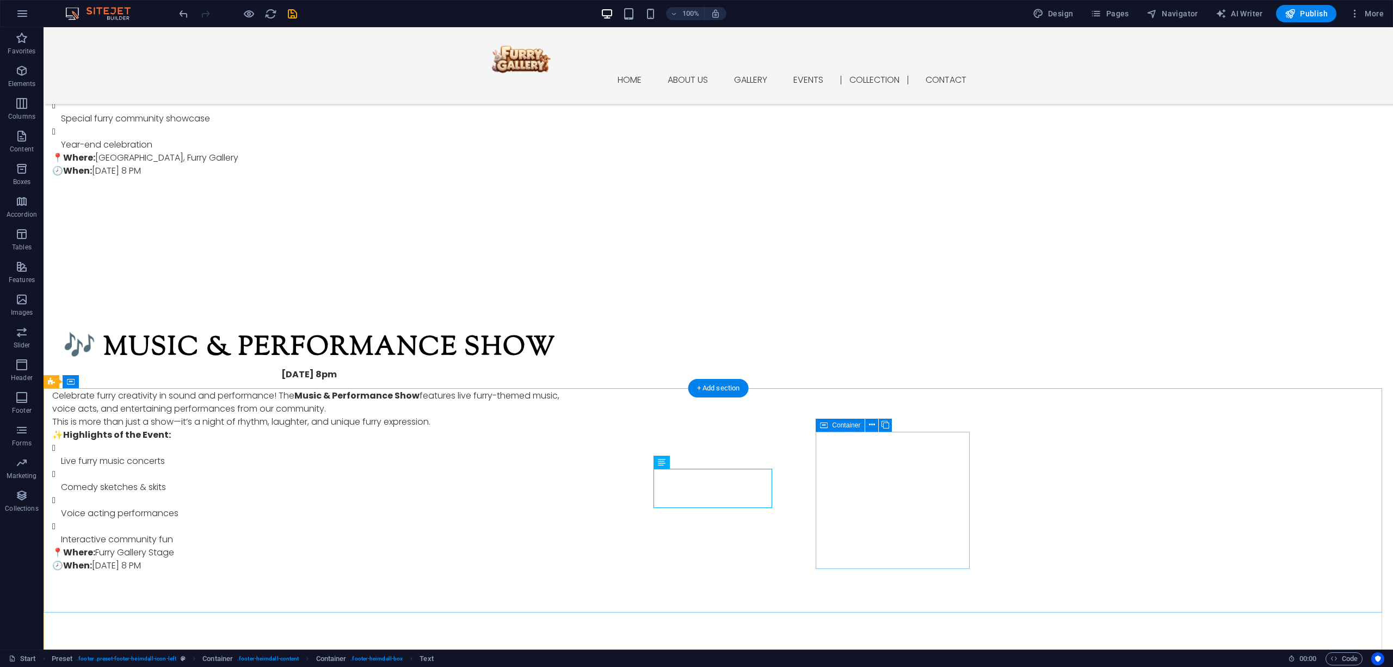
scroll to position [4563, 0]
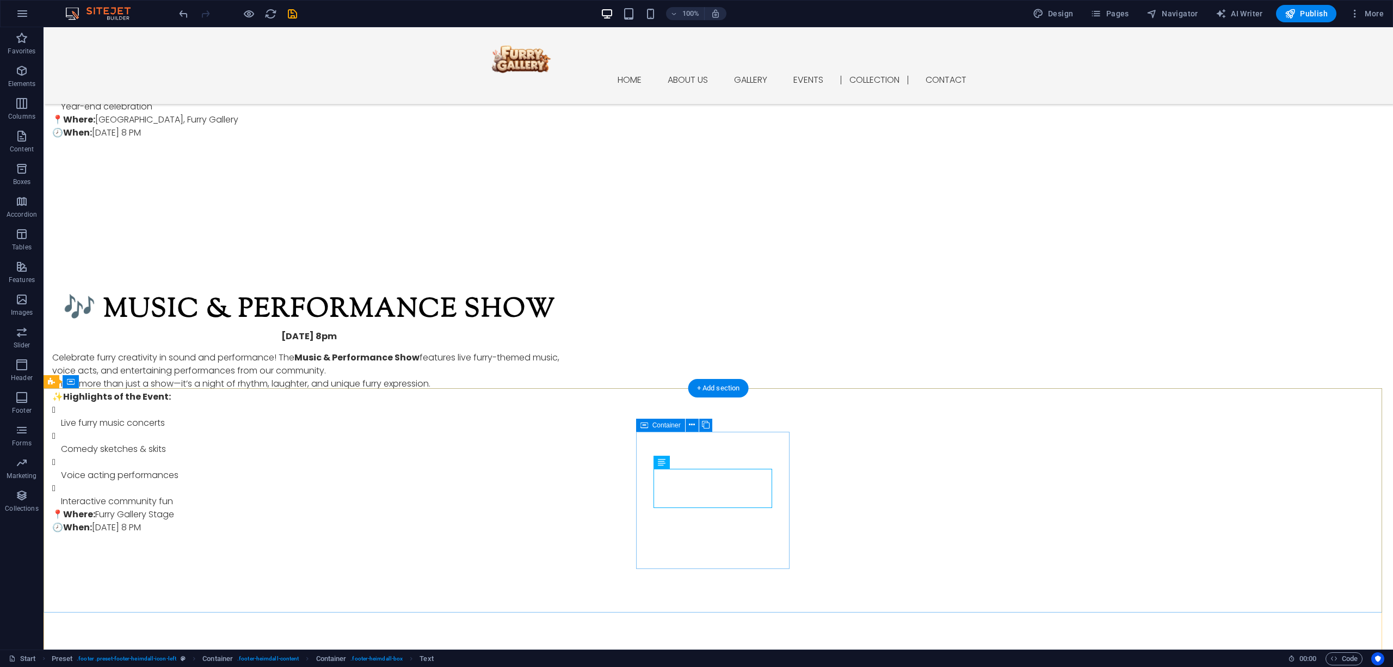
click at [691, 461] on icon at bounding box center [693, 461] width 6 height 11
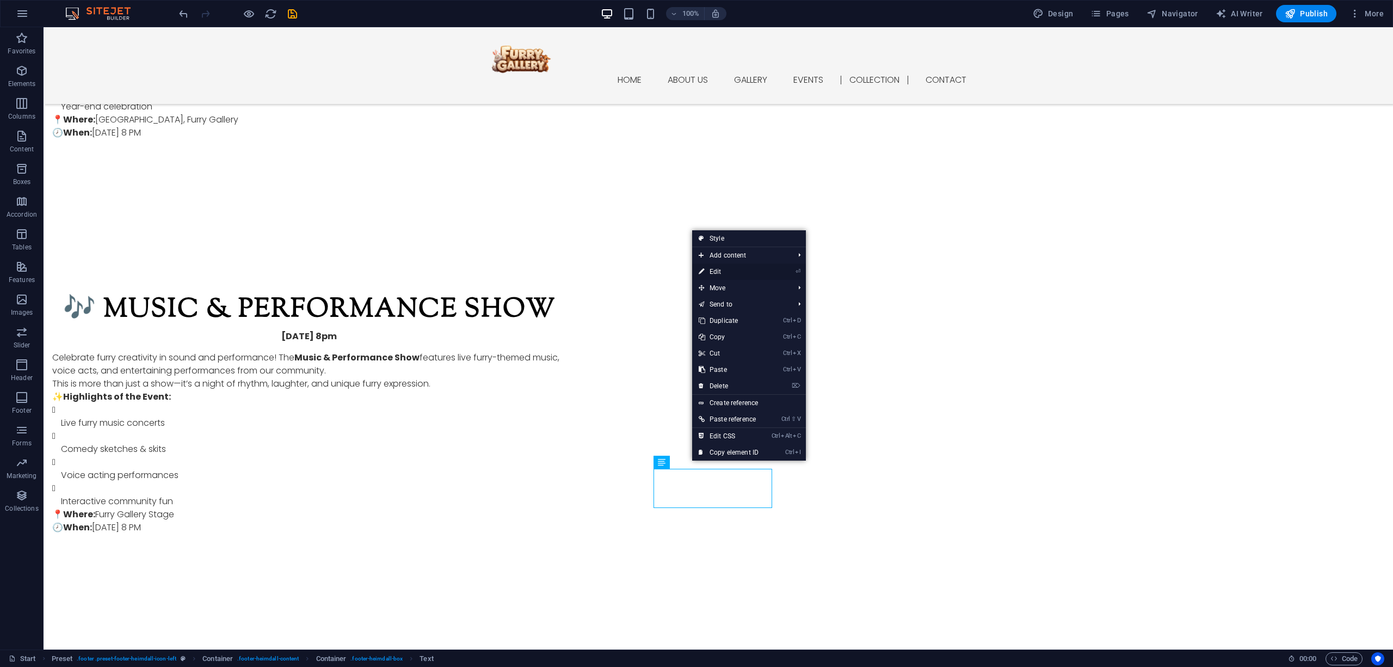
click at [724, 269] on link "⏎ Edit" at bounding box center [728, 271] width 73 height 16
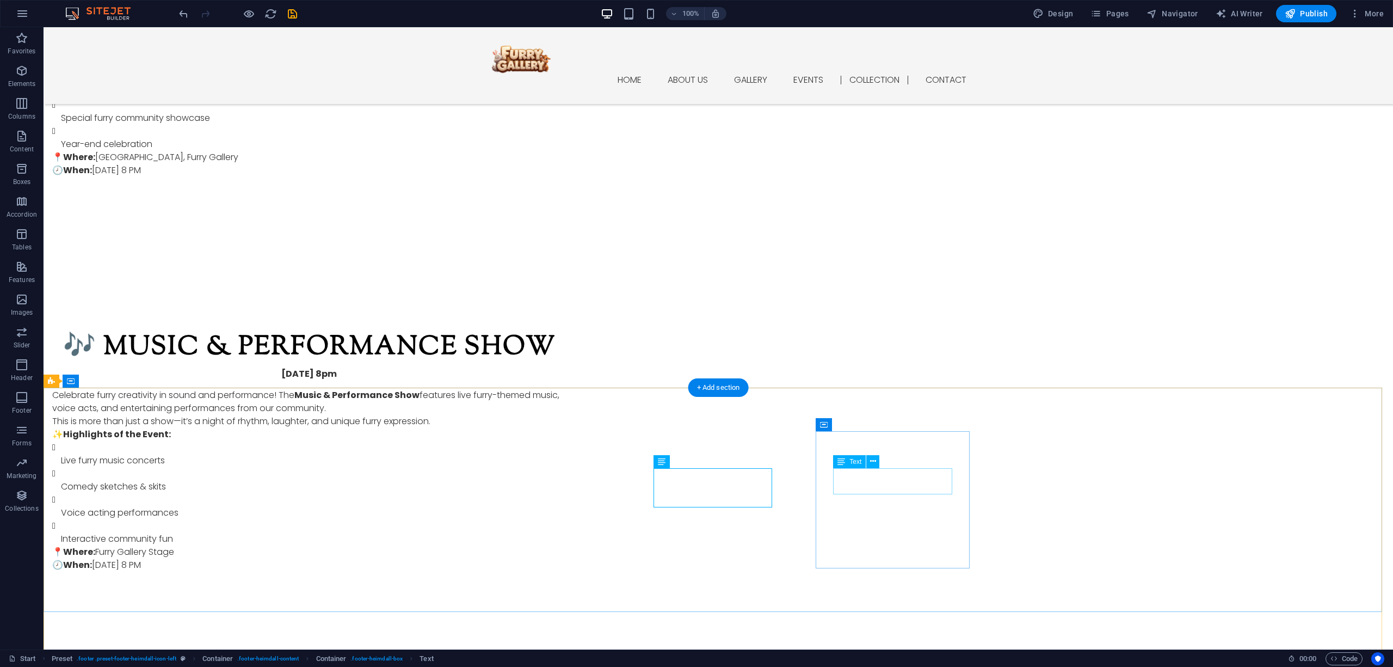
scroll to position [4564, 0]
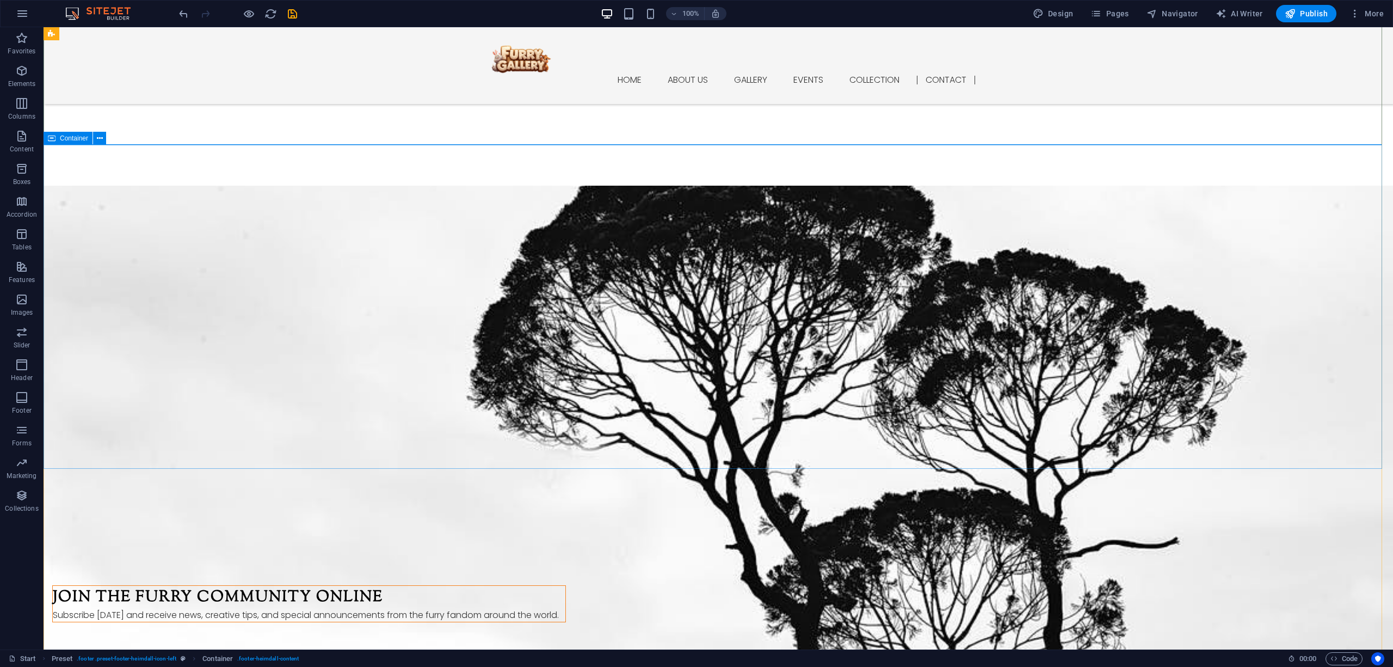
scroll to position [5094, 0]
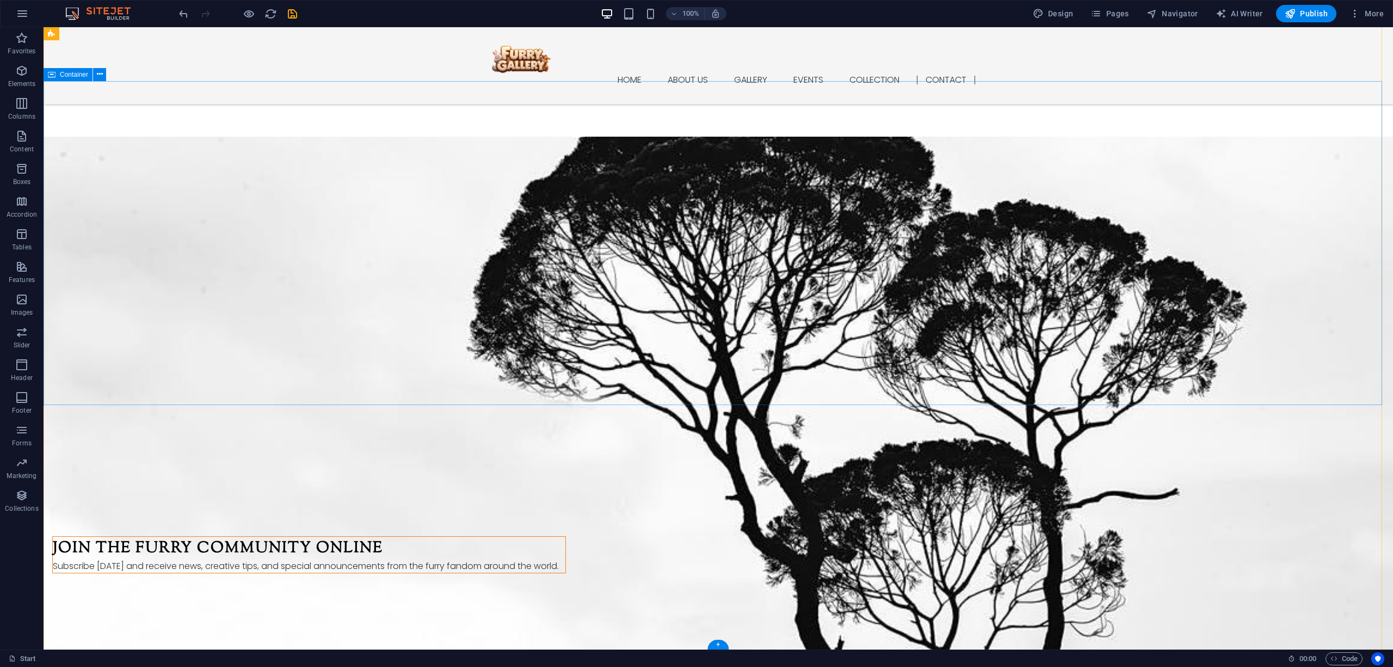
drag, startPoint x: 1122, startPoint y: 225, endPoint x: 1082, endPoint y: 224, distance: 39.7
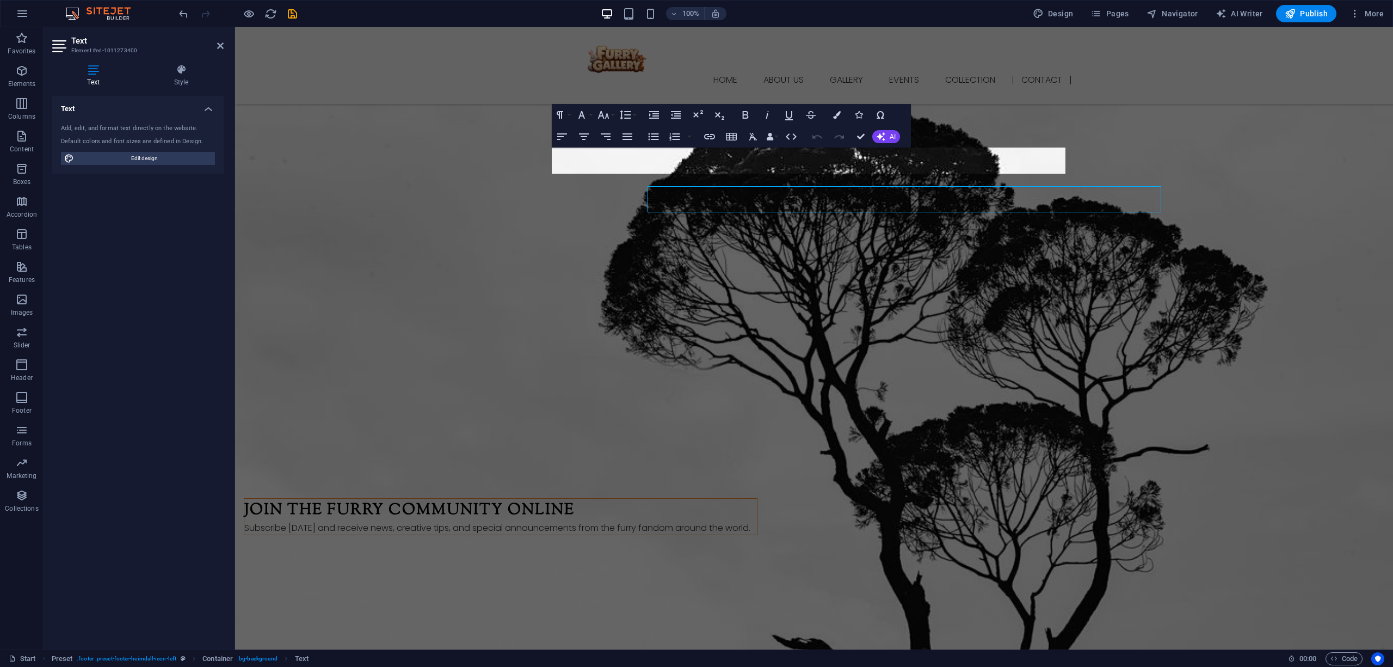
scroll to position [5056, 0]
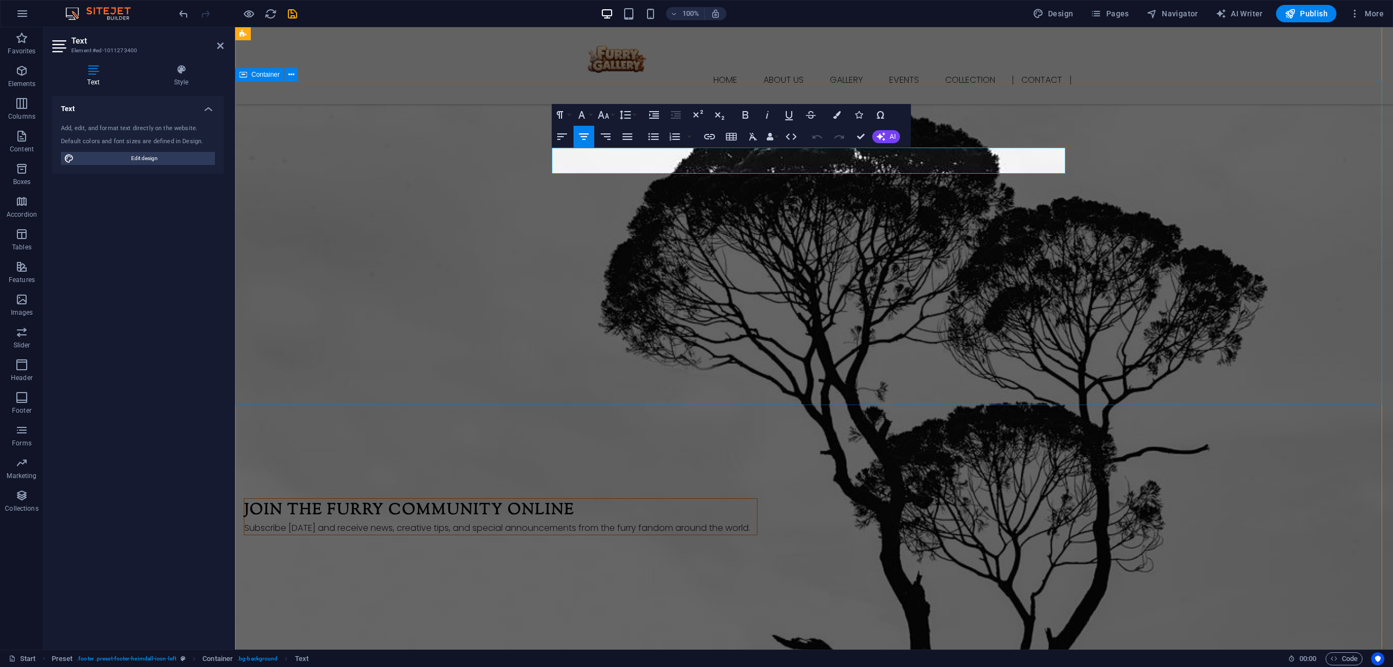
scroll to position [5056, 0]
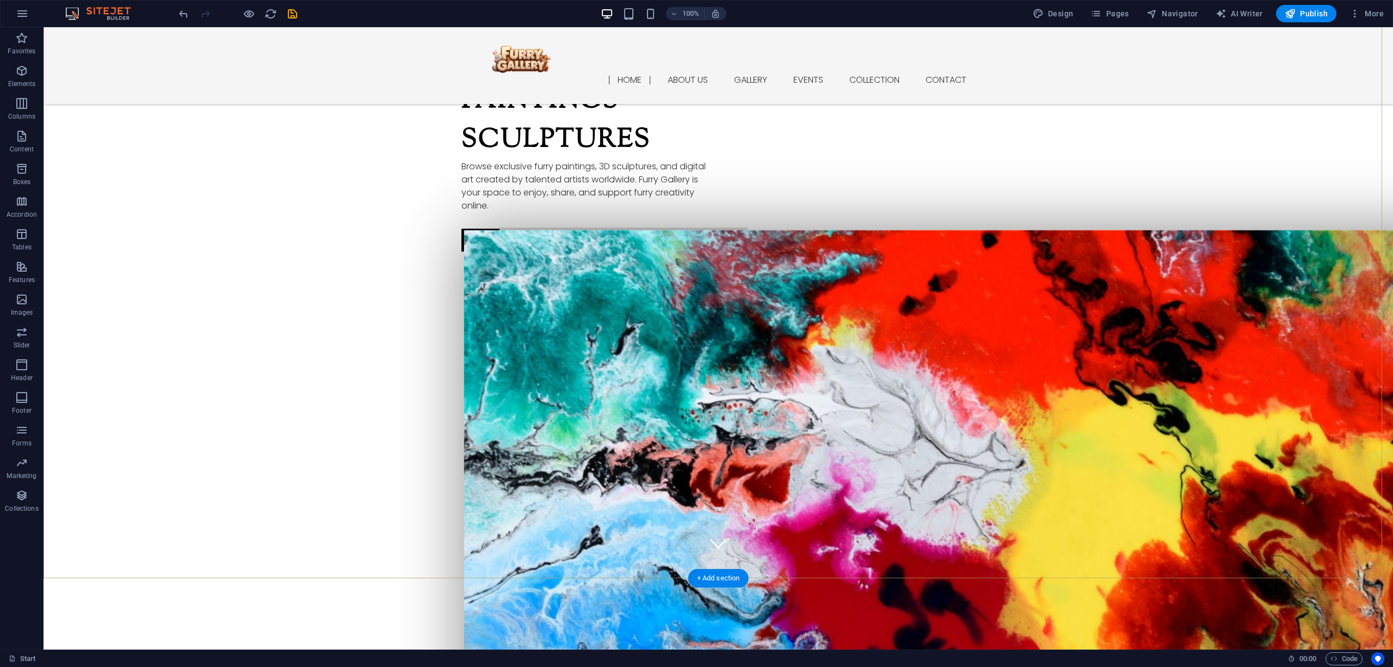
scroll to position [96, 0]
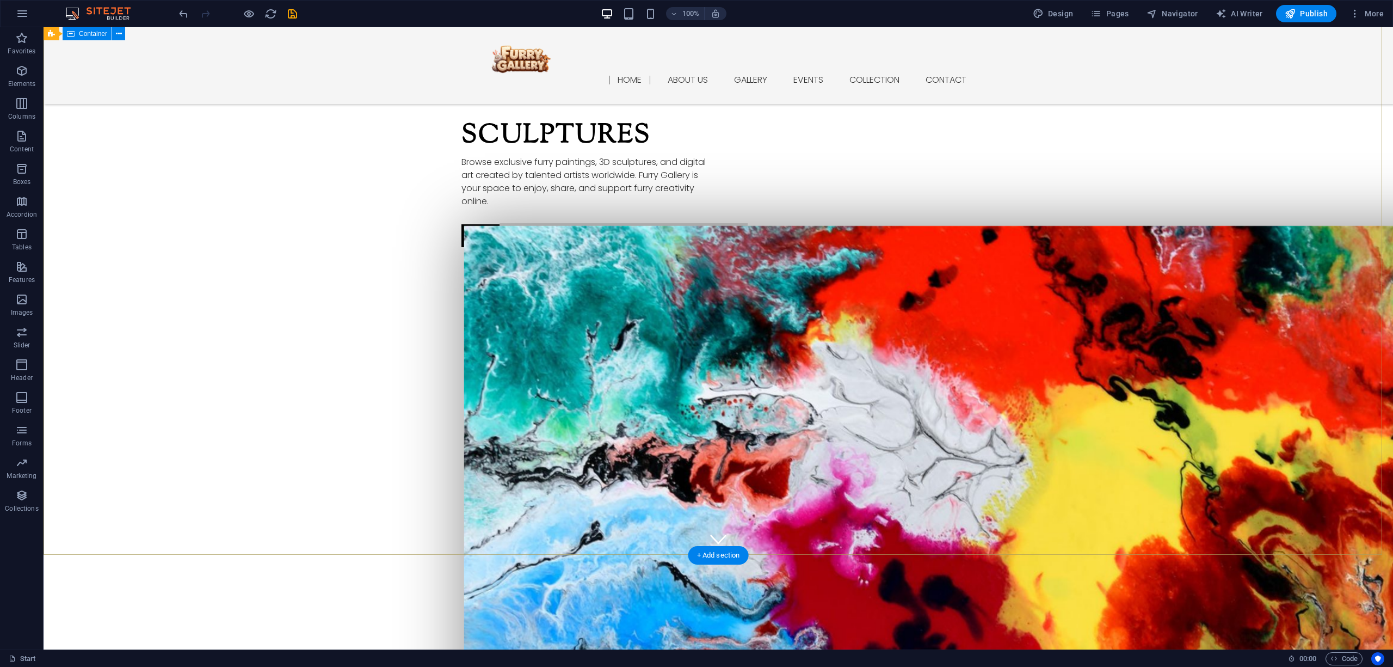
click at [1044, 321] on div "Art Paintings Sculptures Browse exclusive furry paintings, 3D sculptures, and d…" at bounding box center [719, 586] width 1350 height 1183
drag, startPoint x: 993, startPoint y: 19, endPoint x: 1056, endPoint y: 9, distance: 63.9
click at [1044, 9] on span "Design" at bounding box center [1053, 13] width 41 height 11
select select "rem"
select select "300"
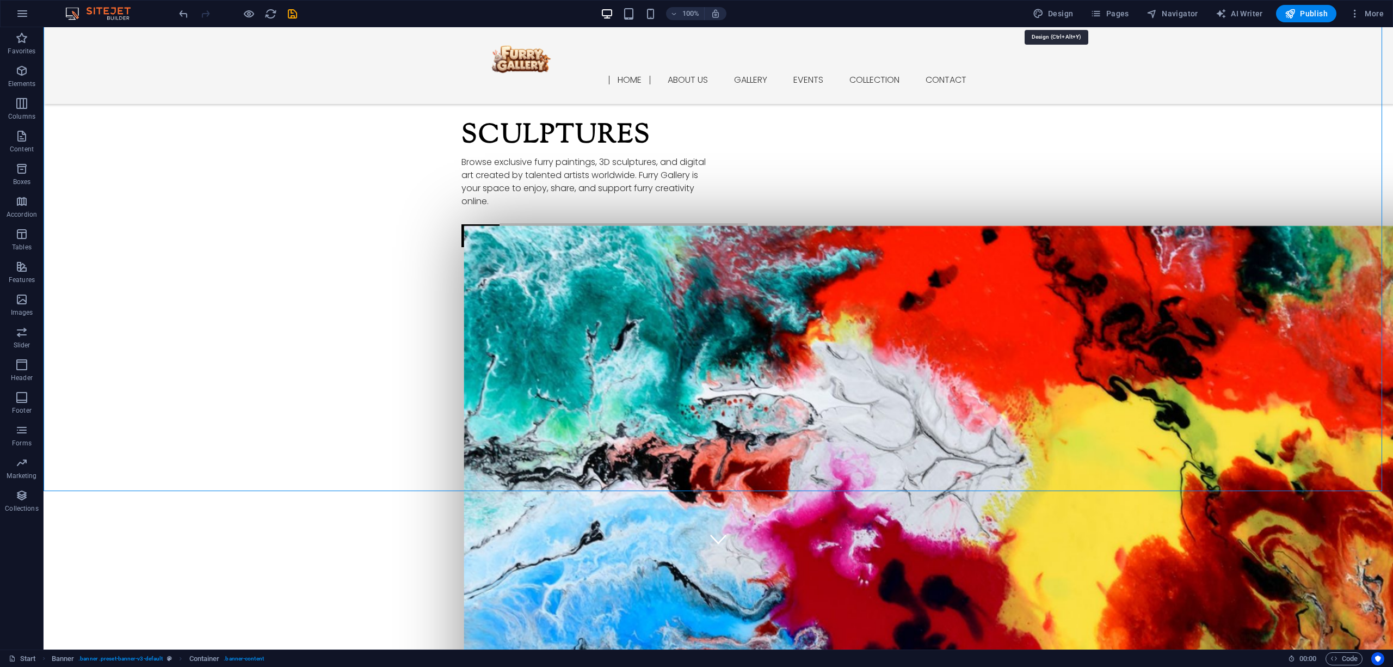
select select "px"
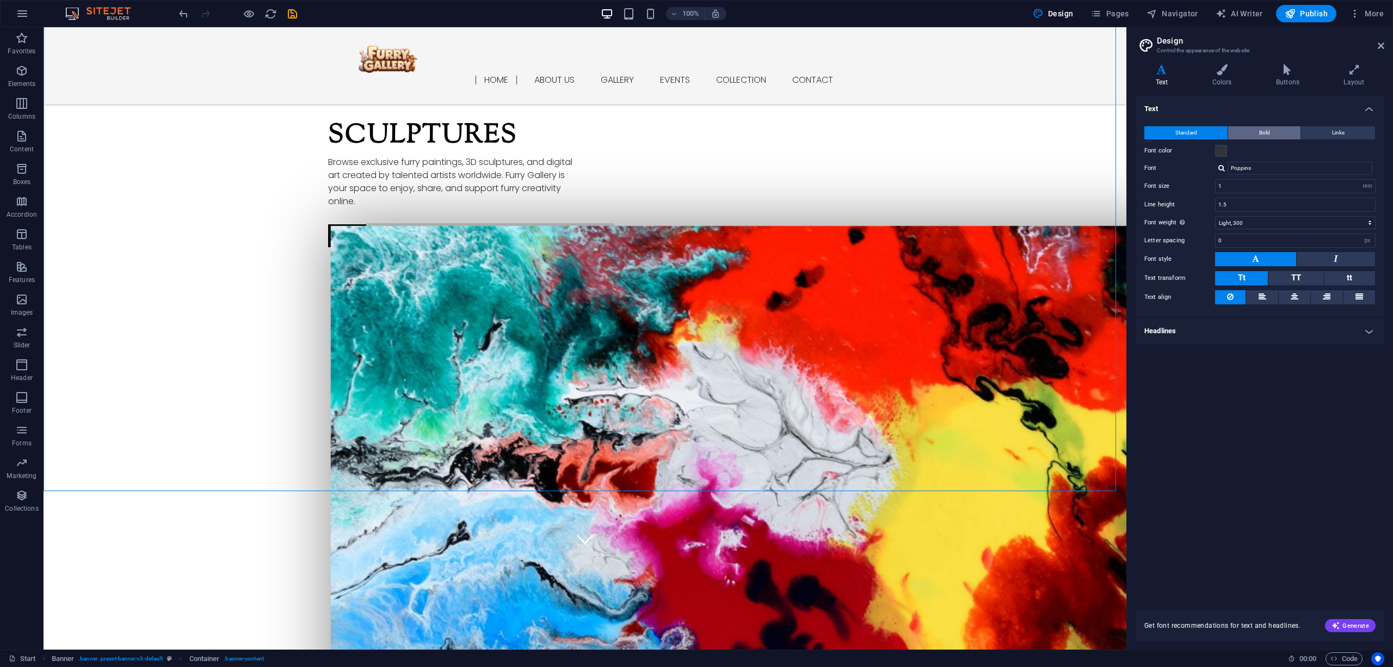
click at [1044, 126] on span "Bold" at bounding box center [1264, 132] width 11 height 13
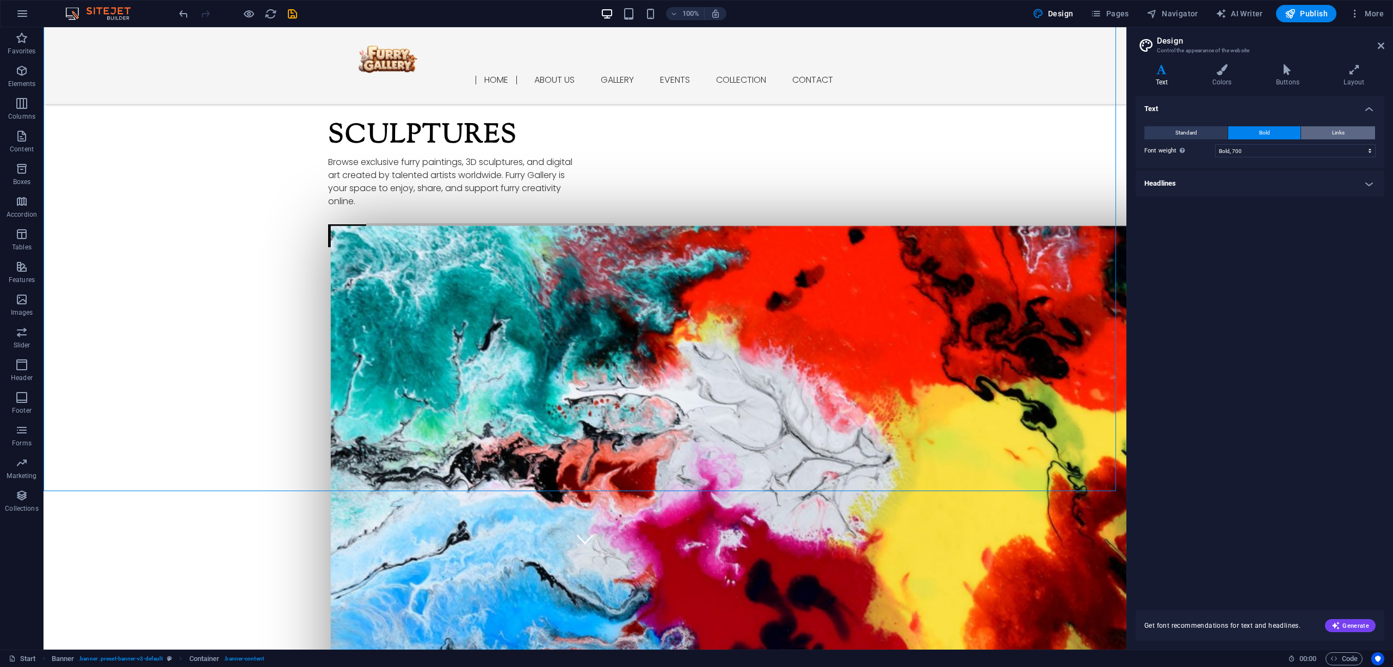
click at [1044, 132] on button "Links" at bounding box center [1338, 132] width 74 height 13
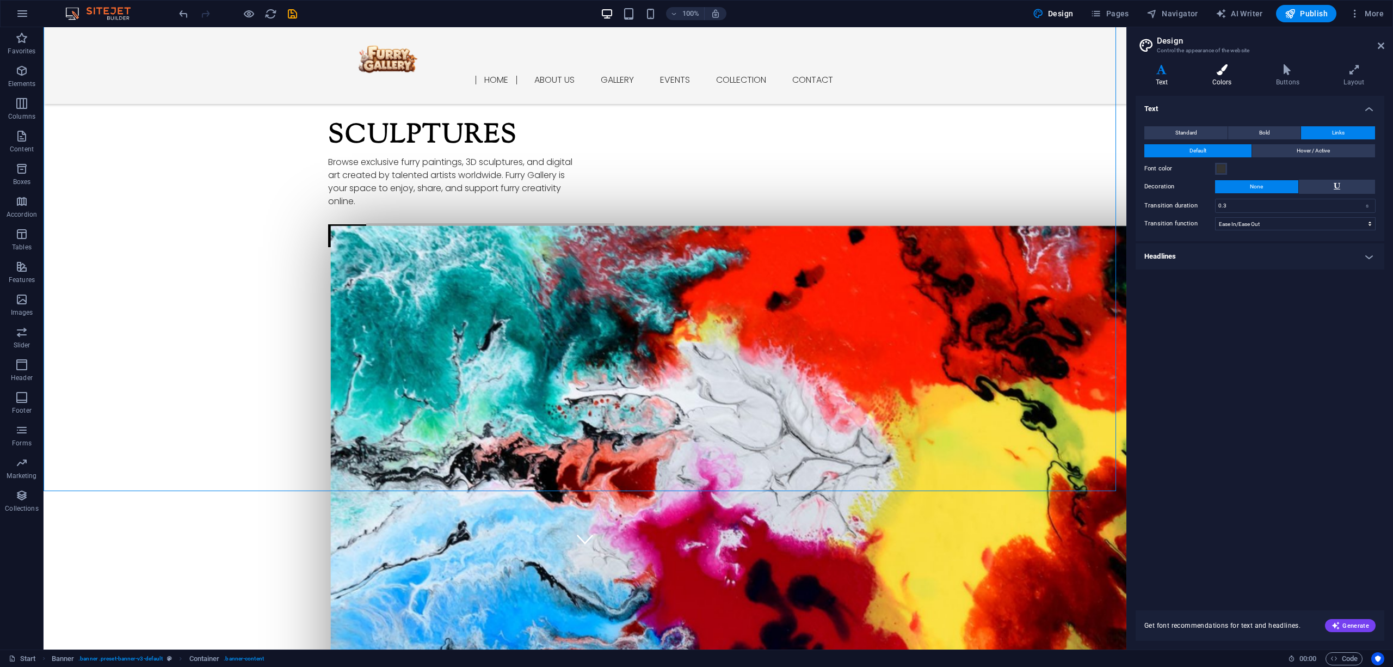
click at [1044, 75] on icon at bounding box center [1221, 69] width 59 height 11
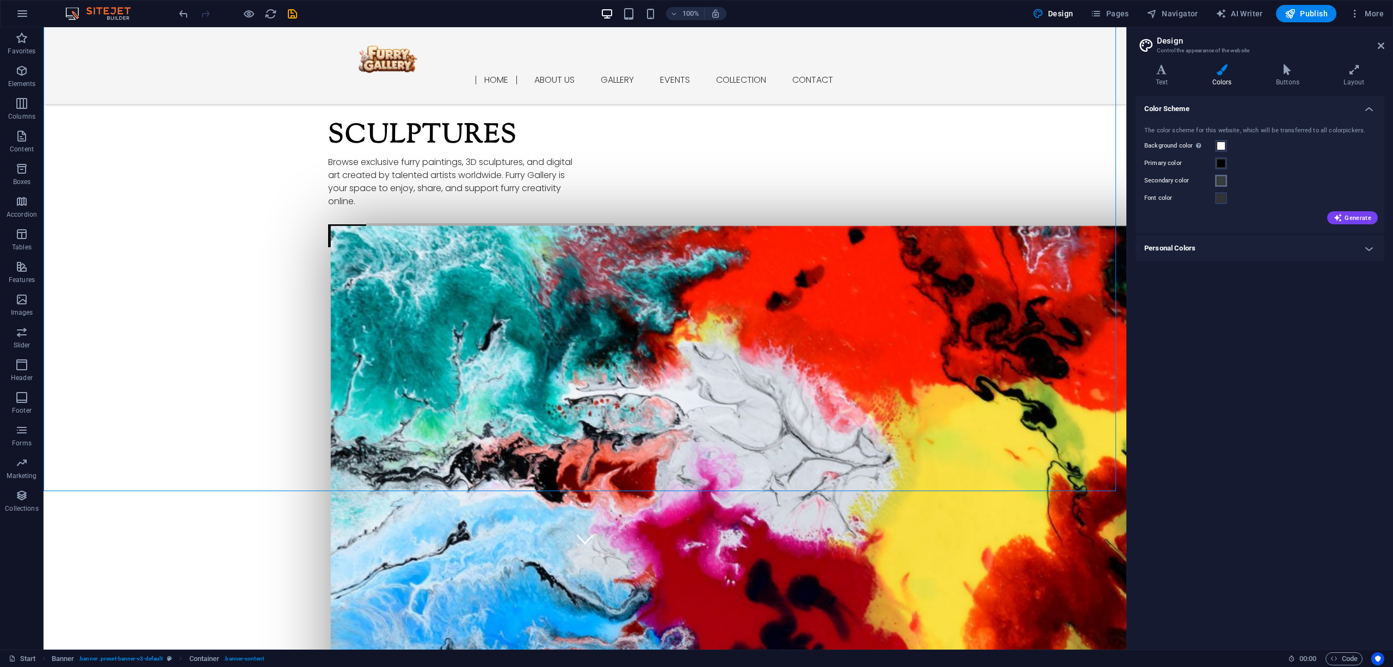
click at [1044, 177] on span at bounding box center [1221, 180] width 9 height 9
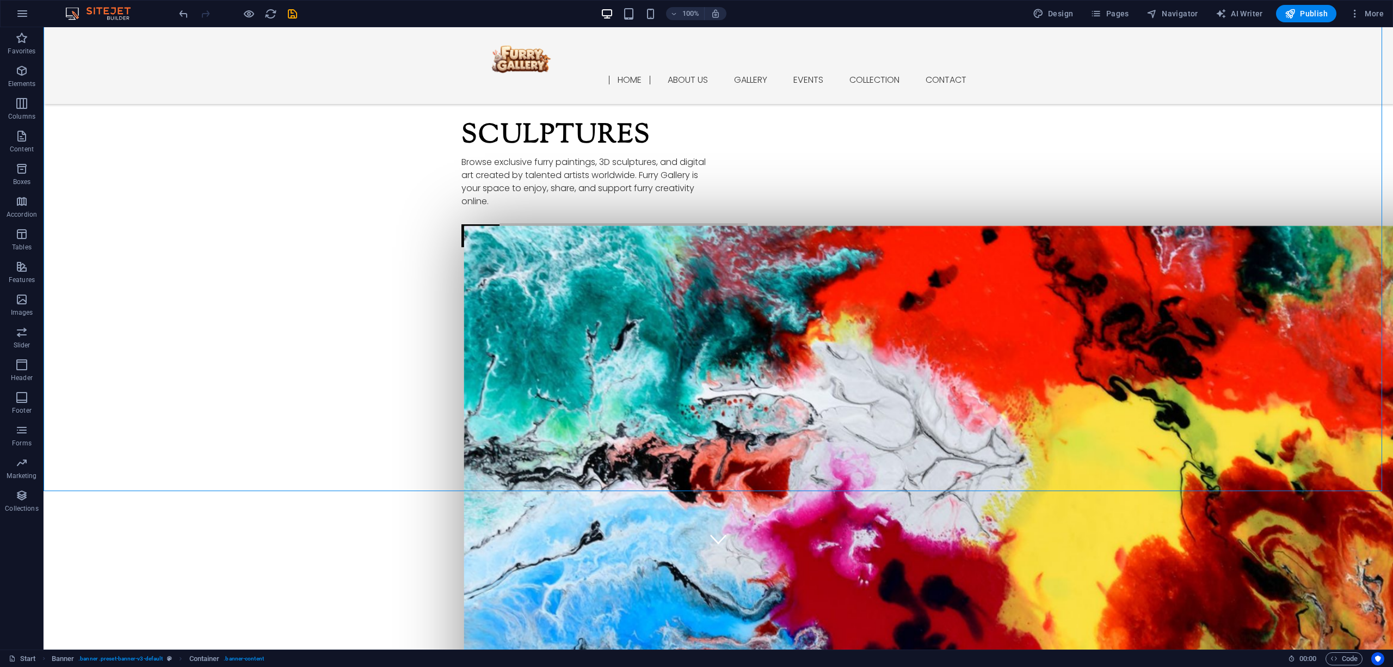
drag, startPoint x: 1061, startPoint y: 13, endPoint x: 1108, endPoint y: 26, distance: 48.6
click at [1044, 13] on span "Design" at bounding box center [1053, 13] width 41 height 11
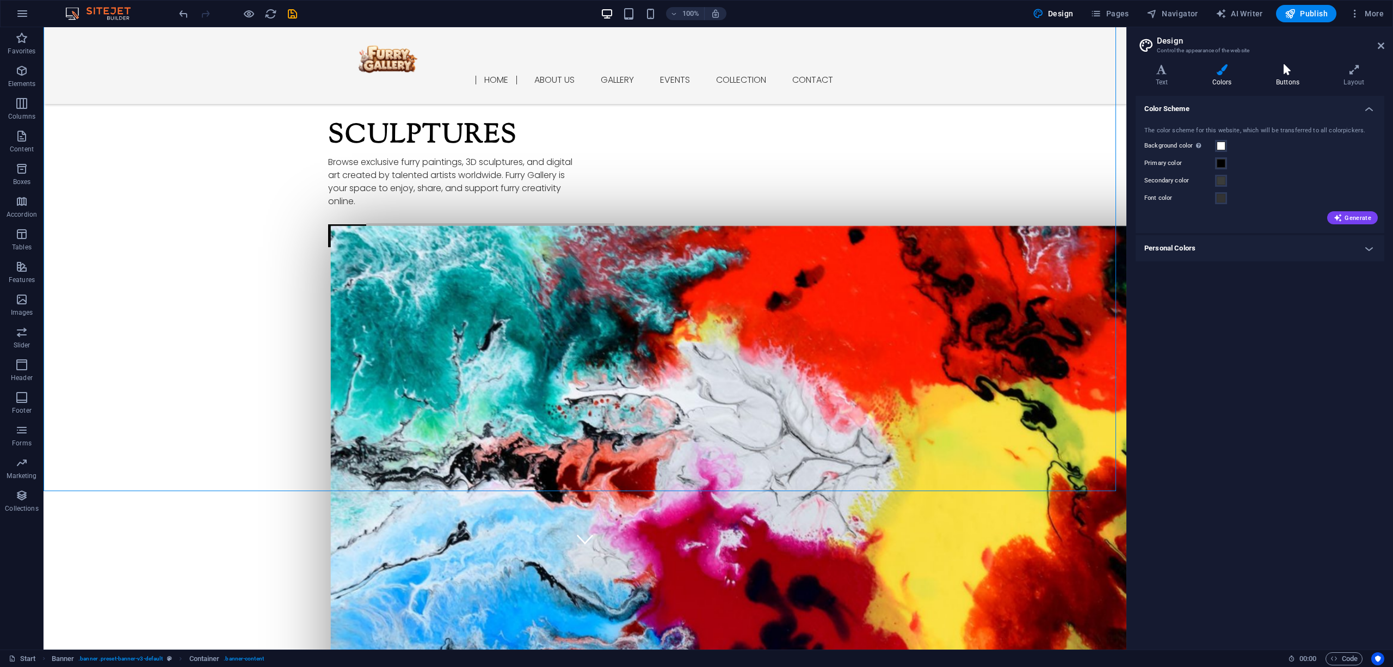
click at [1044, 77] on h4 "Buttons" at bounding box center [1289, 75] width 67 height 23
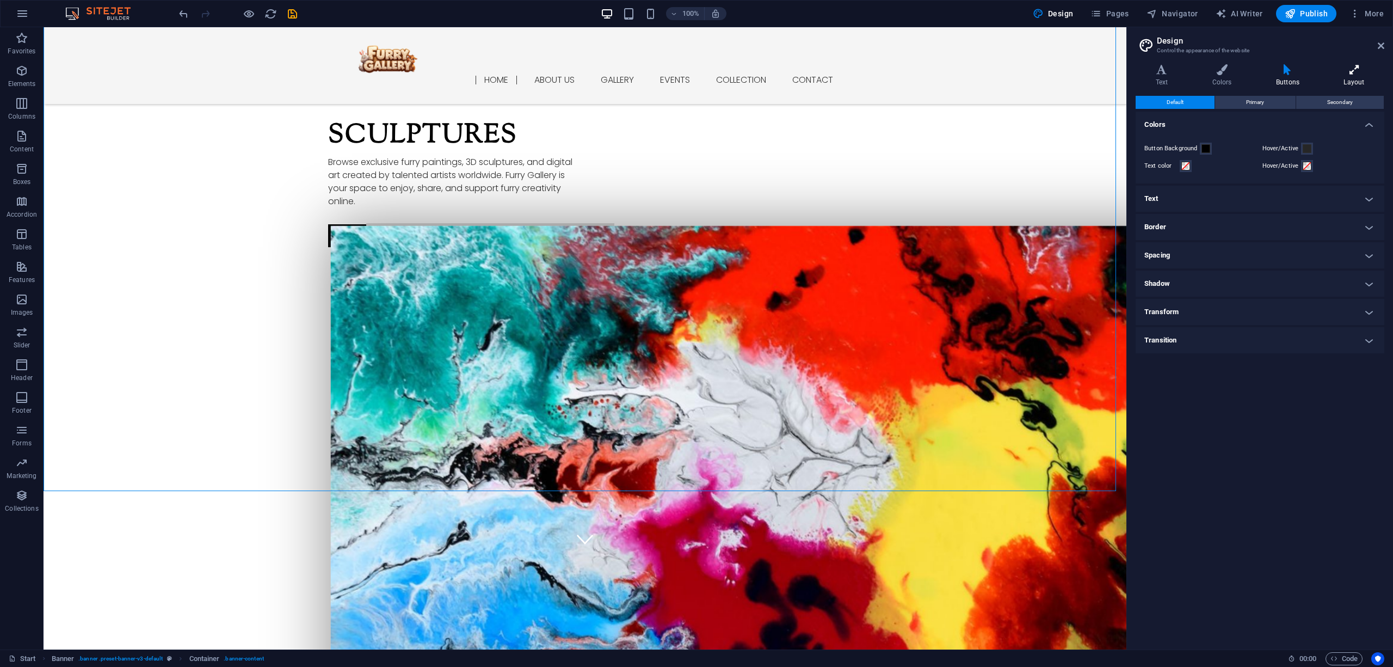
click at [1044, 79] on h4 "Layout" at bounding box center [1354, 75] width 60 height 23
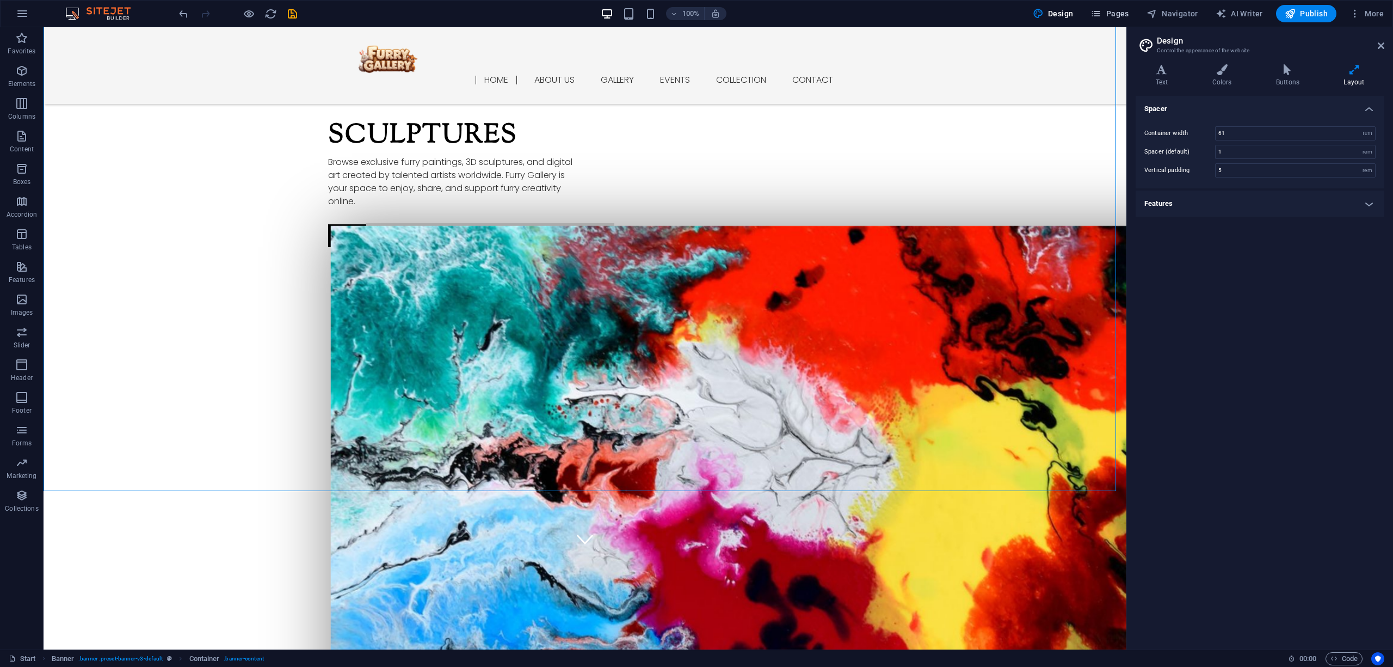
click at [1044, 15] on span "Pages" at bounding box center [1109, 13] width 38 height 11
click at [1044, 127] on icon "button" at bounding box center [1335, 130] width 9 height 9
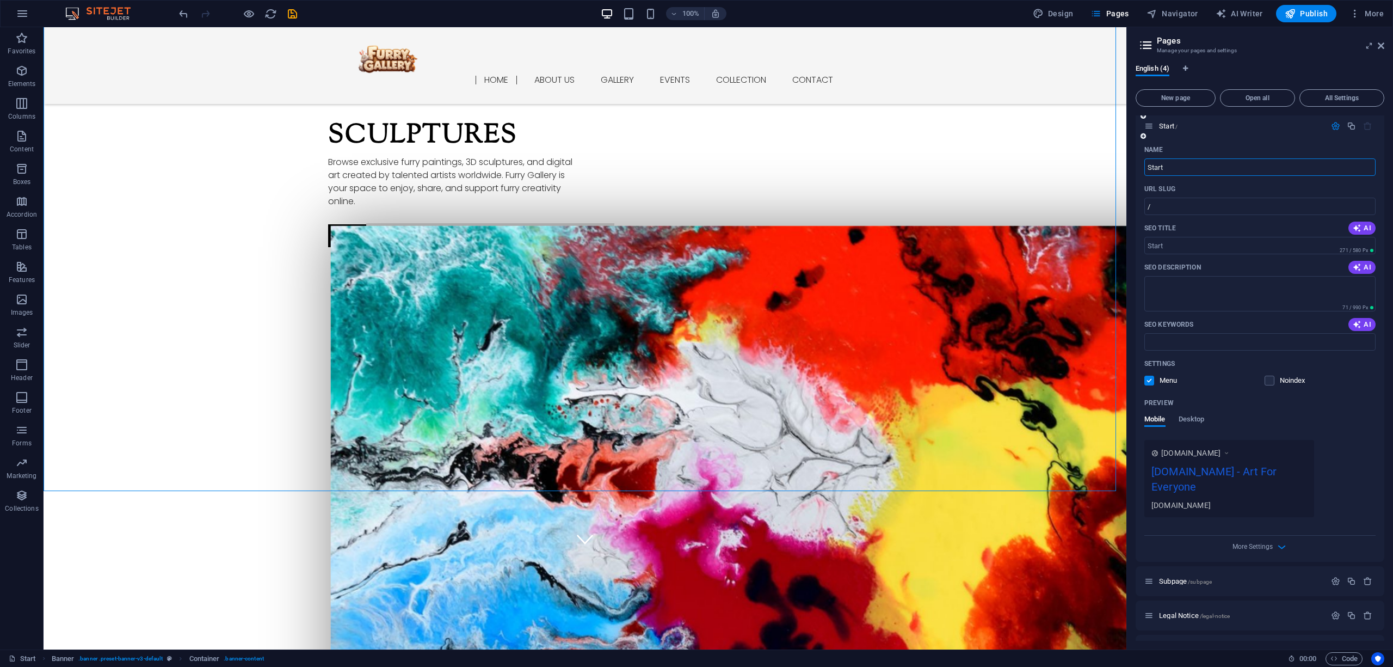
scroll to position [0, 0]
click at [1044, 129] on p "Start /" at bounding box center [1240, 130] width 163 height 7
click at [1044, 171] on input "Start" at bounding box center [1259, 171] width 231 height 17
type input "Home"
click at [1044, 244] on input "SEO Title" at bounding box center [1259, 249] width 231 height 17
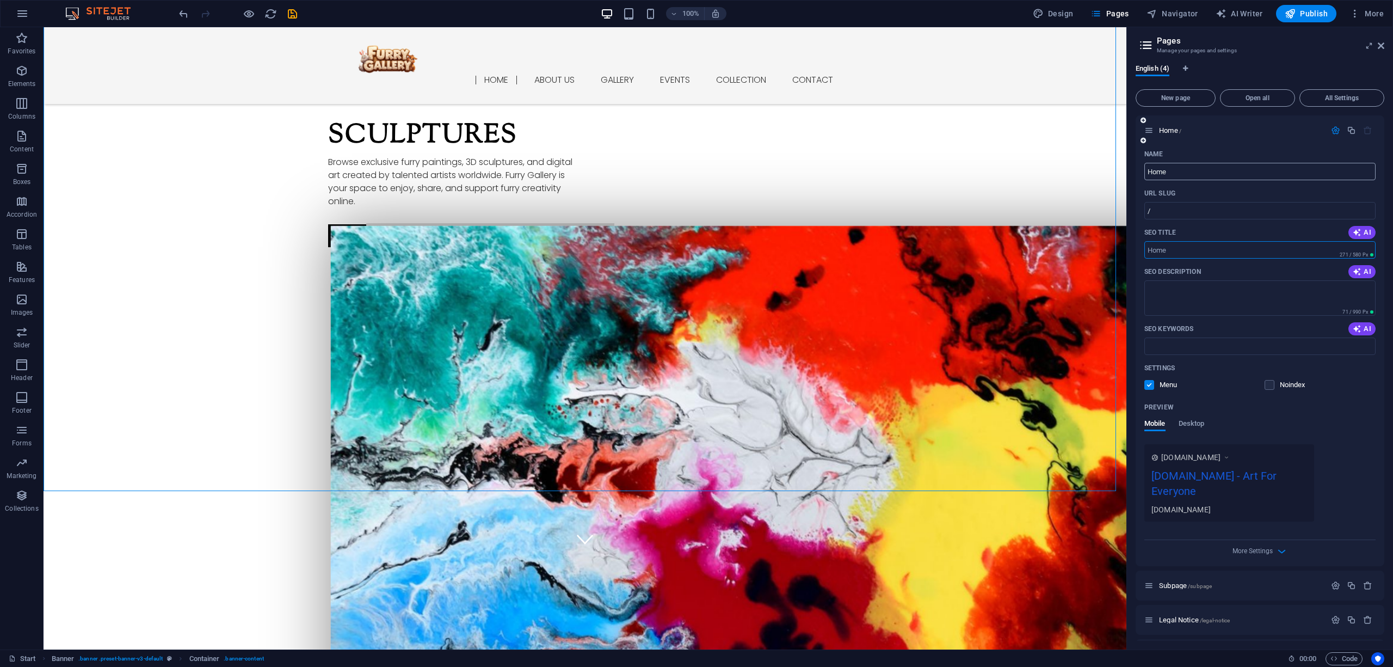
click at [1044, 172] on input "Home" at bounding box center [1259, 171] width 231 height 17
click at [1044, 207] on input "/" at bounding box center [1259, 210] width 231 height 17
click at [1044, 254] on input "SEO Title" at bounding box center [1259, 249] width 231 height 17
paste input "Furry Gallery | Best Furry Art & Yiff Community Online"
type input "Furry Gallery | Best Furry Art & Yiff Community Online"
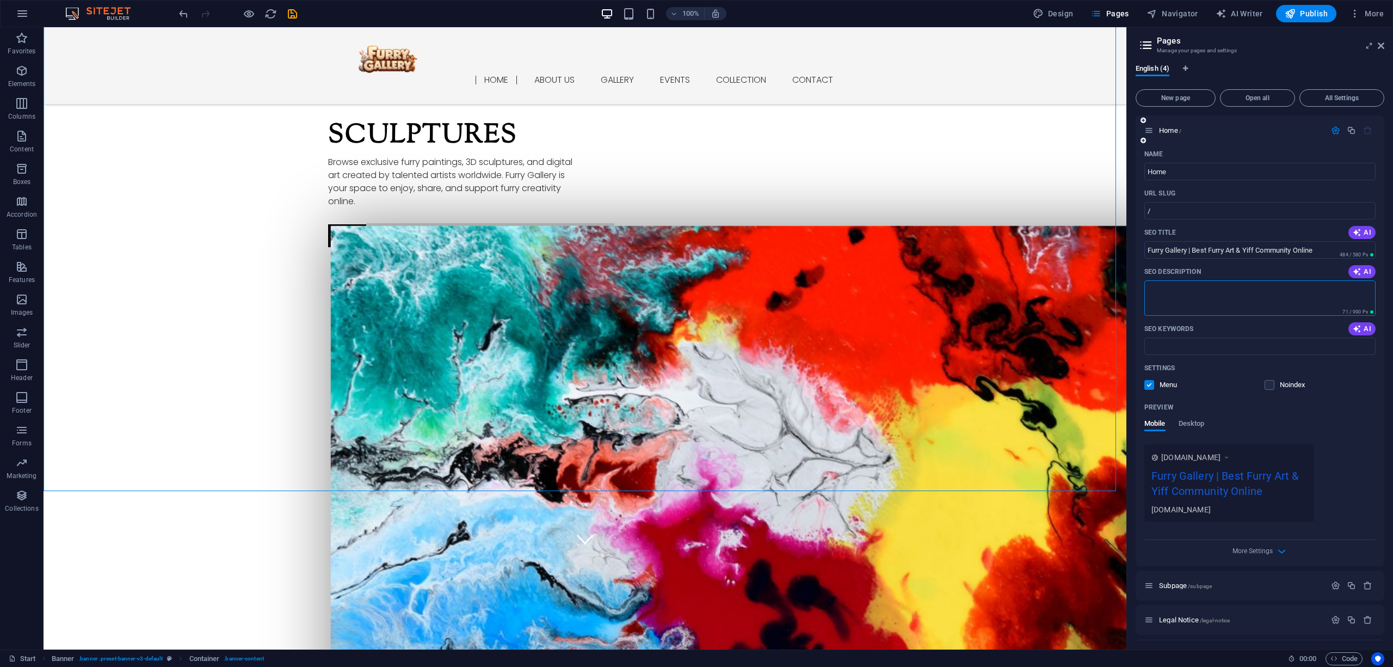
click at [1044, 291] on textarea "SEO Description" at bounding box center [1259, 297] width 231 height 35
paste textarea "Discover furry art, yiff content, and stories at Furry Gallery — a global commu…"
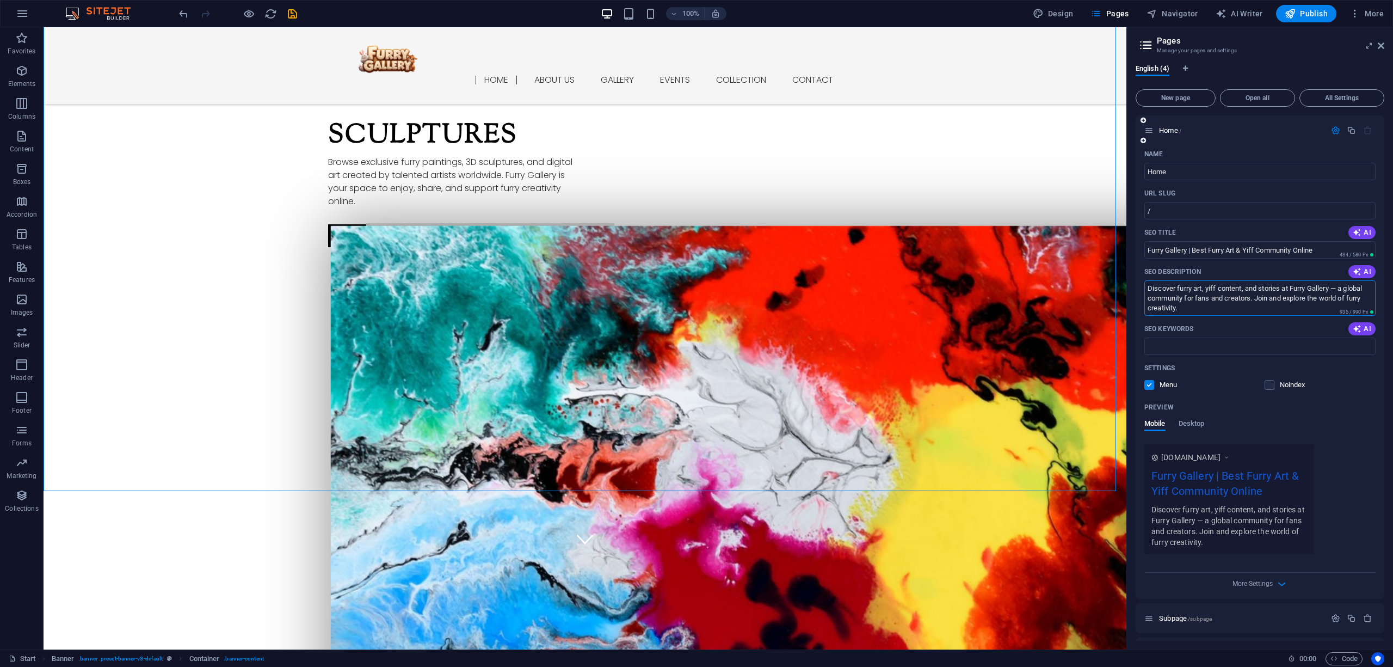
type textarea "Discover furry art, yiff content, and stories at Furry Gallery — a global commu…"
click at [1044, 345] on input "SEO Keywords" at bounding box center [1259, 345] width 231 height 17
drag, startPoint x: 1360, startPoint y: 331, endPoint x: 1367, endPoint y: 343, distance: 13.4
click at [1044, 331] on span "AI" at bounding box center [1362, 328] width 19 height 9
click at [1044, 349] on input "Art, Paintings, Sculptures, Events, [US_STATE], Gallery" at bounding box center [1259, 345] width 231 height 17
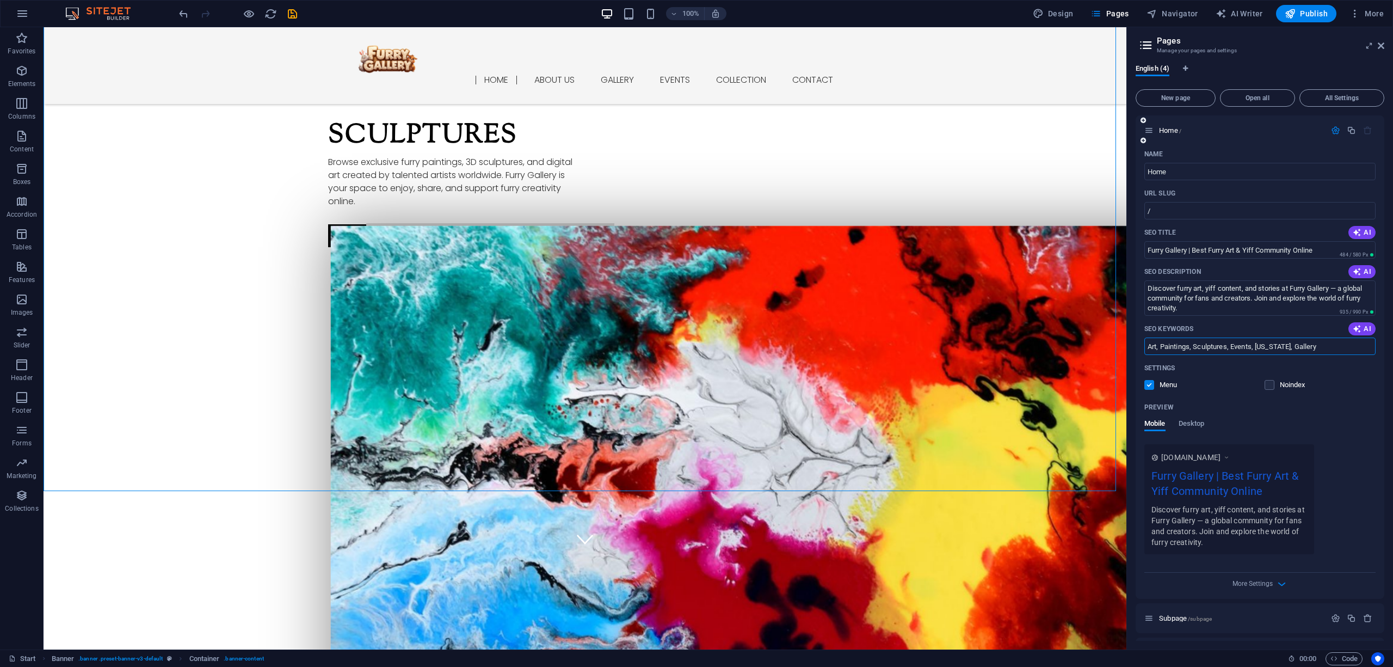
paste input "furry art, furry gallery, yiff art, yiff community, furry artwork online, furry…"
type input "furry art, furry gallery, yiff art, yiff community, furry artwork online, furry…"
click at [1044, 389] on div "Noindex" at bounding box center [1321, 385] width 112 height 10
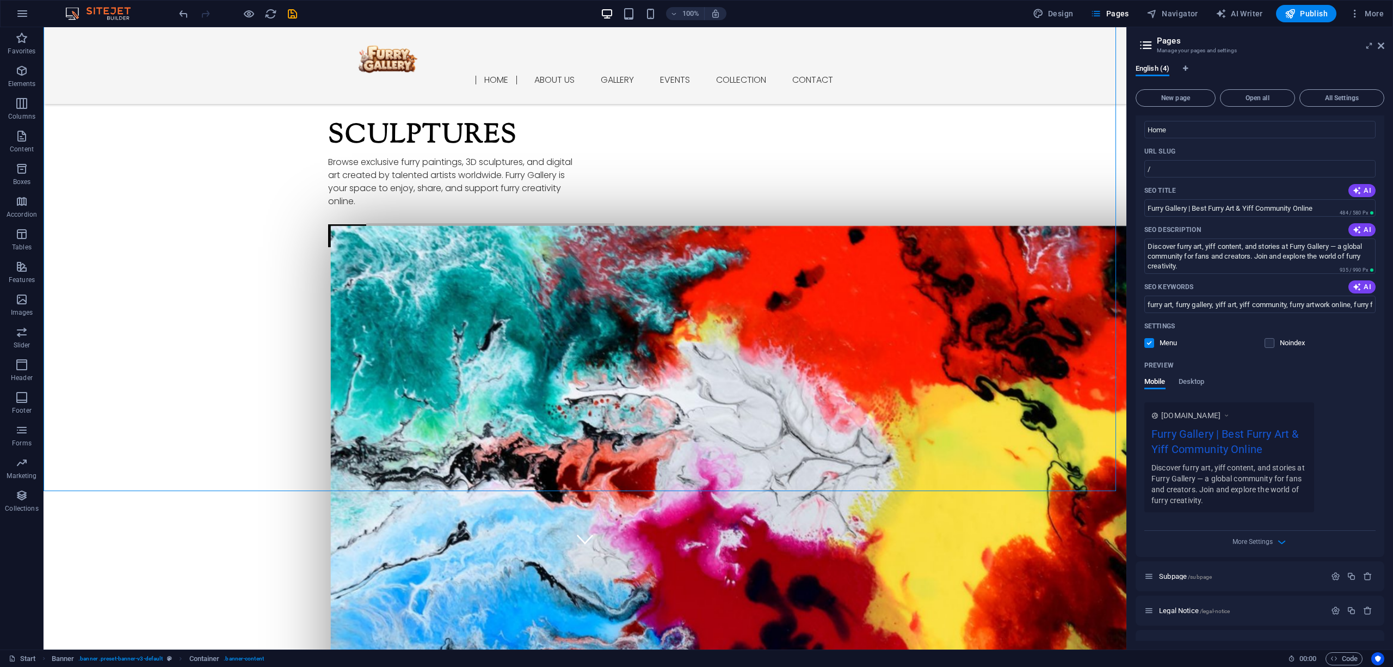
scroll to position [66, 0]
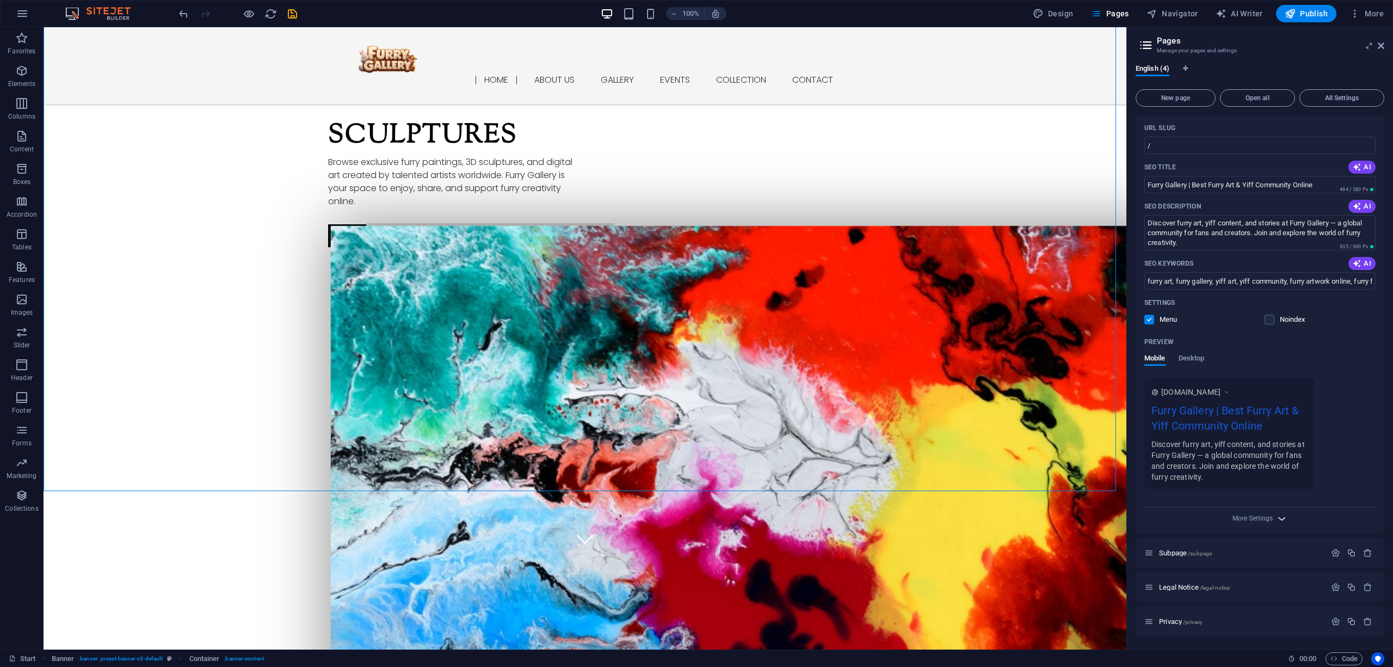
click at [1044, 500] on icon "button" at bounding box center [1281, 518] width 13 height 13
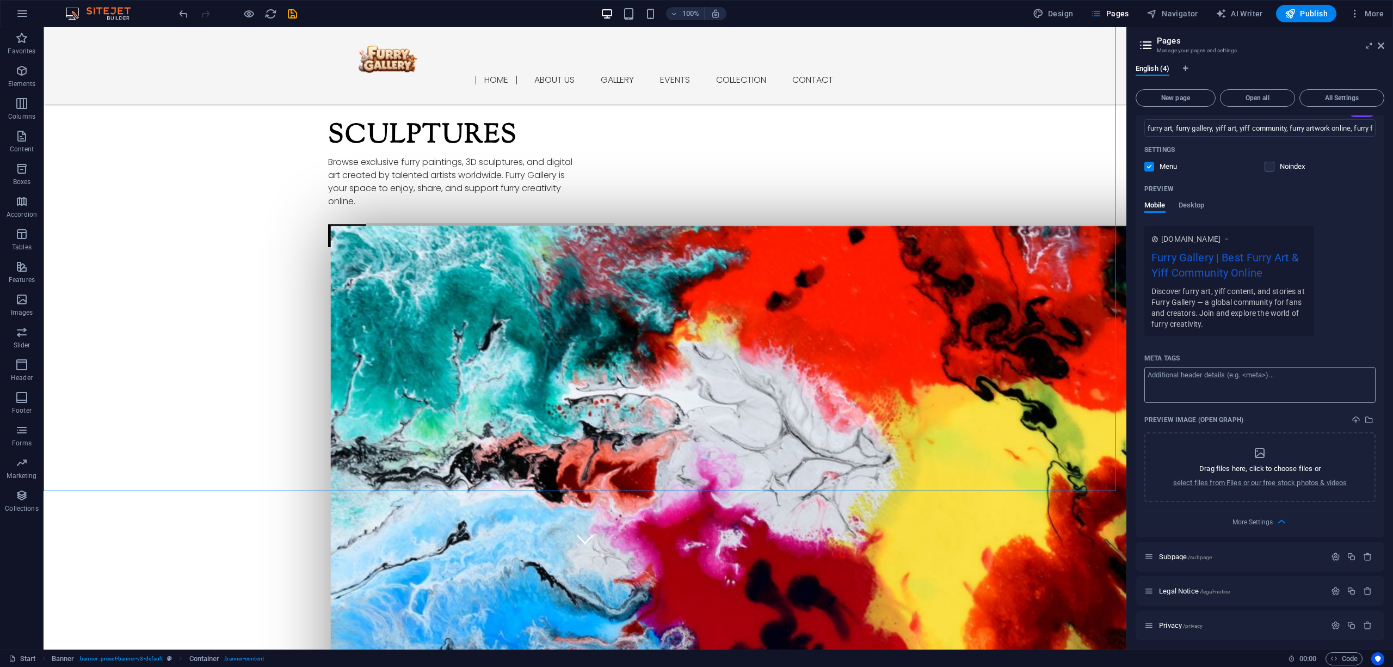
scroll to position [221, 0]
click at [1044, 380] on textarea "Meta tags ​" at bounding box center [1259, 381] width 231 height 35
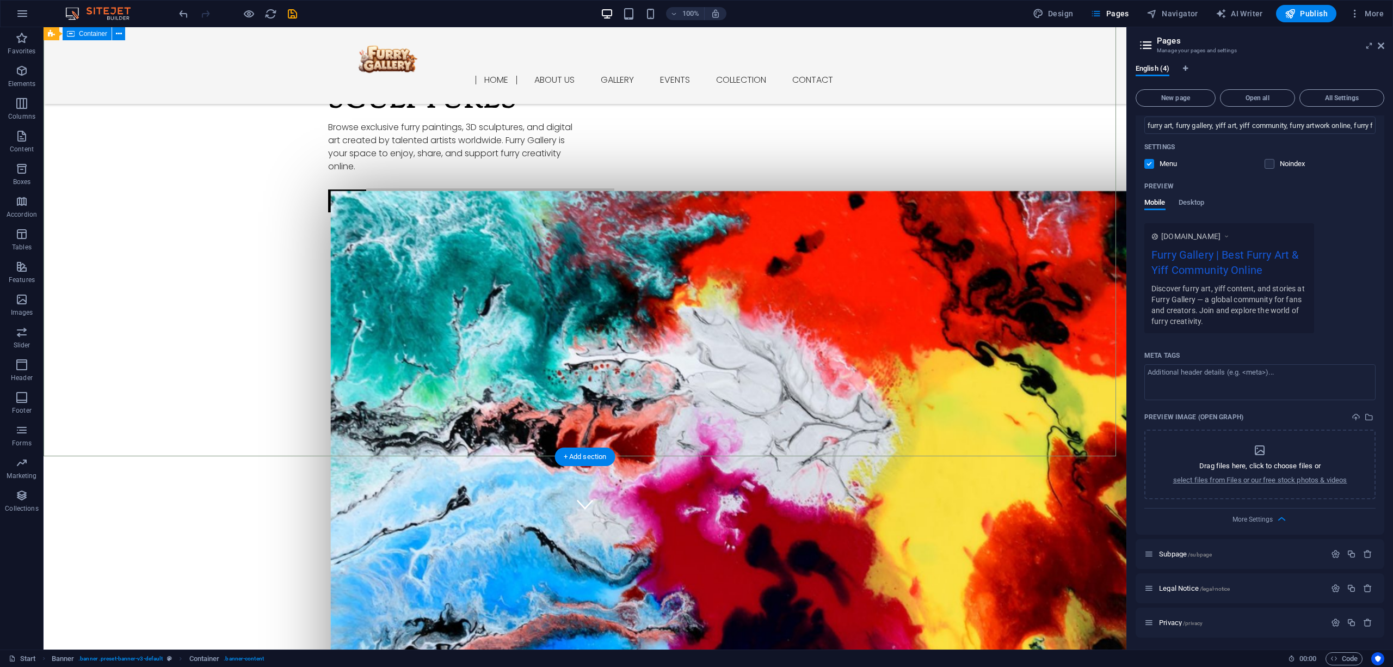
scroll to position [169, 0]
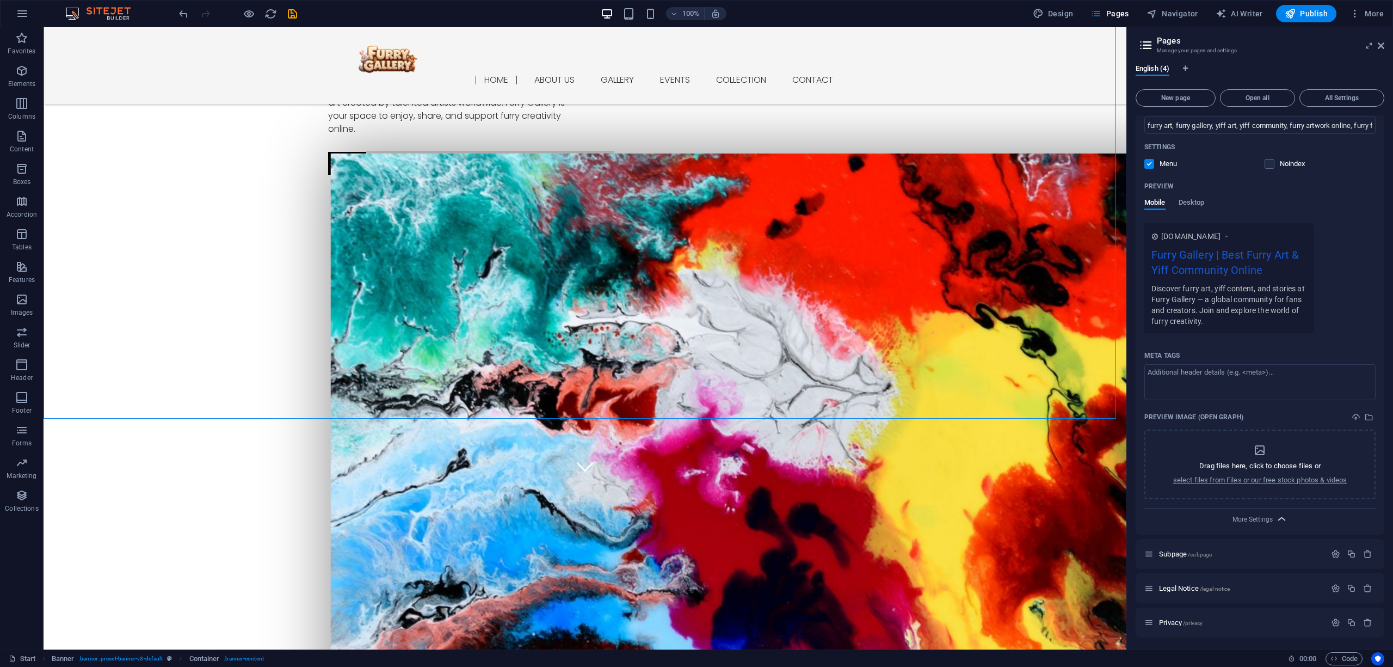
click at [1044, 500] on icon "button" at bounding box center [1281, 519] width 13 height 13
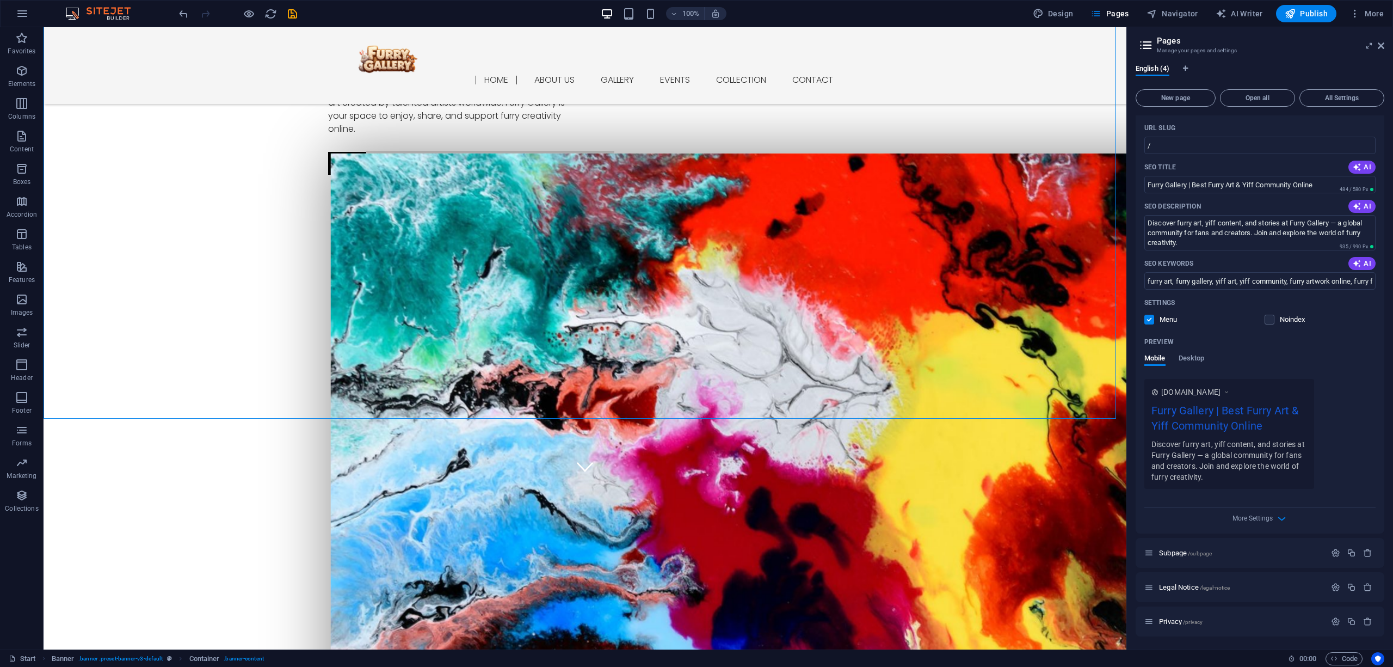
scroll to position [66, 0]
click at [1044, 500] on icon "button" at bounding box center [1335, 552] width 9 height 9
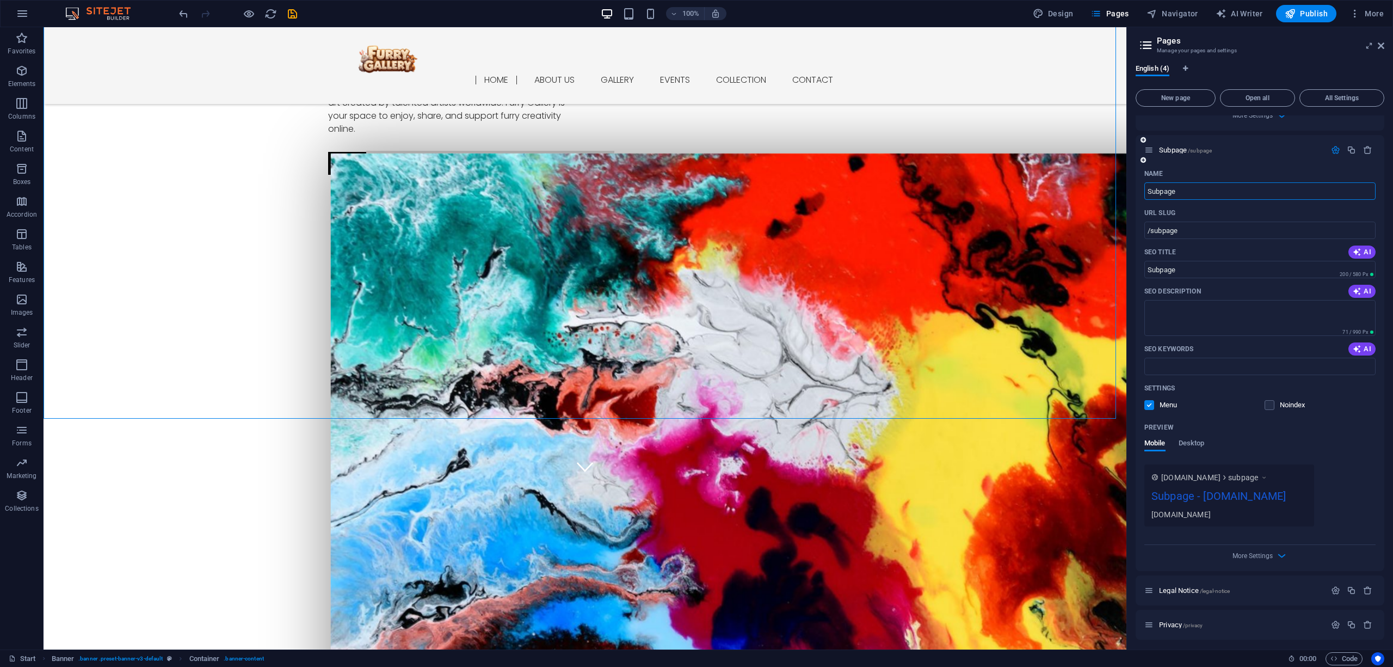
scroll to position [471, 0]
click at [1044, 500] on icon "button" at bounding box center [1335, 586] width 9 height 9
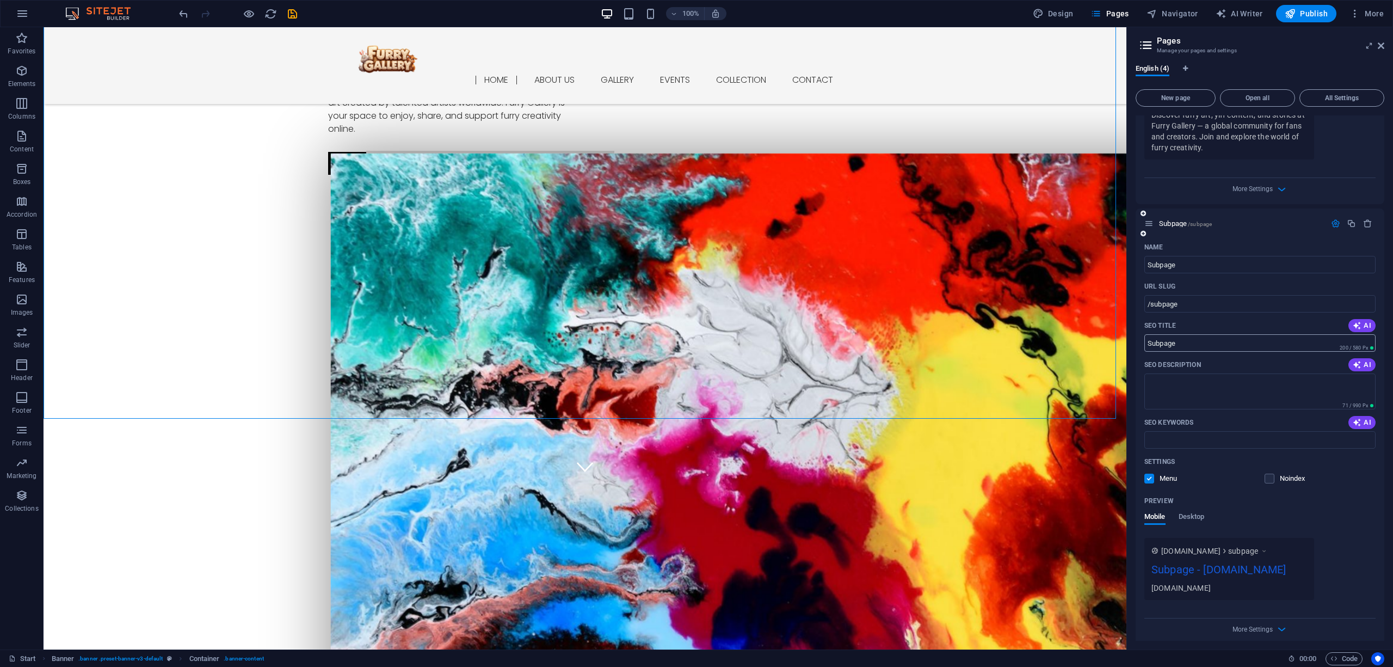
scroll to position [394, 0]
click at [1044, 13] on span "Publish" at bounding box center [1306, 13] width 43 height 11
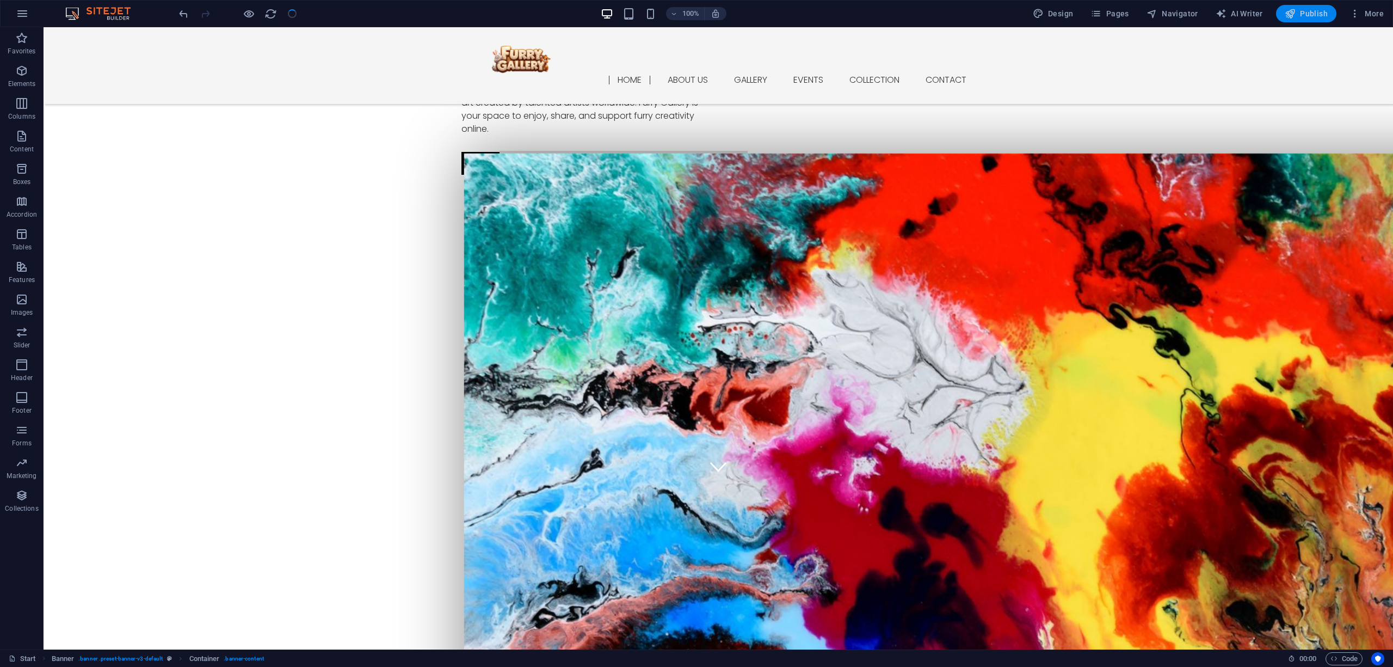
checkbox input "false"
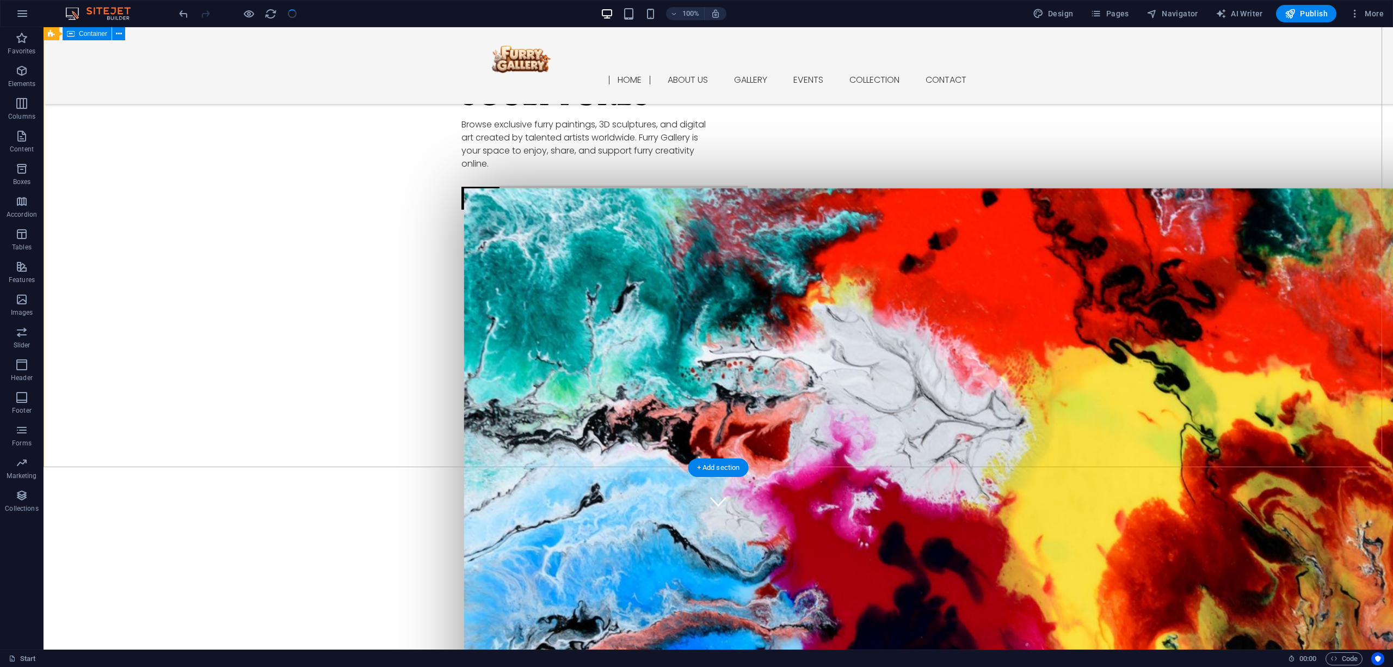
scroll to position [0, 0]
